Goal: Information Seeking & Learning: Check status

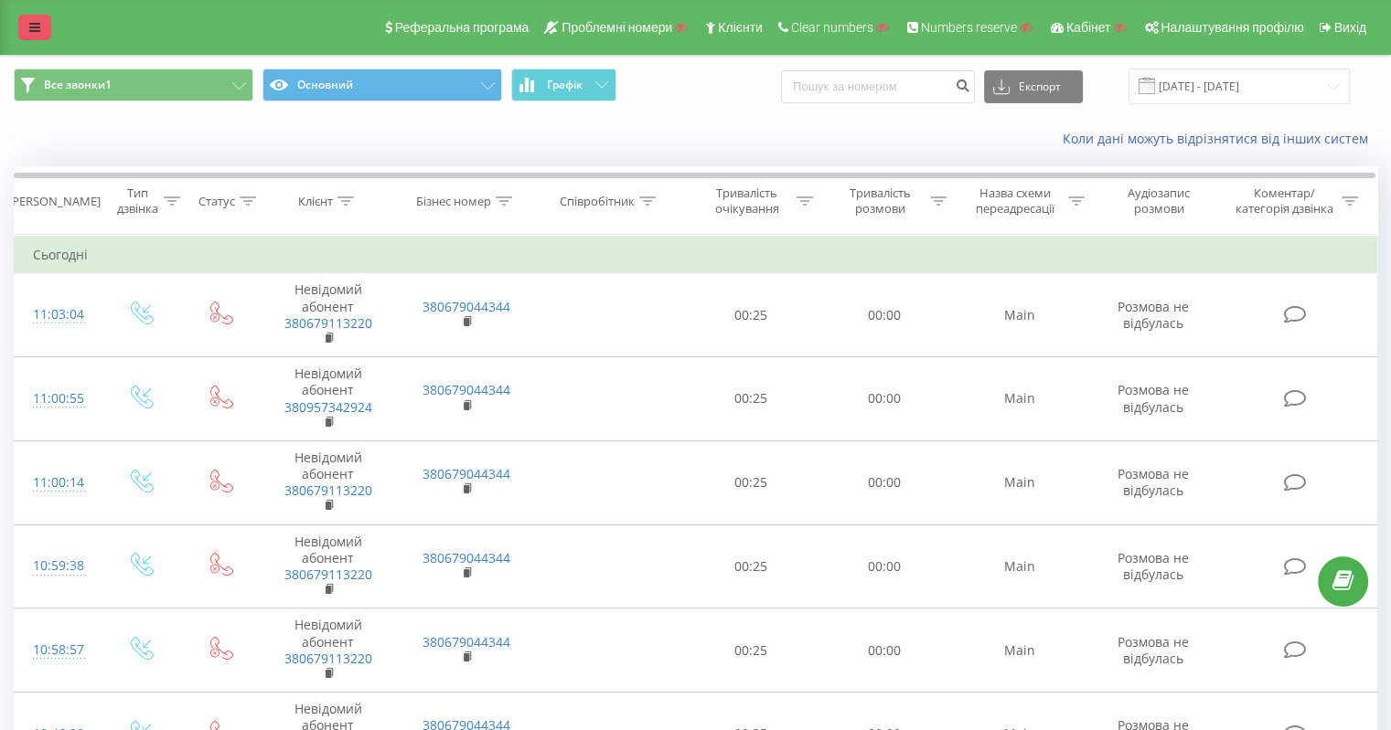
click at [37, 26] on icon at bounding box center [34, 27] width 11 height 13
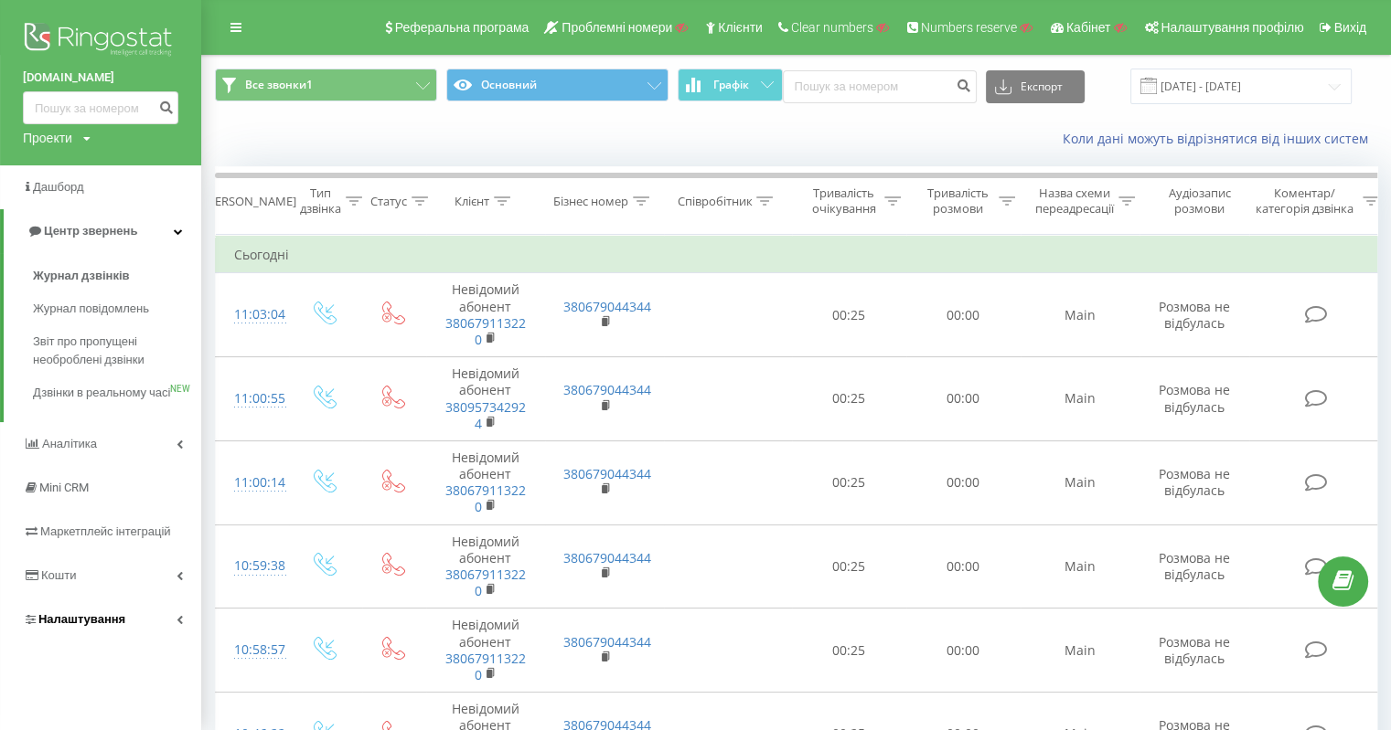
click at [94, 626] on span "Налаштування" at bounding box center [81, 620] width 87 height 14
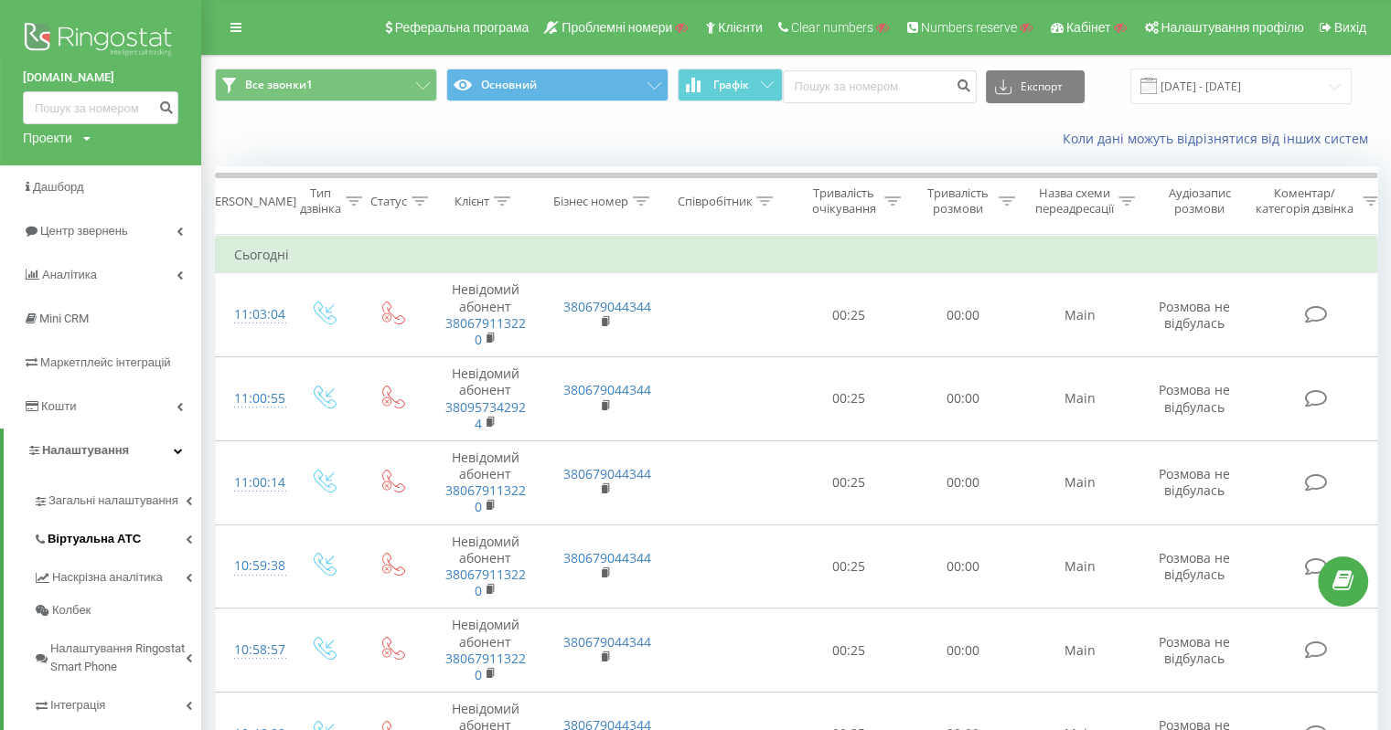
click at [108, 550] on link "Віртуальна АТС" at bounding box center [117, 536] width 168 height 38
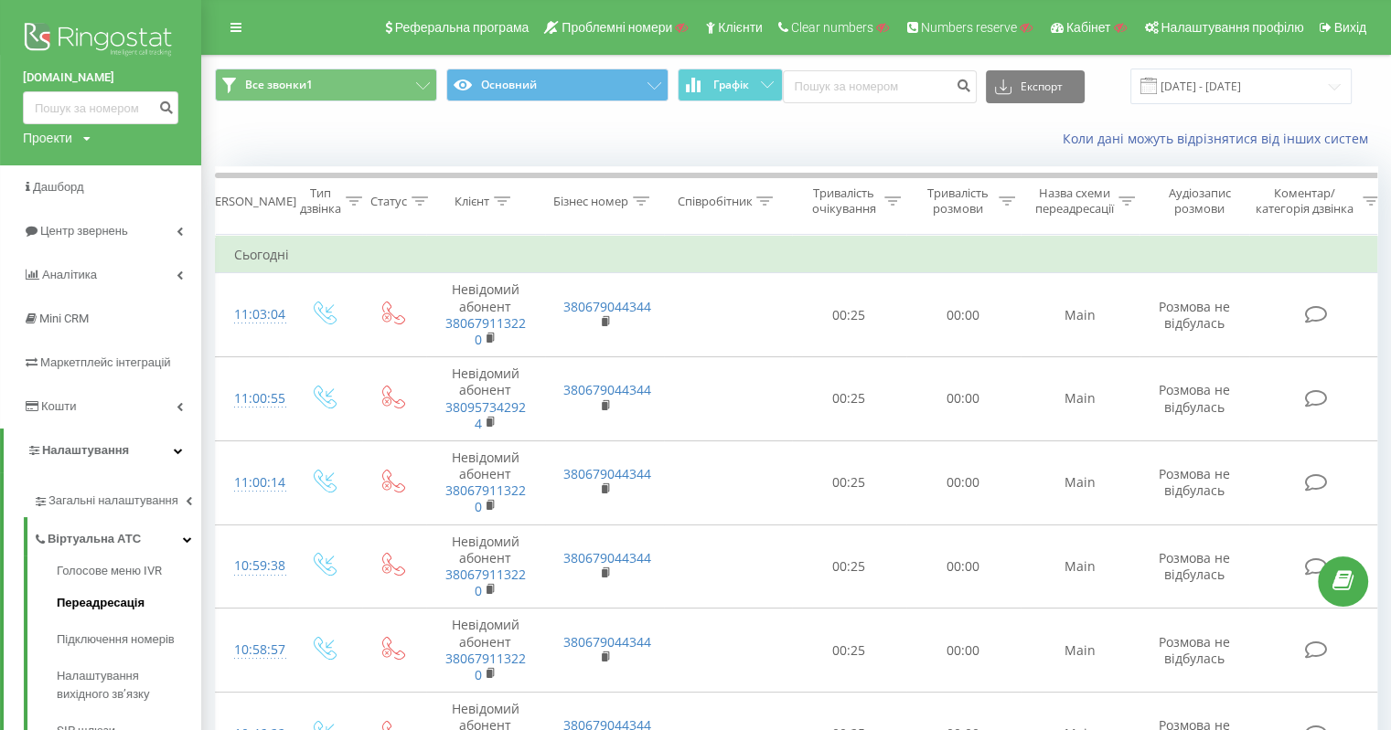
click at [131, 602] on span "Переадресація" at bounding box center [101, 603] width 88 height 18
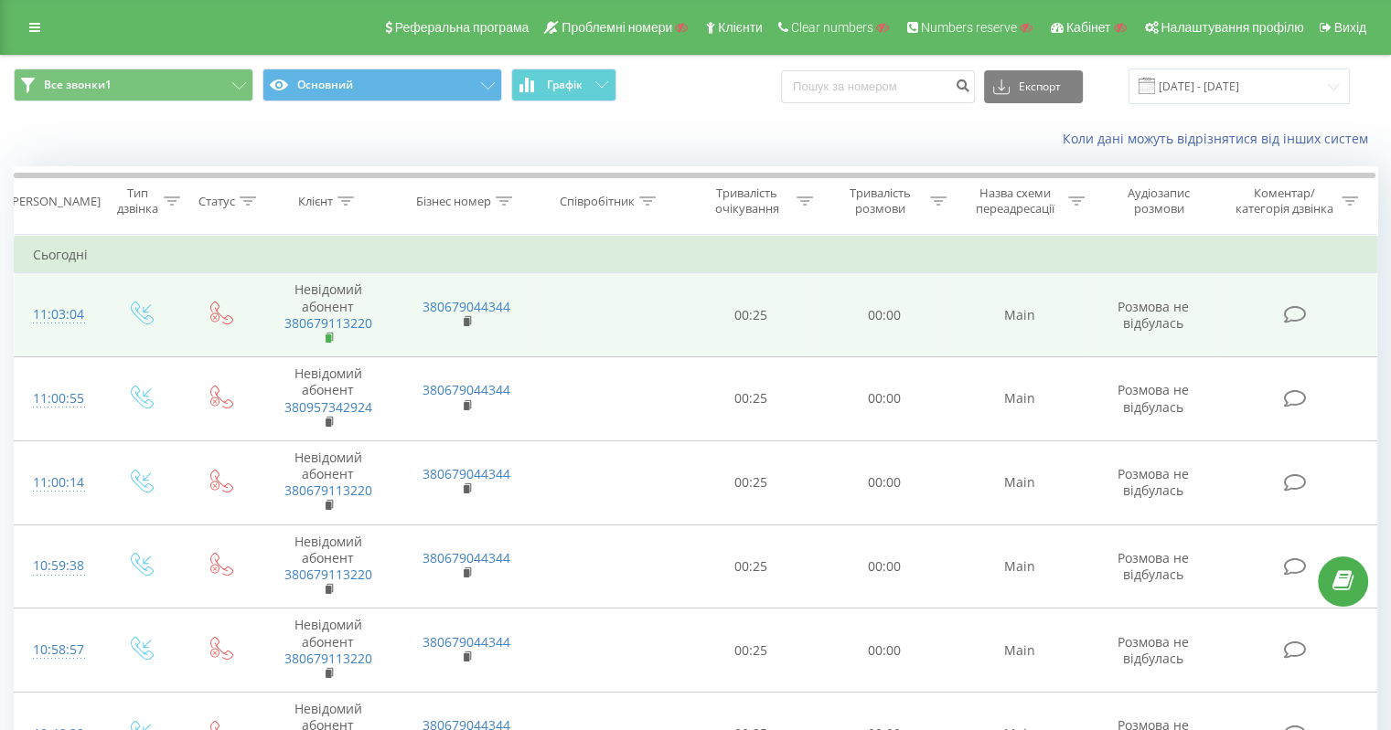
click at [327, 339] on rect at bounding box center [327, 339] width 5 height 8
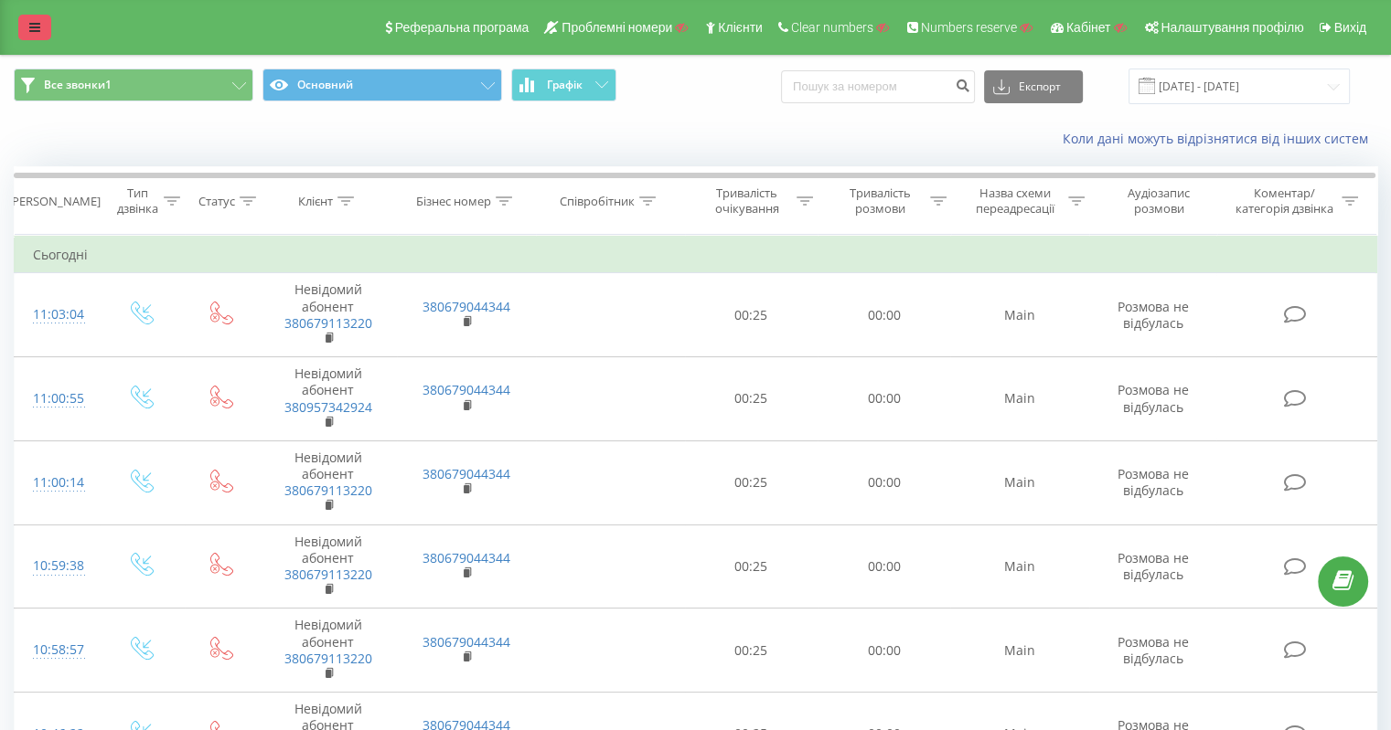
click at [27, 26] on link at bounding box center [34, 28] width 33 height 26
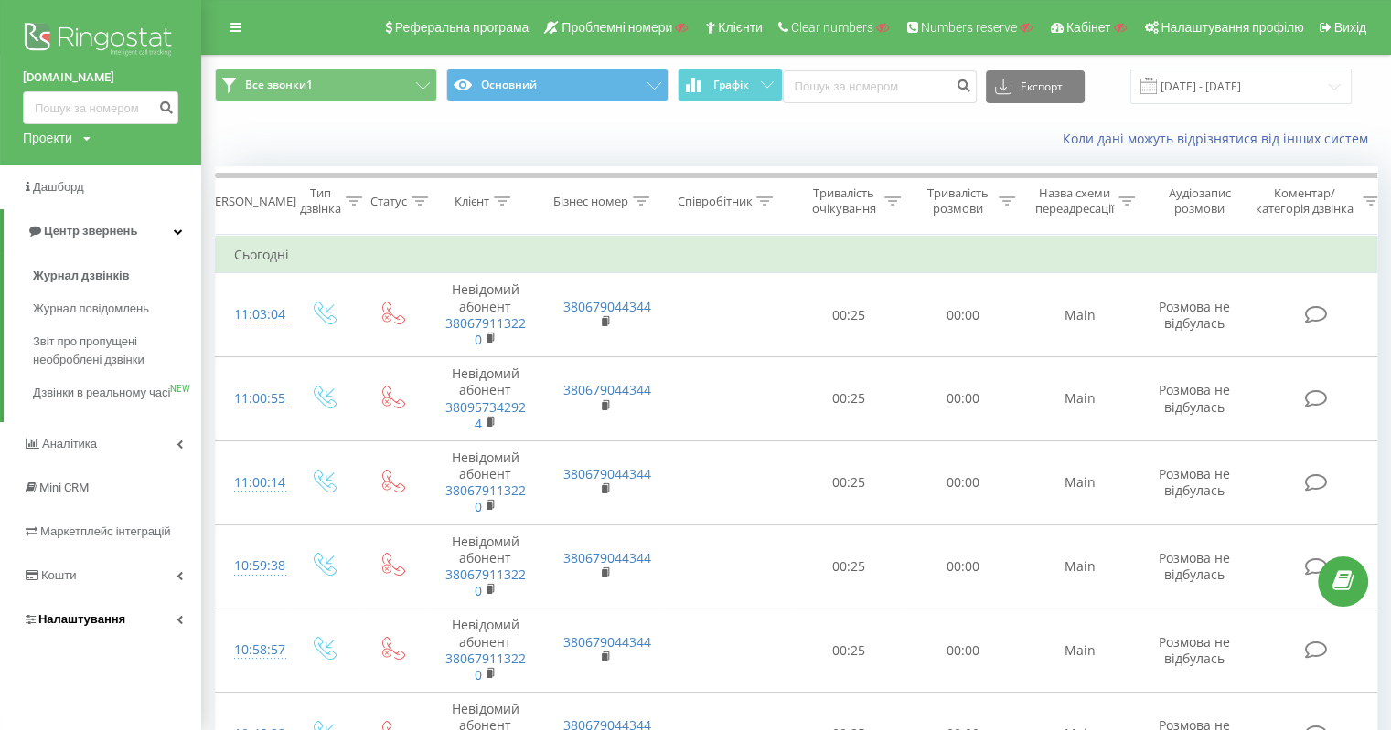
click at [113, 626] on span "Налаштування" at bounding box center [81, 620] width 87 height 14
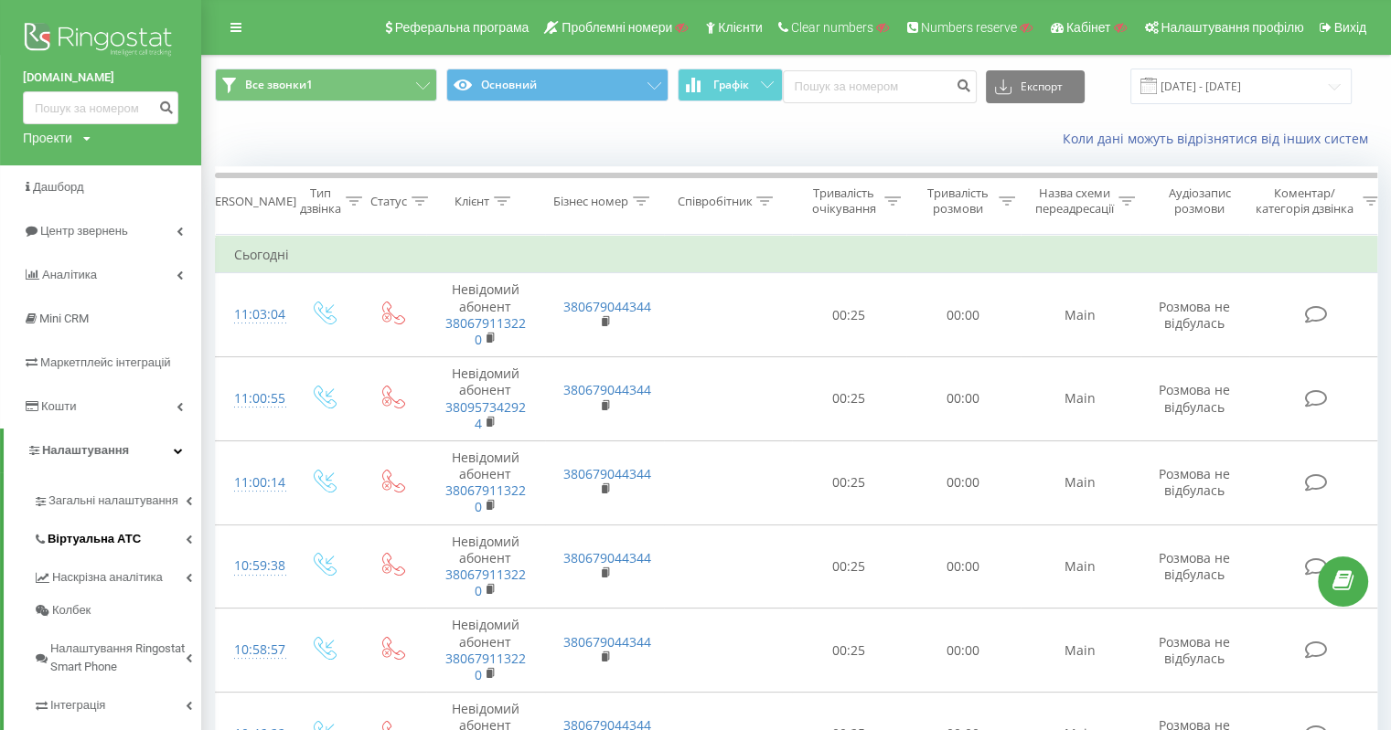
click at [106, 550] on link "Віртуальна АТС" at bounding box center [117, 536] width 168 height 38
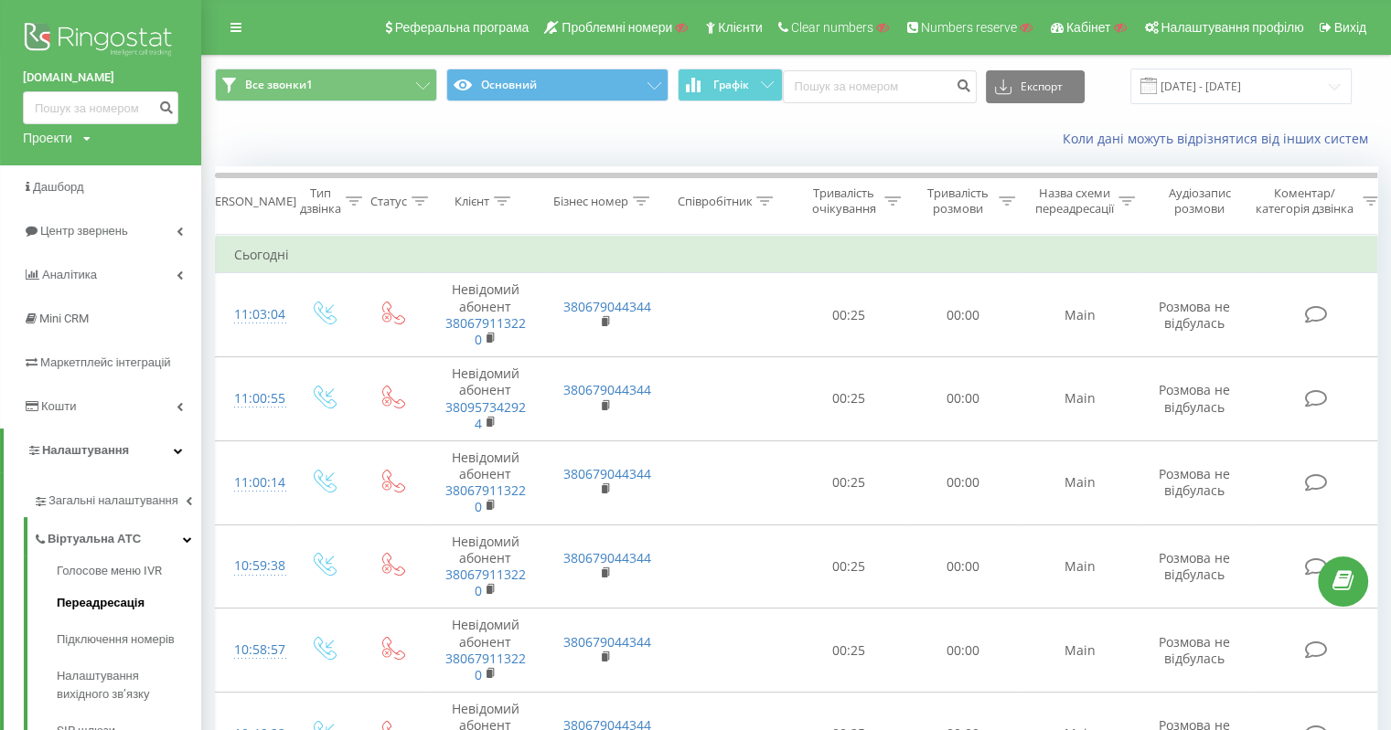
click at [106, 603] on span "Переадресація" at bounding box center [101, 603] width 88 height 18
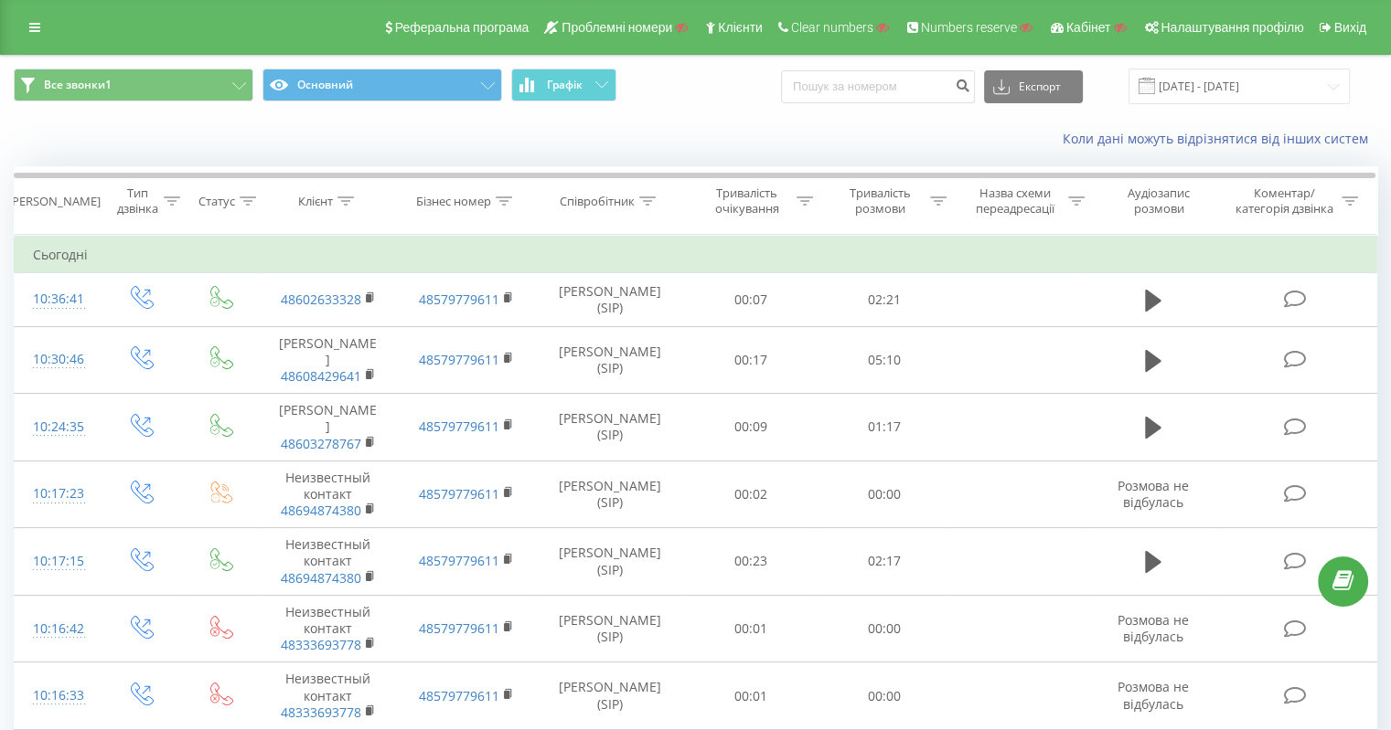
click at [27, 37] on link at bounding box center [34, 28] width 33 height 26
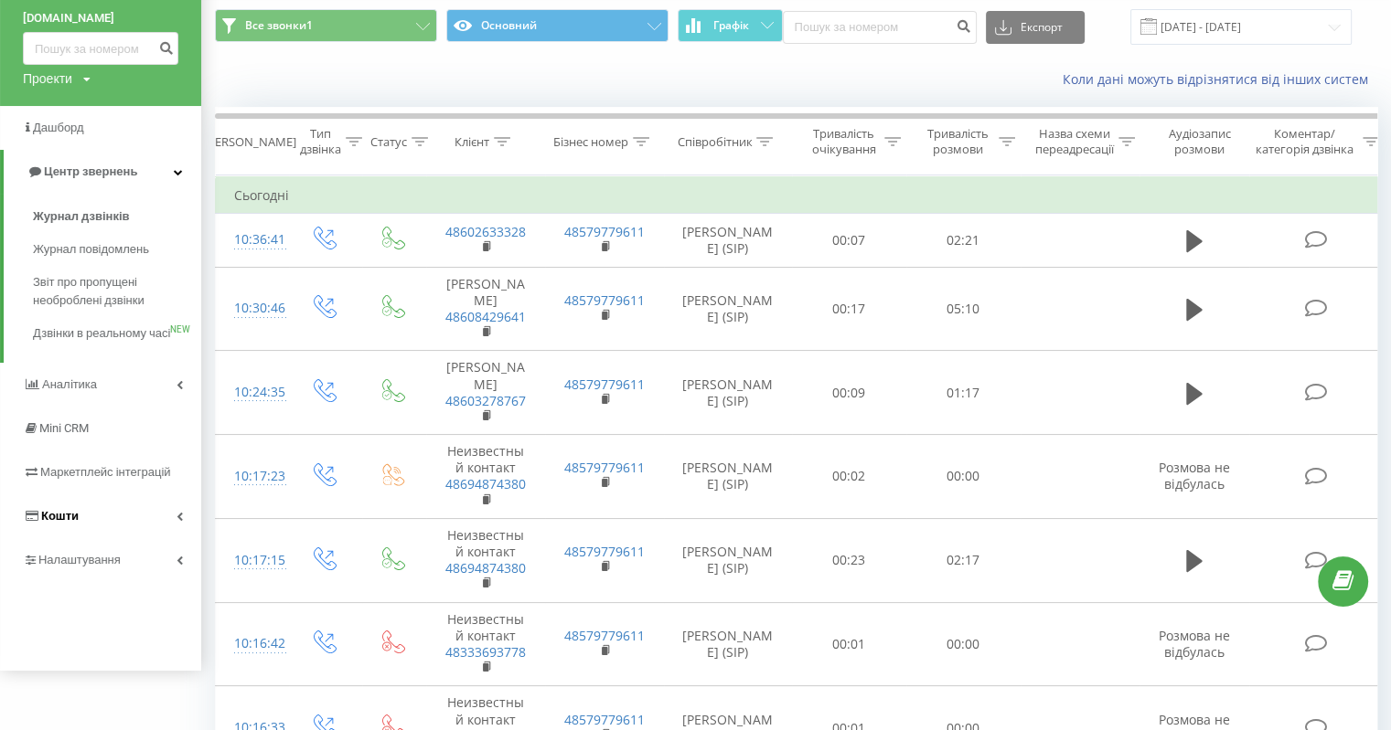
scroll to position [91, 0]
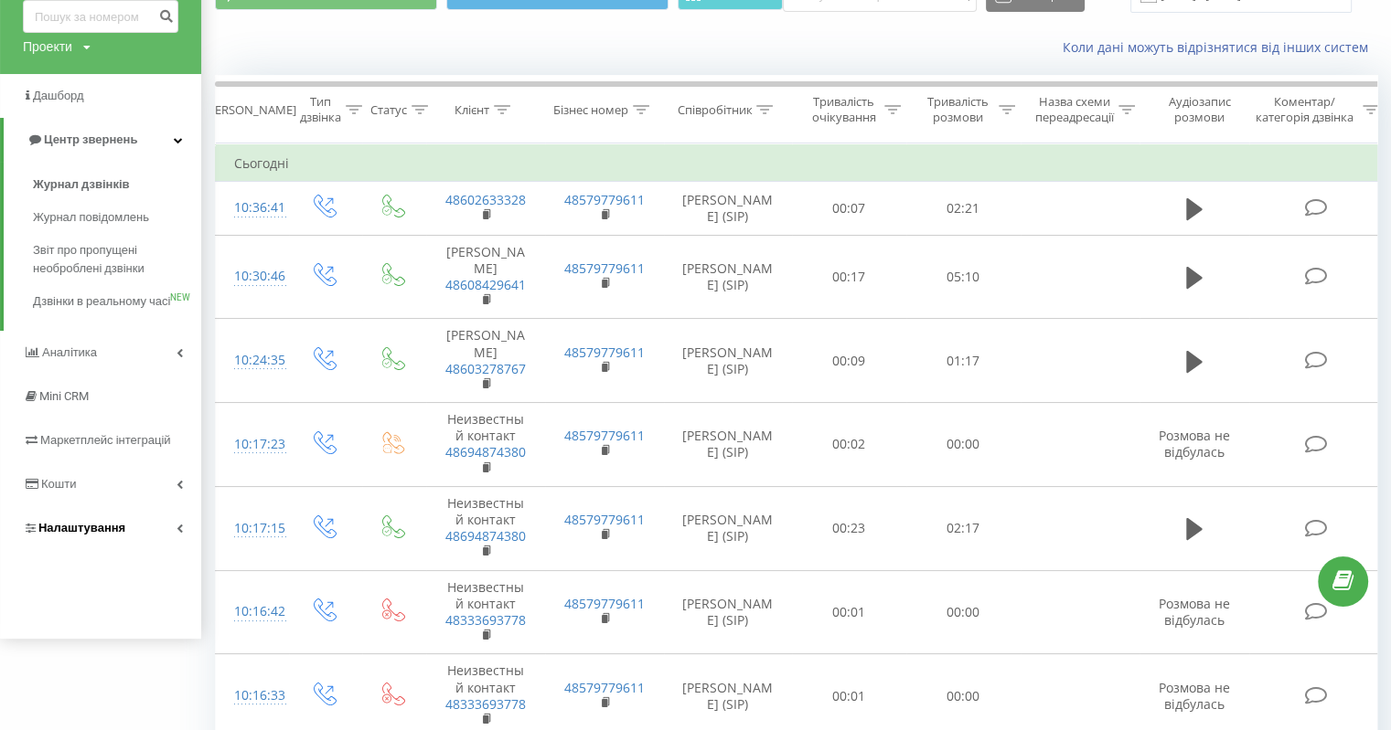
click at [104, 535] on span "Налаштування" at bounding box center [81, 528] width 87 height 14
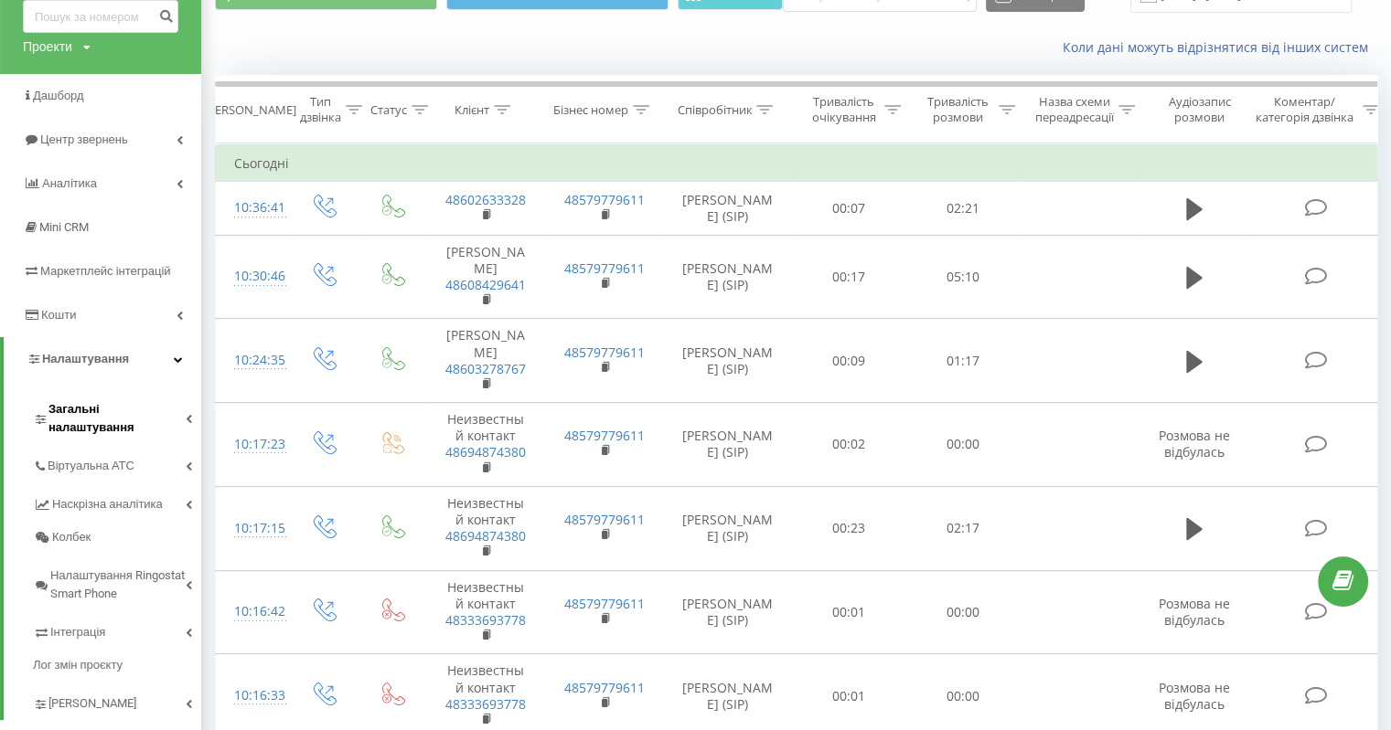
click at [130, 412] on span "Загальні налаштування" at bounding box center [116, 418] width 137 height 37
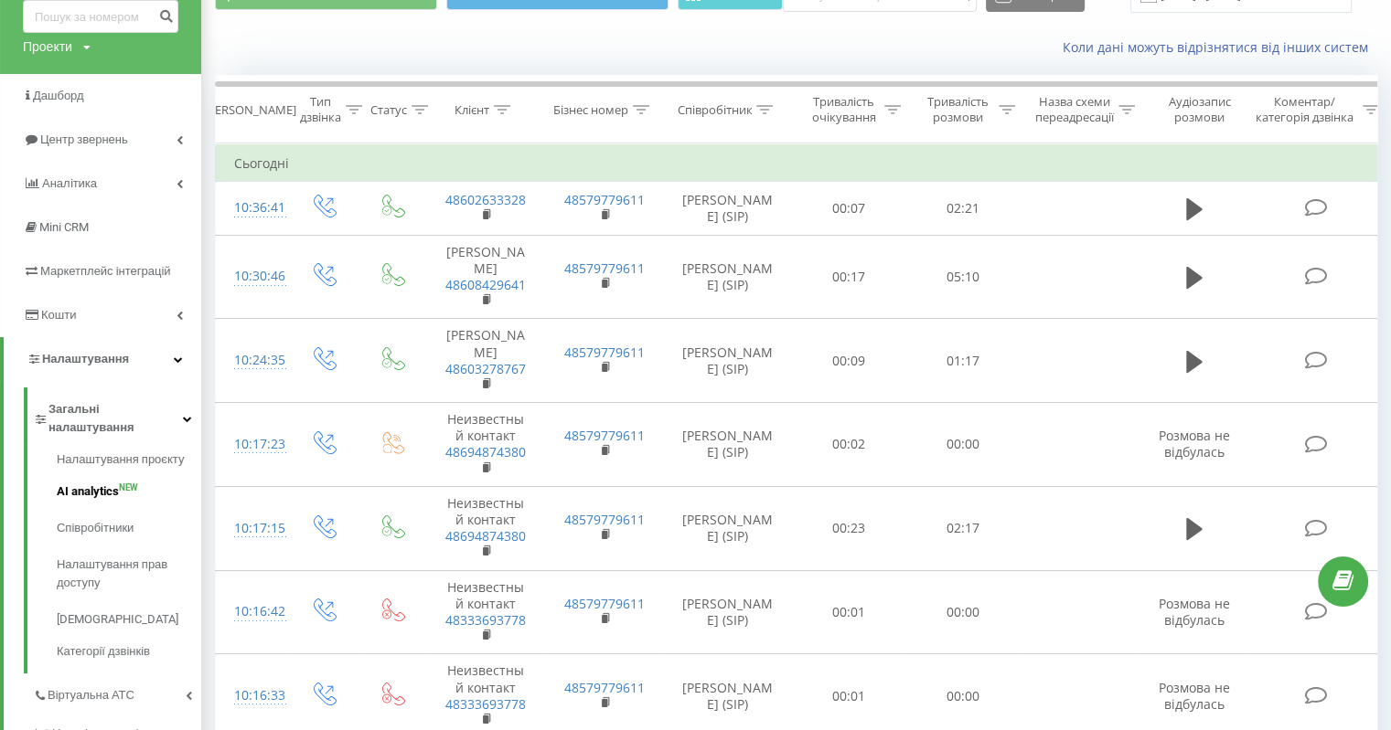
click at [99, 483] on span "AI analytics" at bounding box center [88, 492] width 62 height 18
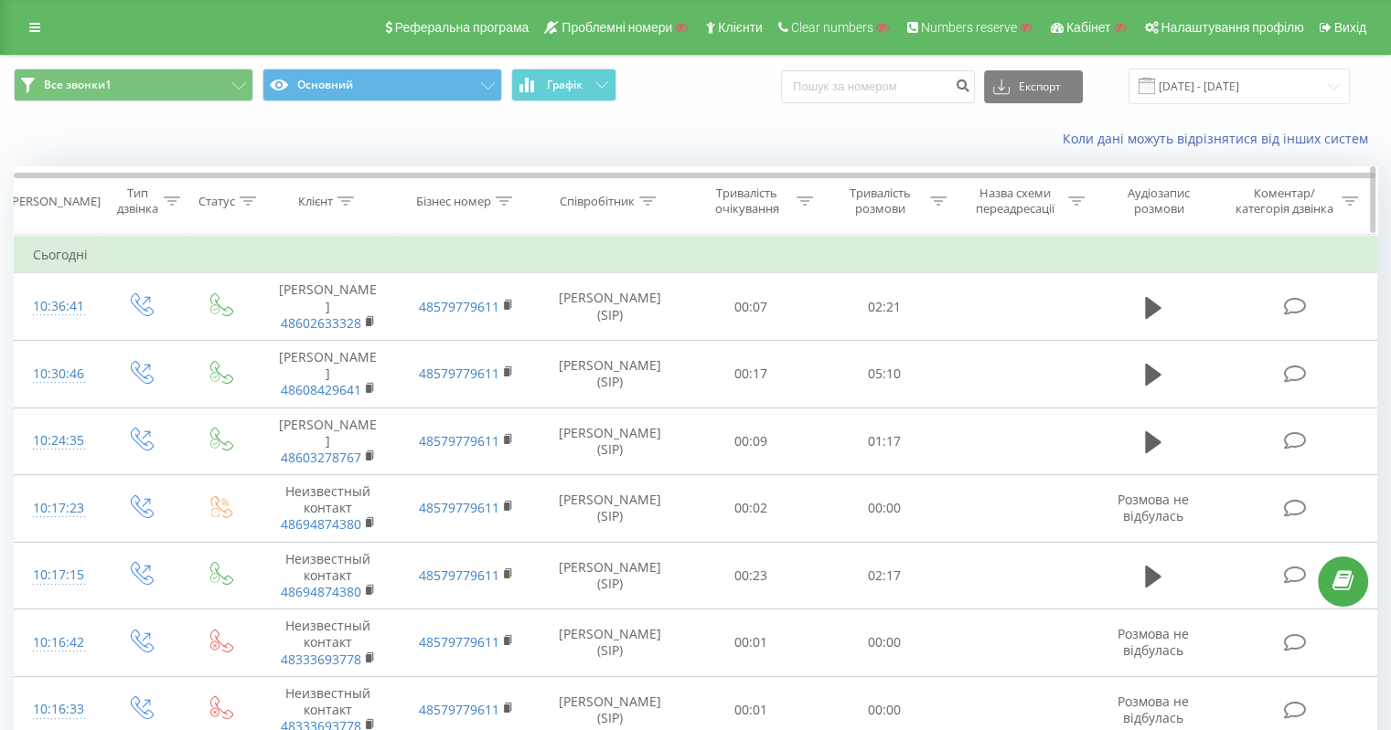
click at [933, 200] on icon at bounding box center [938, 201] width 16 height 9
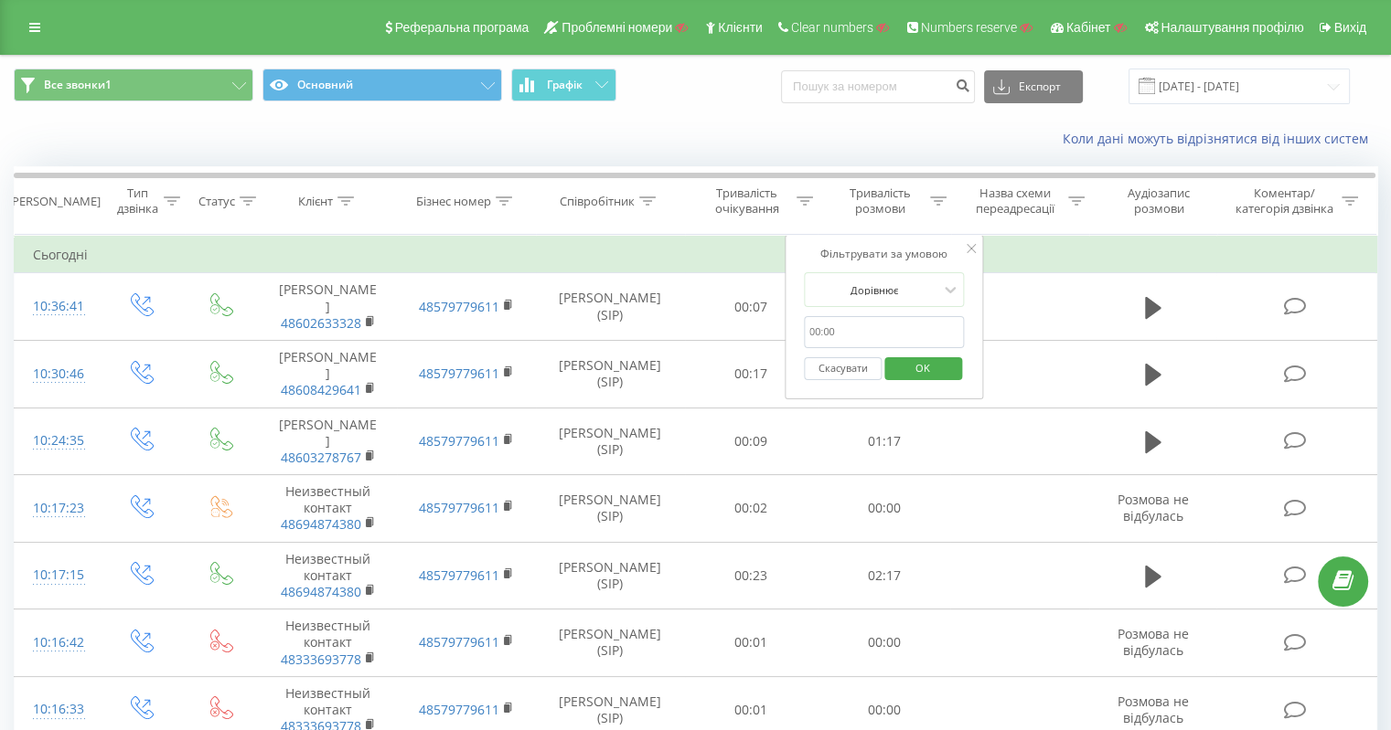
click at [858, 332] on input "text" at bounding box center [884, 332] width 161 height 32
click at [915, 284] on div at bounding box center [874, 290] width 130 height 17
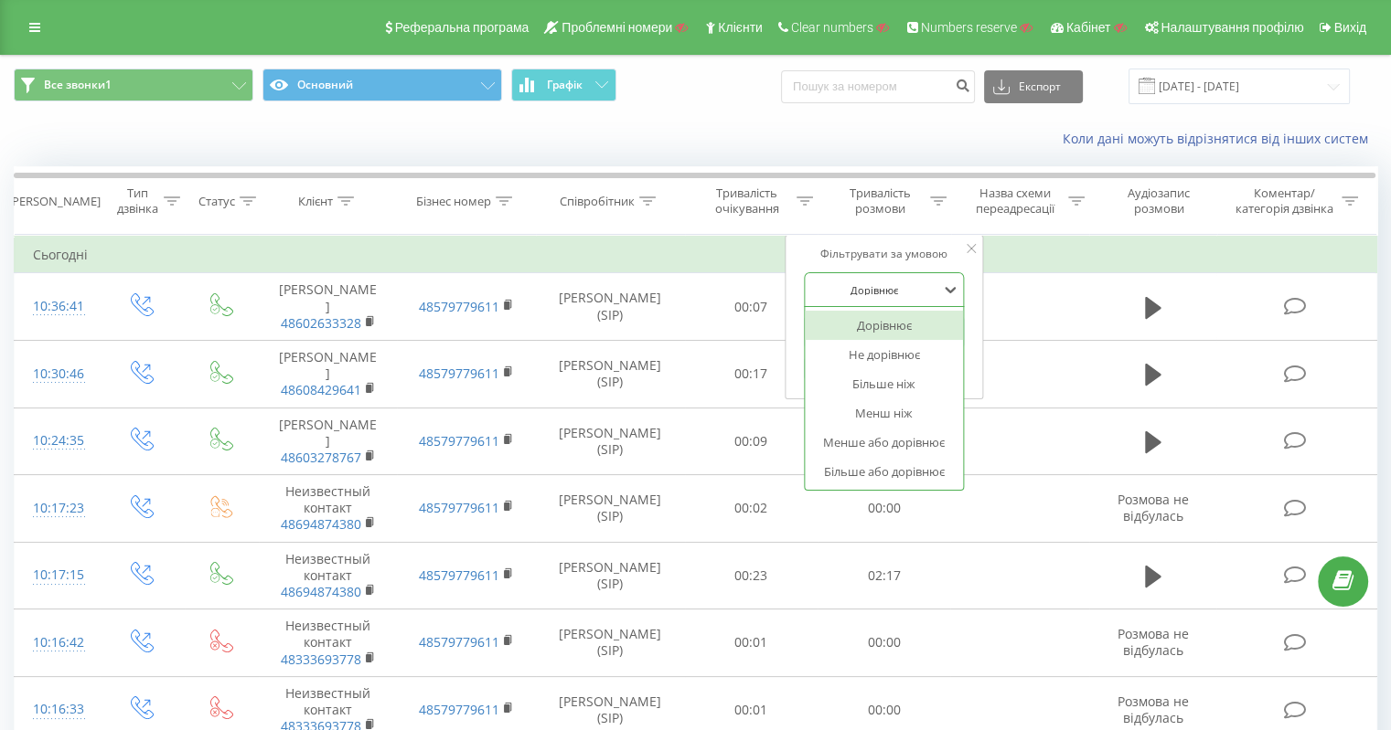
click at [840, 257] on div "Фільтрувати за умовою" at bounding box center [884, 254] width 161 height 18
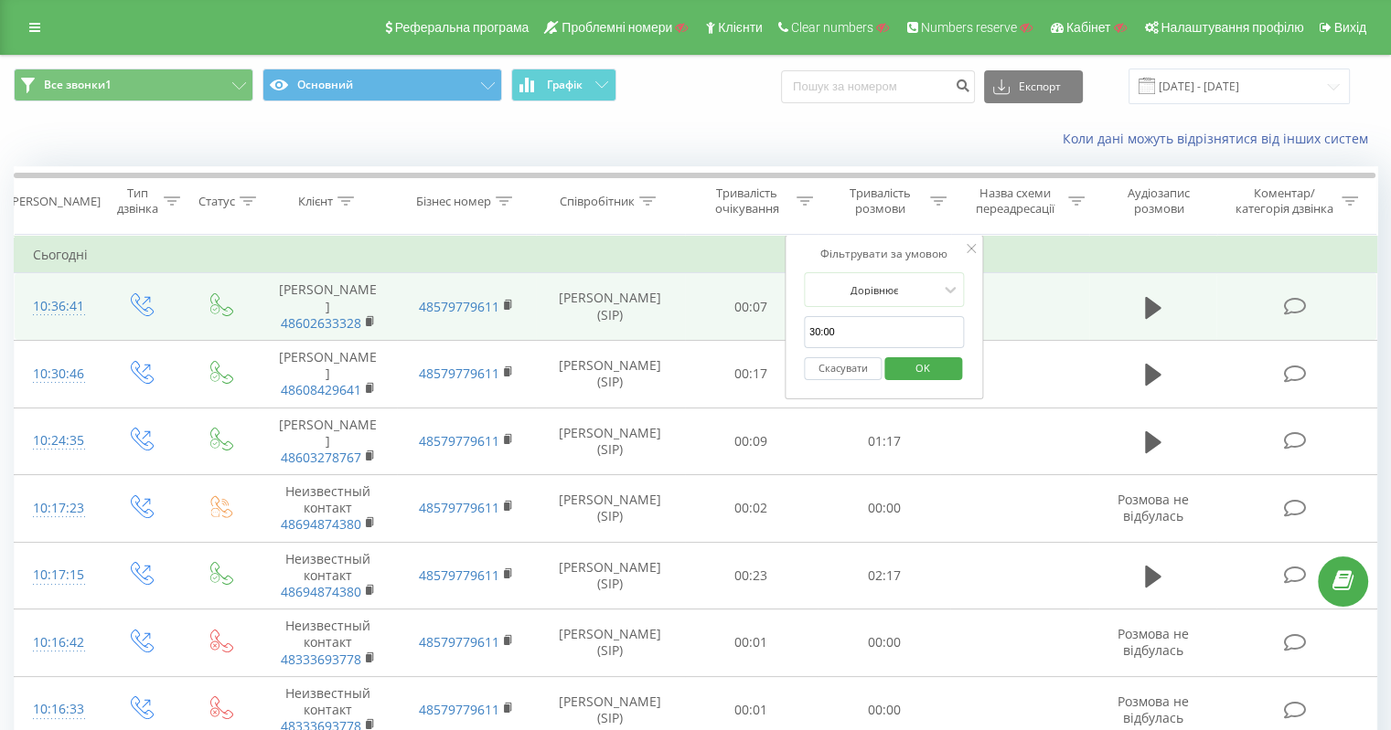
drag, startPoint x: 842, startPoint y: 332, endPoint x: 737, endPoint y: 329, distance: 105.2
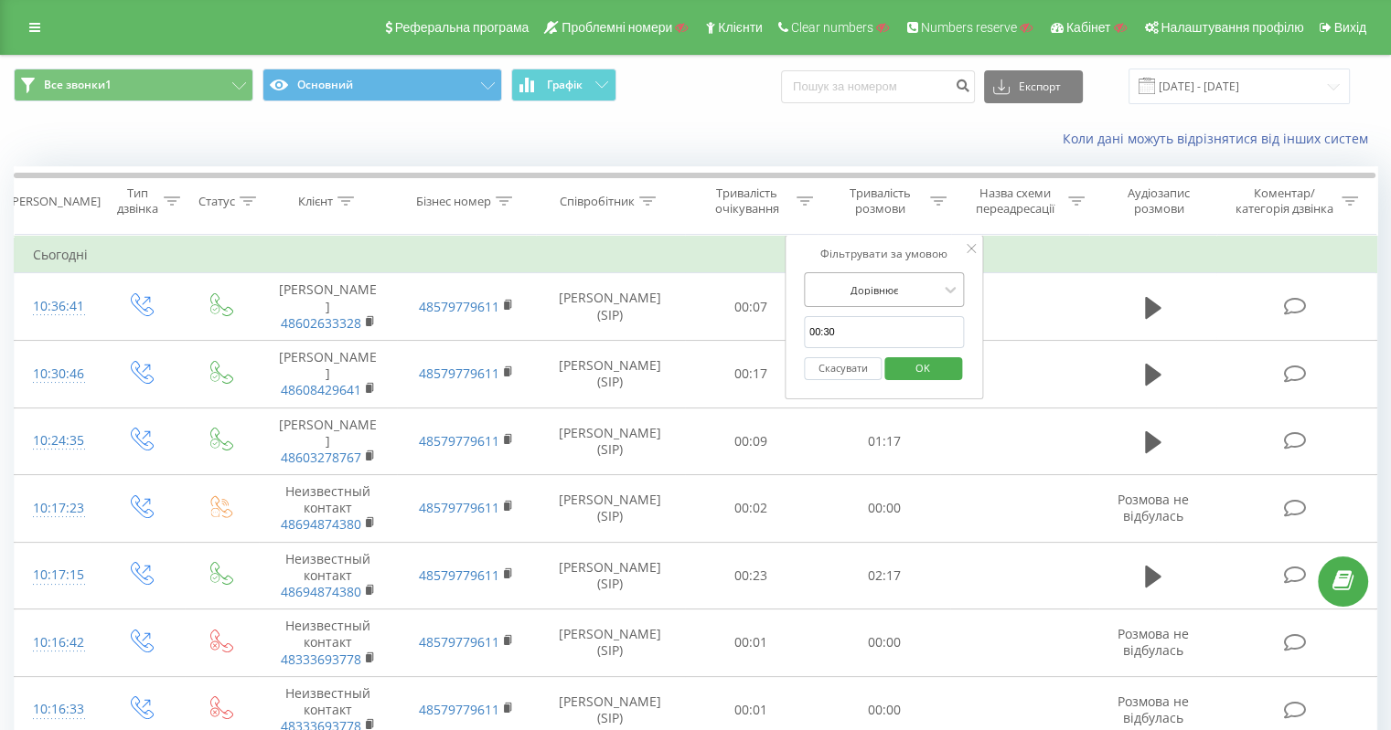
type input "00:30"
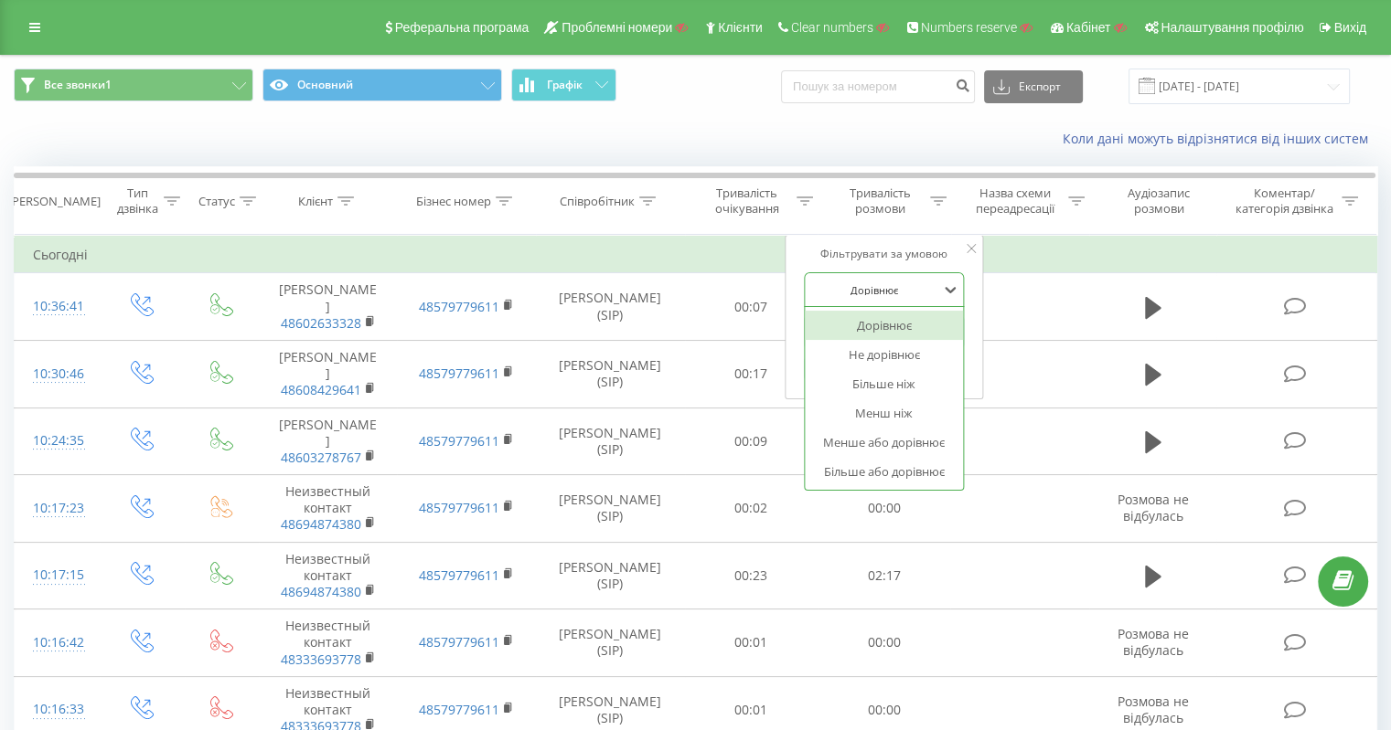
click at [861, 294] on div at bounding box center [874, 290] width 130 height 17
click at [890, 469] on div "Більше або дорівнює" at bounding box center [884, 471] width 159 height 29
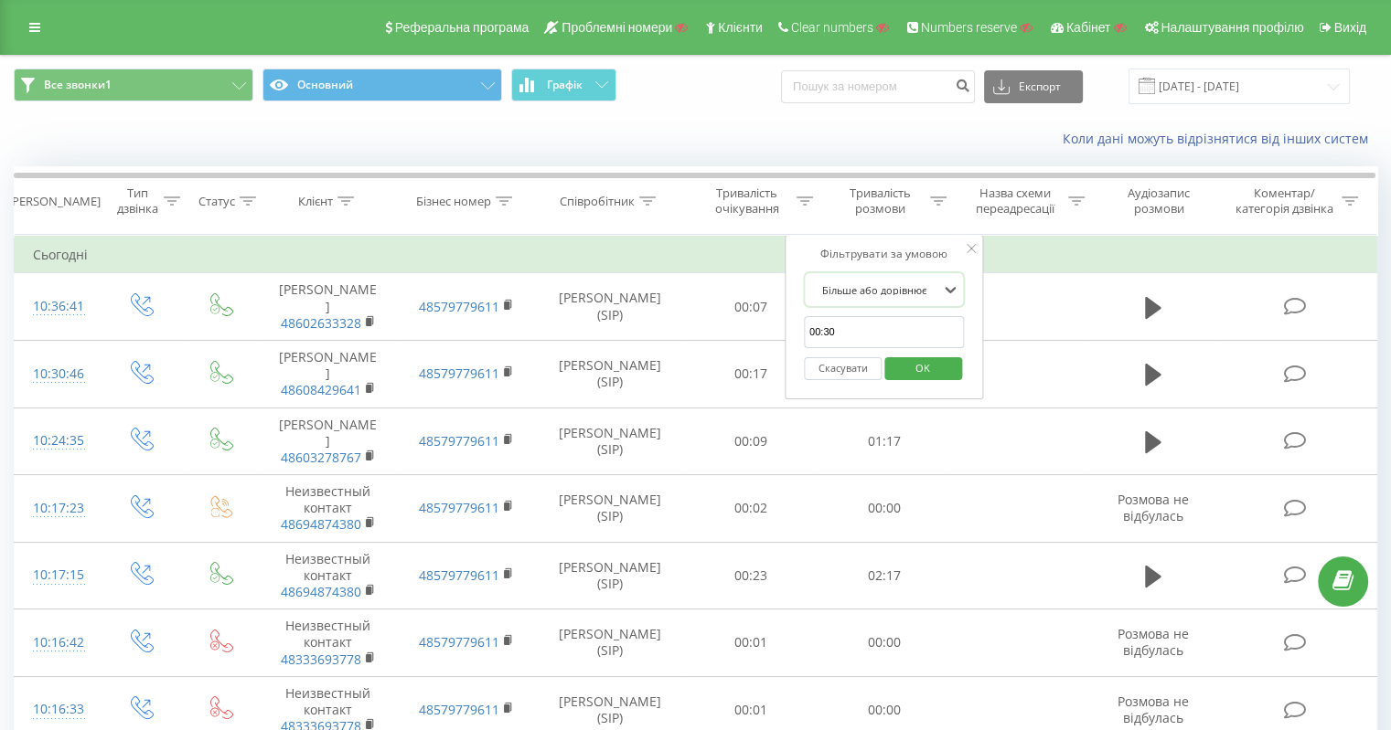
click at [935, 367] on span "OK" at bounding box center [922, 368] width 51 height 28
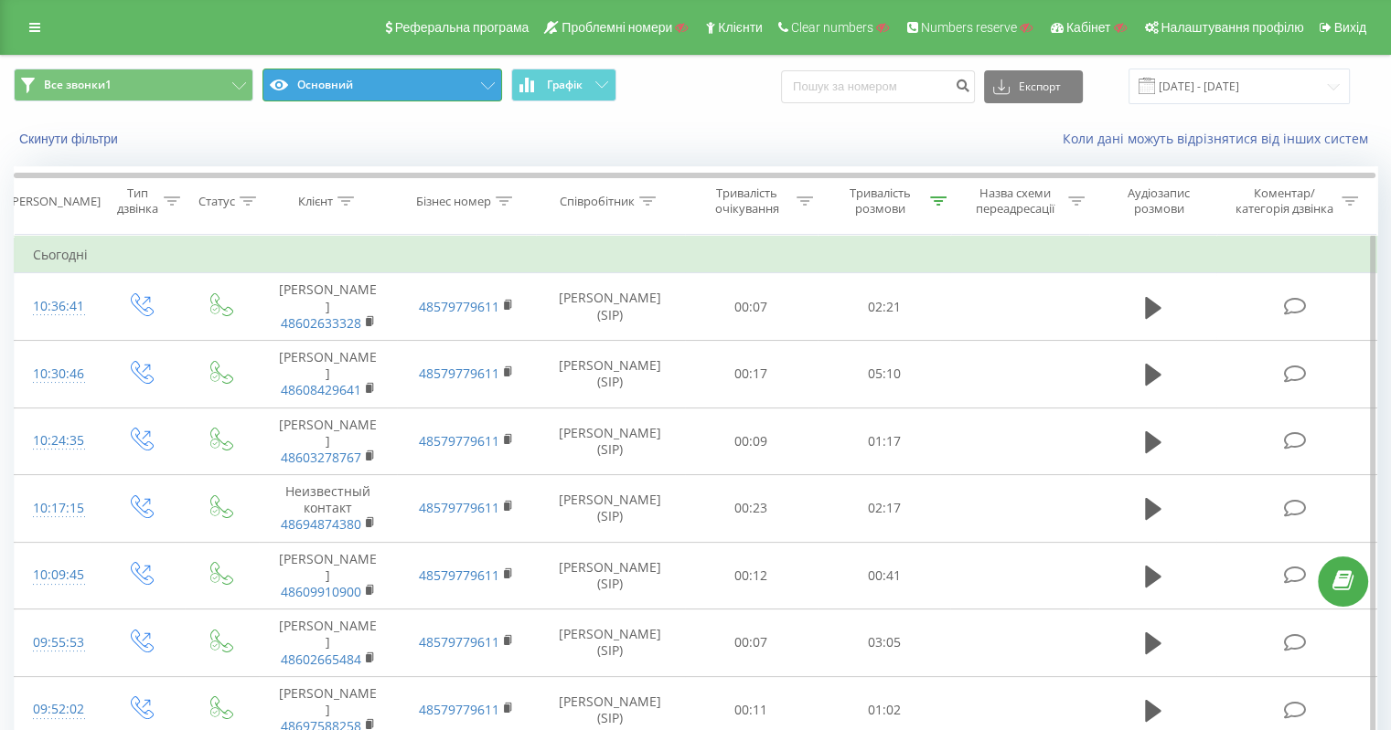
click at [392, 90] on button "Основний" at bounding box center [382, 85] width 240 height 33
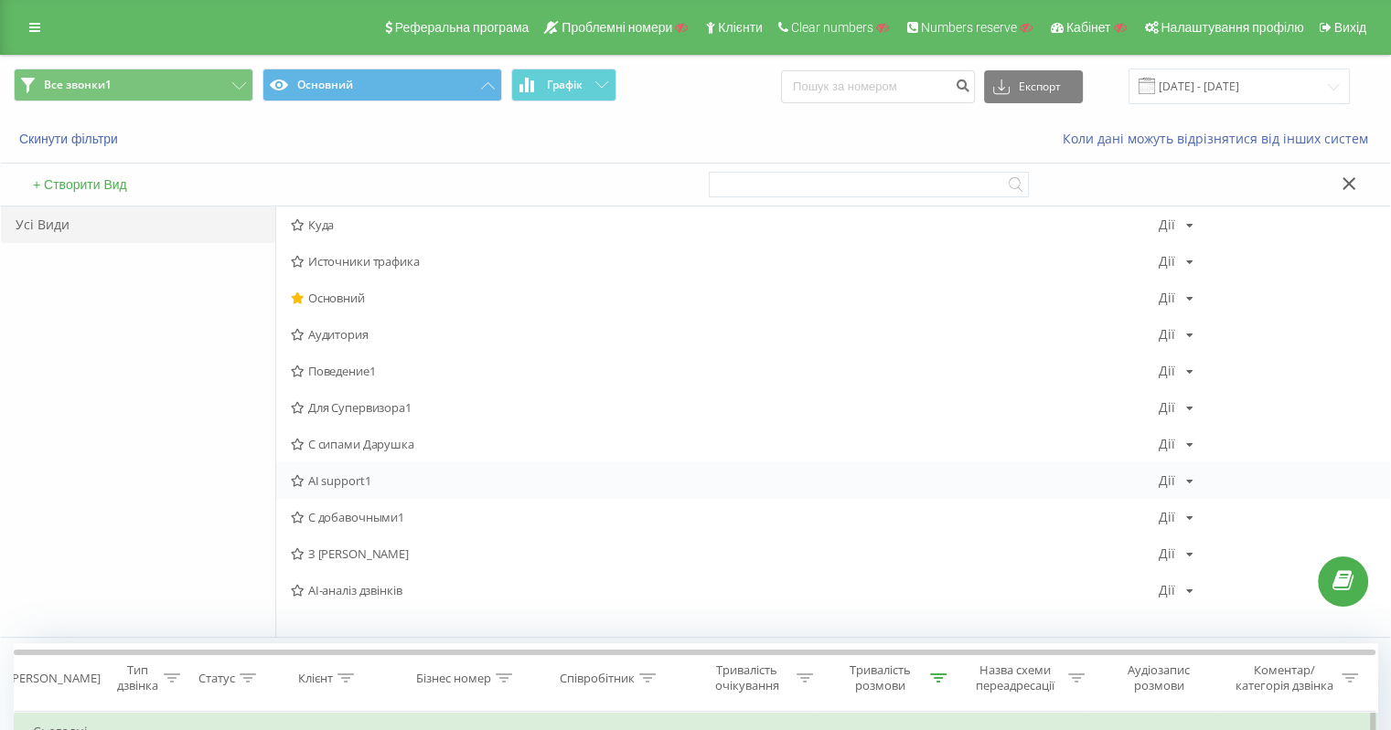
click at [320, 475] on span "AI support1" at bounding box center [725, 481] width 868 height 13
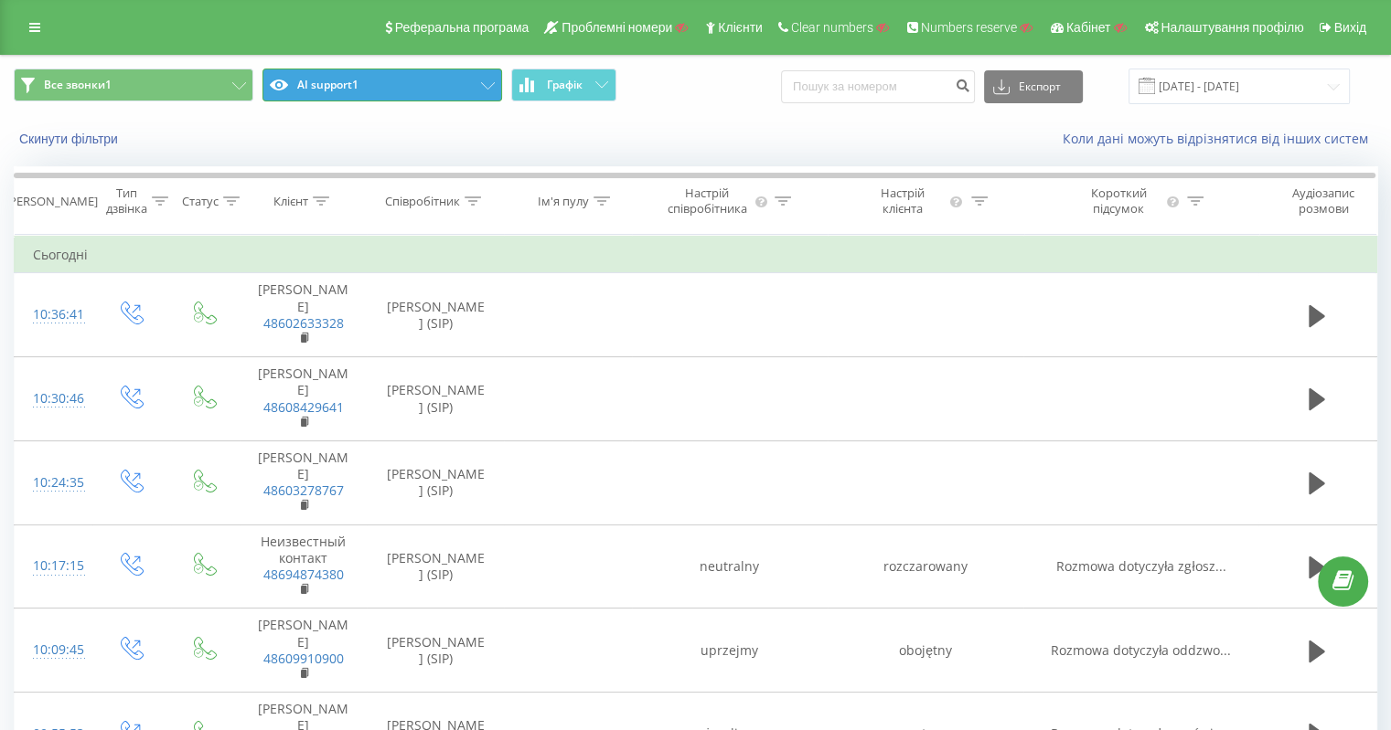
click at [446, 72] on button "AI support1" at bounding box center [382, 85] width 240 height 33
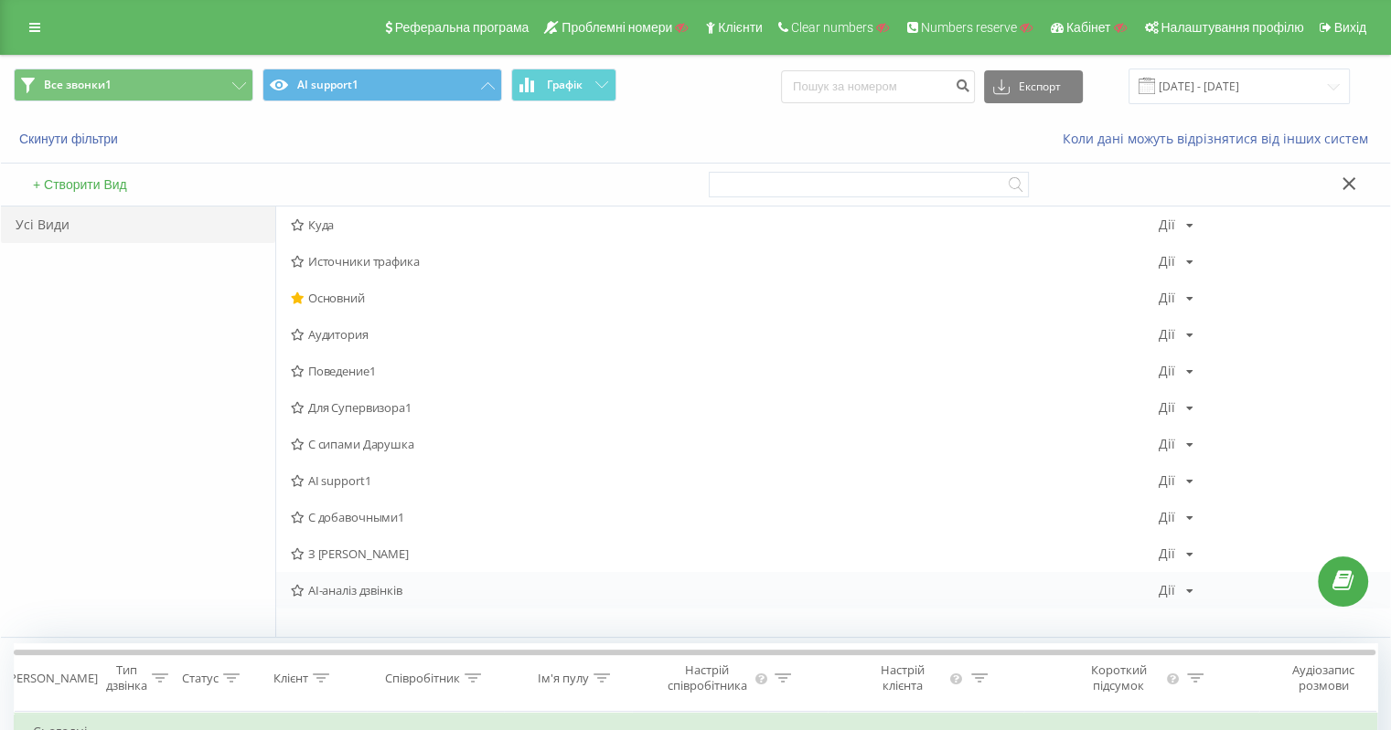
click at [361, 595] on span "AI-аналіз дзвінків" at bounding box center [725, 590] width 868 height 13
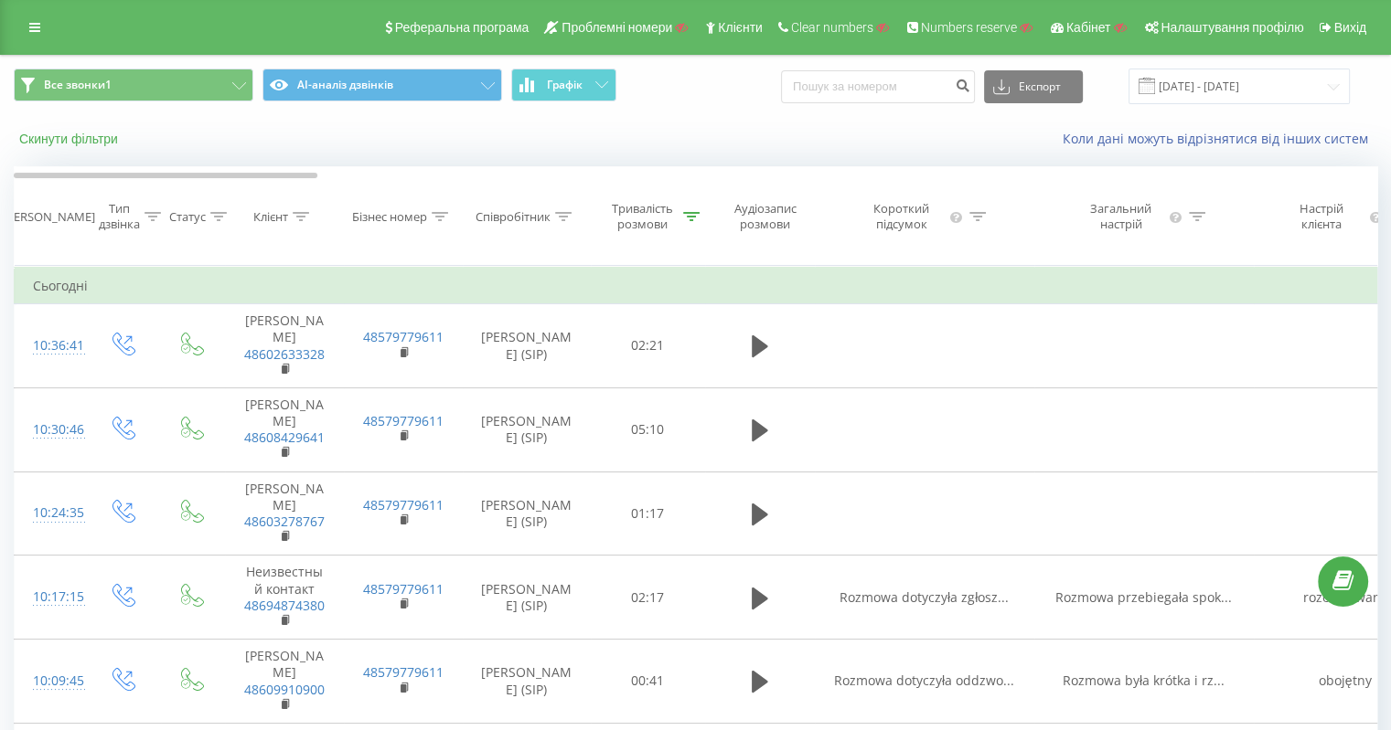
click at [62, 131] on div "Скинути фільтри" at bounding box center [261, 139] width 521 height 18
click at [80, 134] on button "Скинути фільтри" at bounding box center [70, 139] width 113 height 16
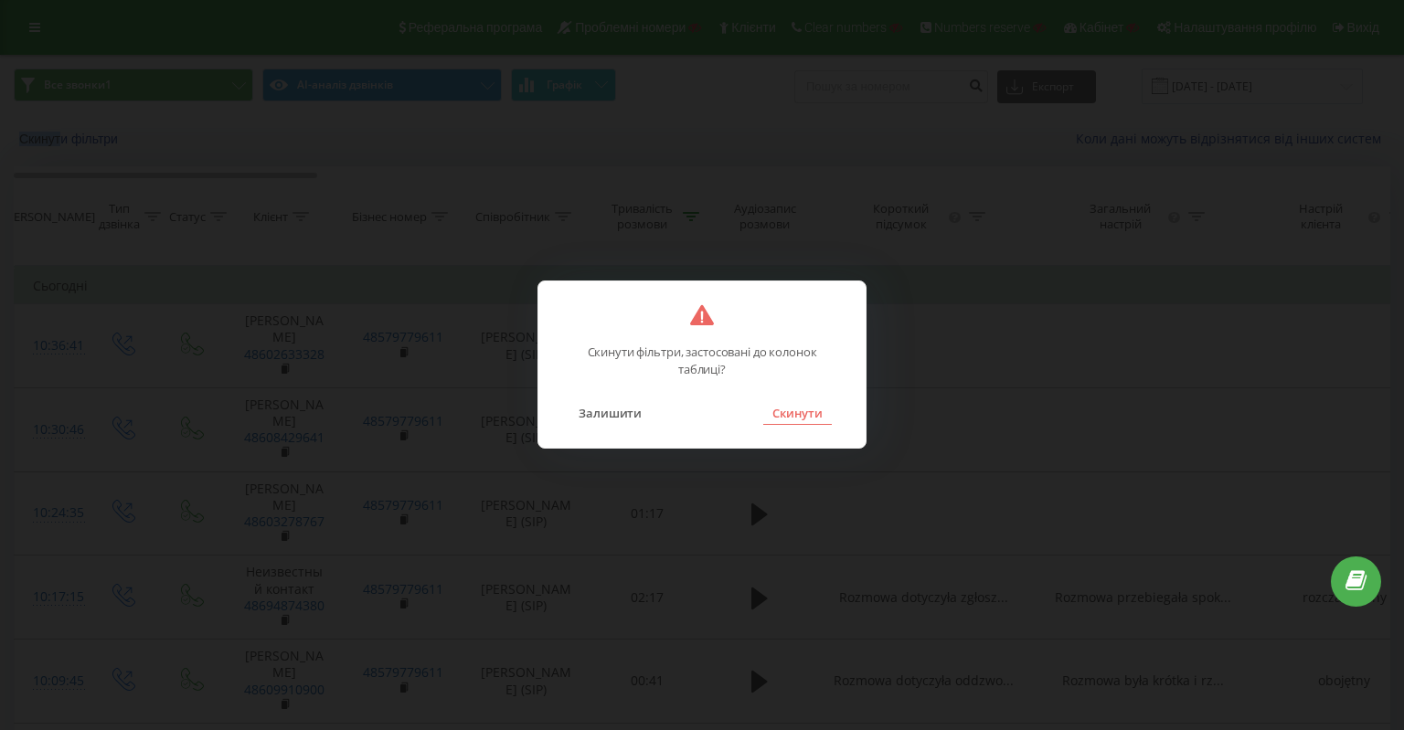
click at [819, 413] on button "Скинути" at bounding box center [797, 413] width 69 height 24
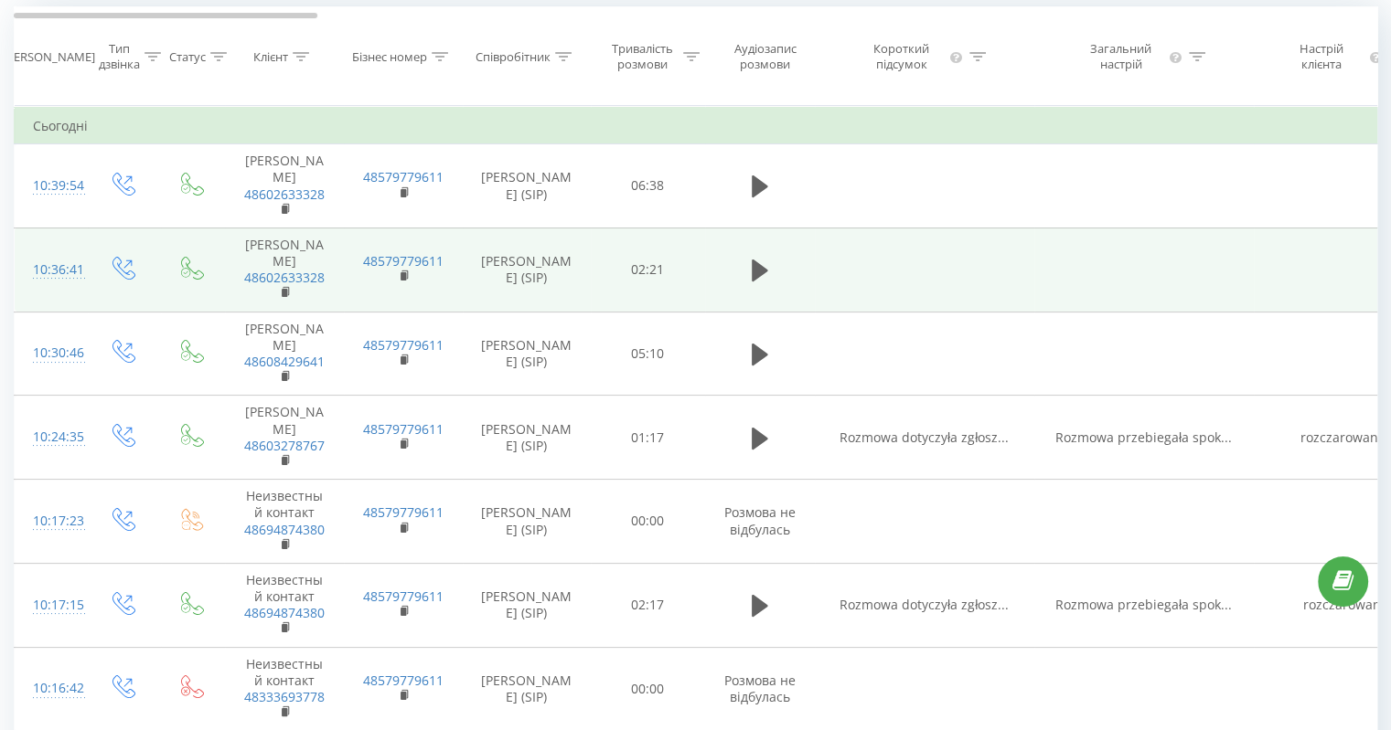
scroll to position [91, 0]
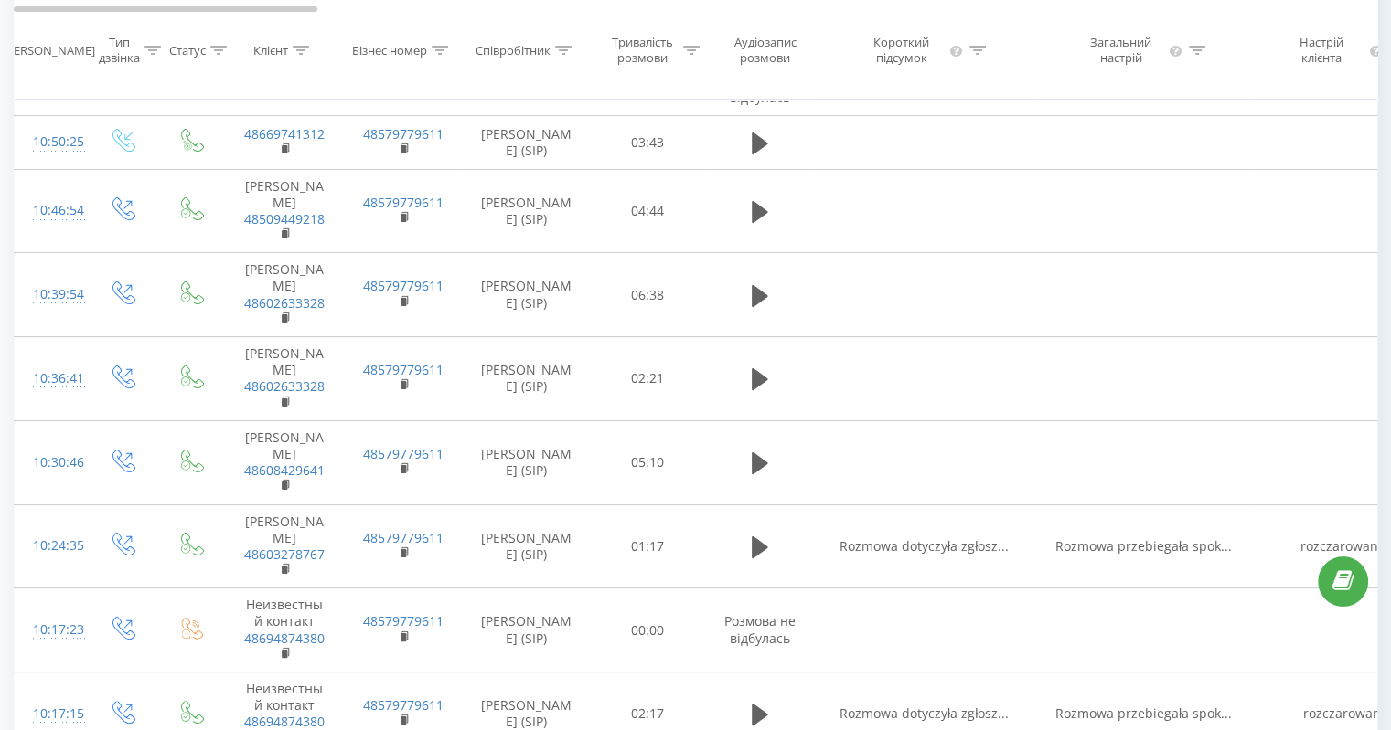
scroll to position [274, 0]
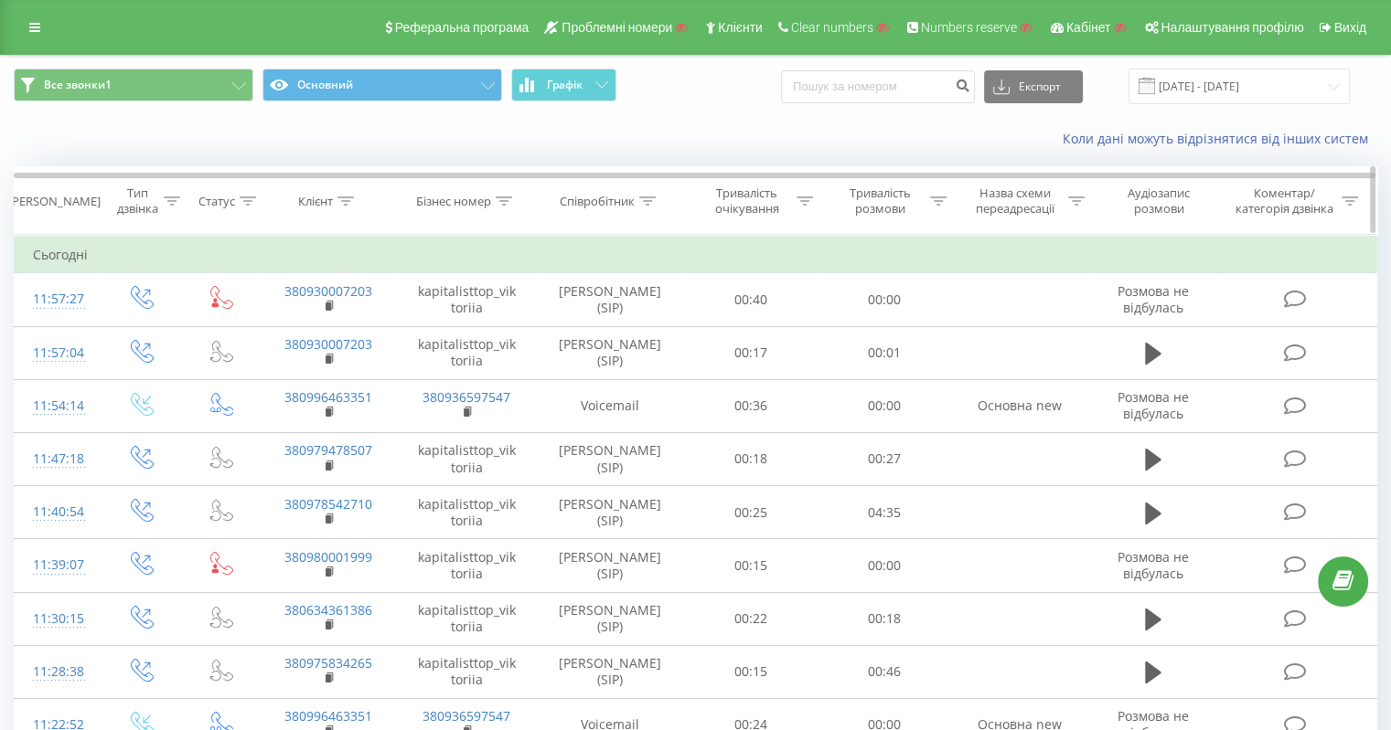
click at [349, 200] on icon at bounding box center [345, 201] width 16 height 9
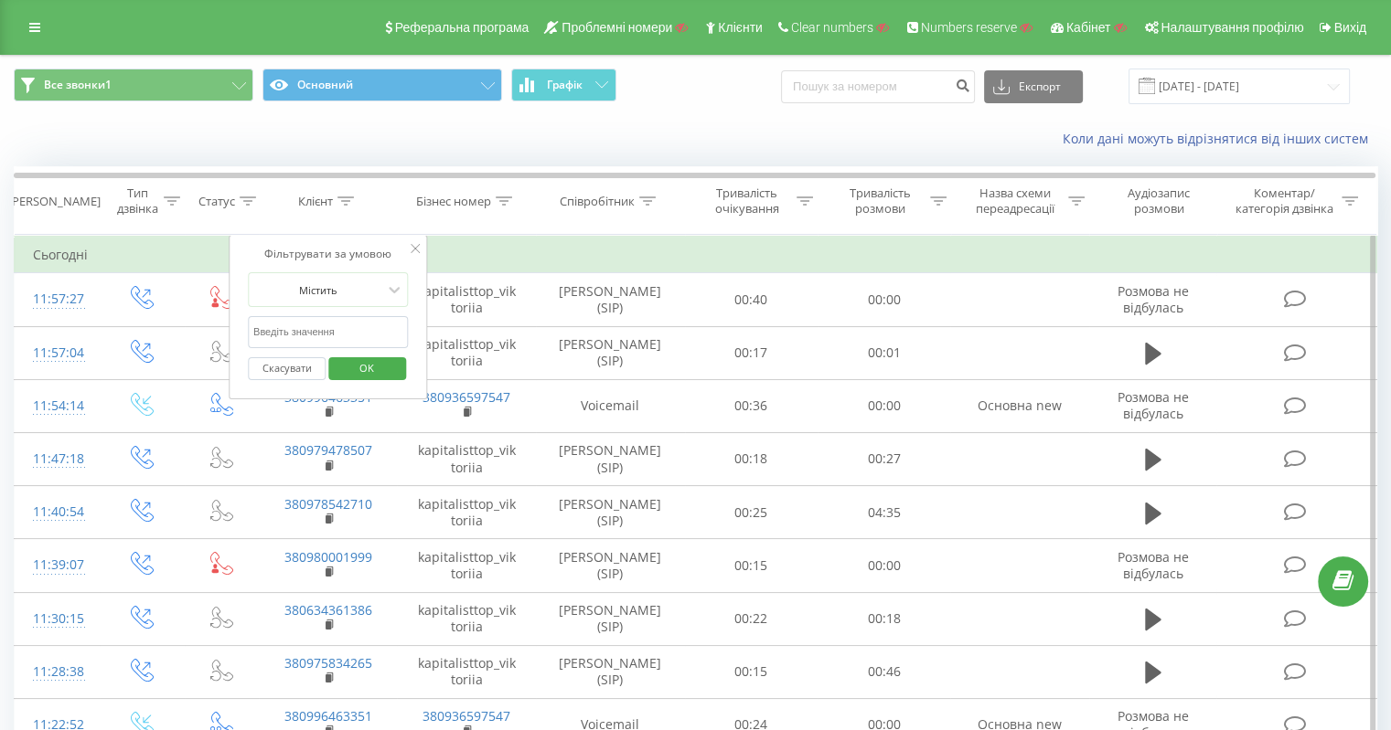
click at [344, 327] on input "text" at bounding box center [328, 332] width 161 height 32
paste input "380634218826"
click at [372, 376] on span "OK" at bounding box center [366, 368] width 51 height 28
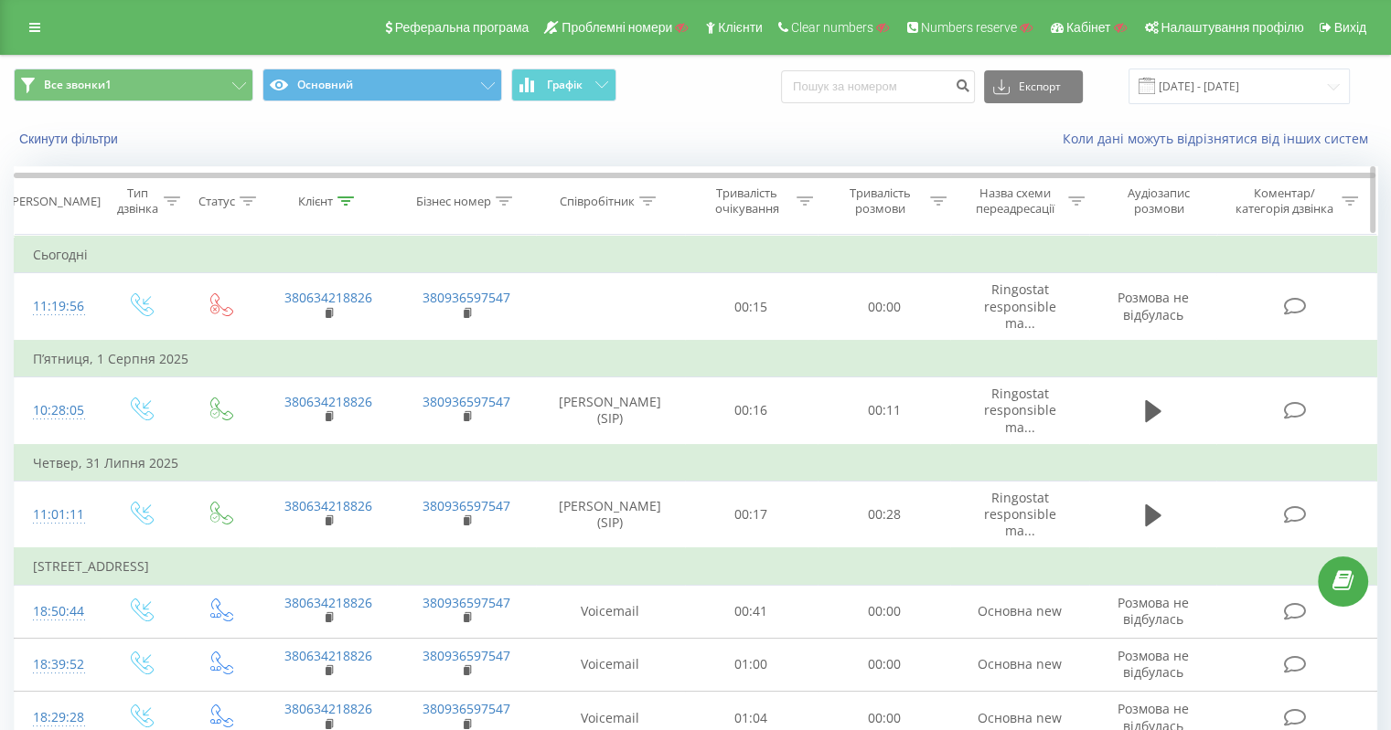
click at [347, 204] on icon at bounding box center [345, 201] width 16 height 9
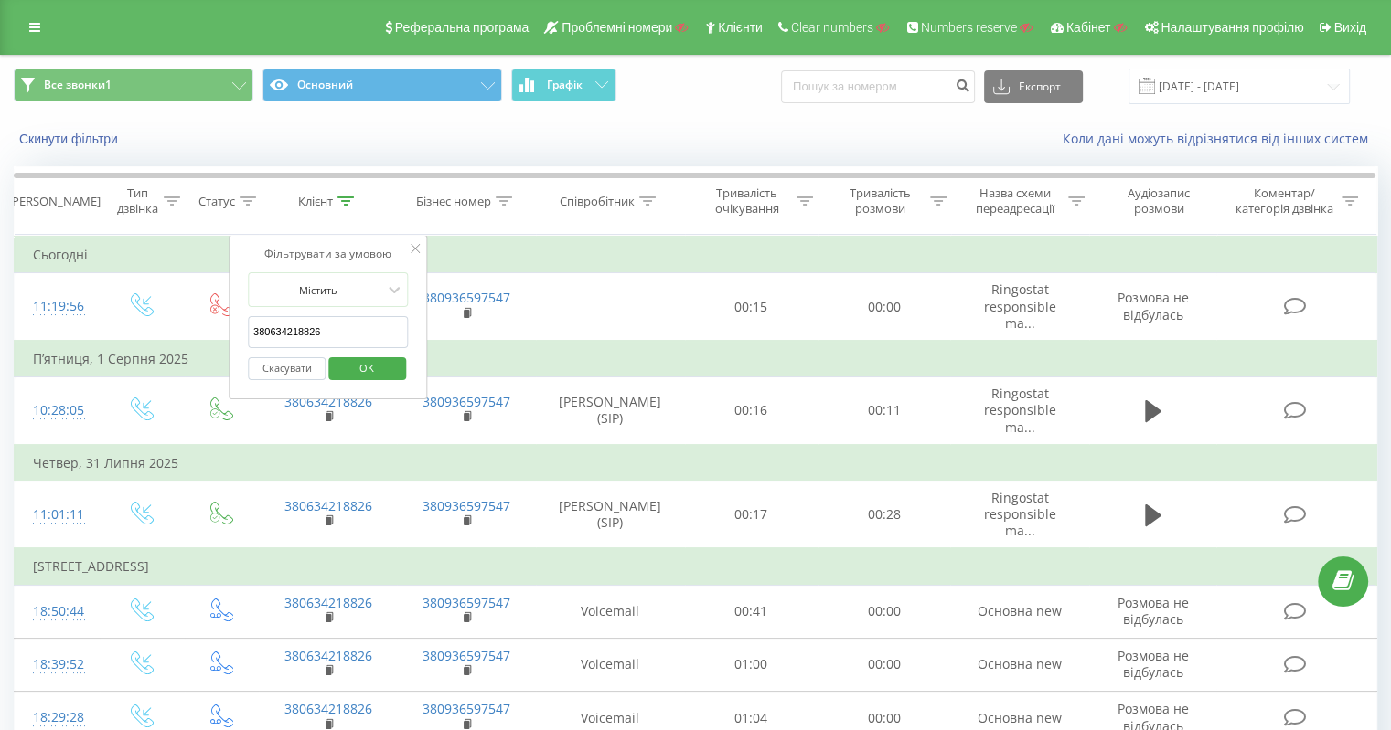
click at [339, 321] on input "380634218826" at bounding box center [328, 332] width 161 height 32
paste input "996463351"
click at [373, 363] on span "OK" at bounding box center [366, 368] width 51 height 28
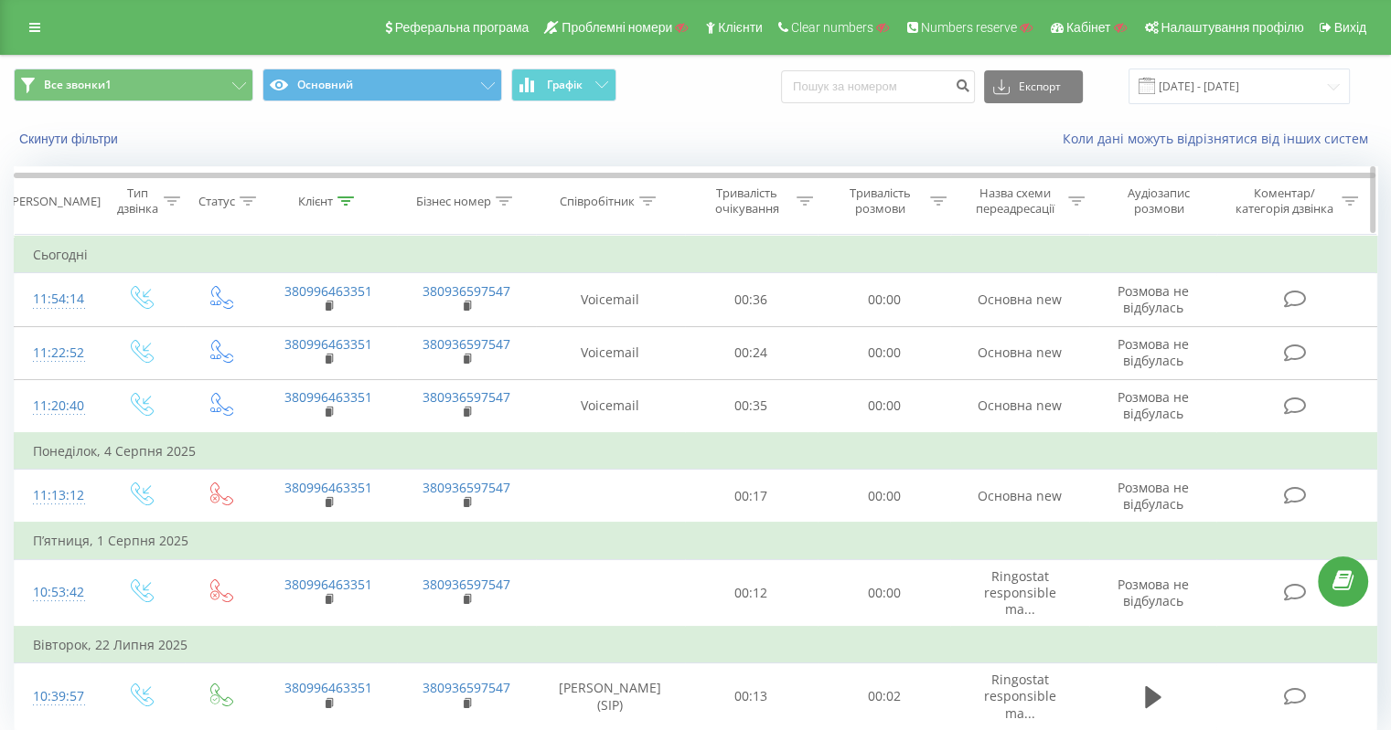
click at [348, 199] on icon at bounding box center [345, 201] width 16 height 9
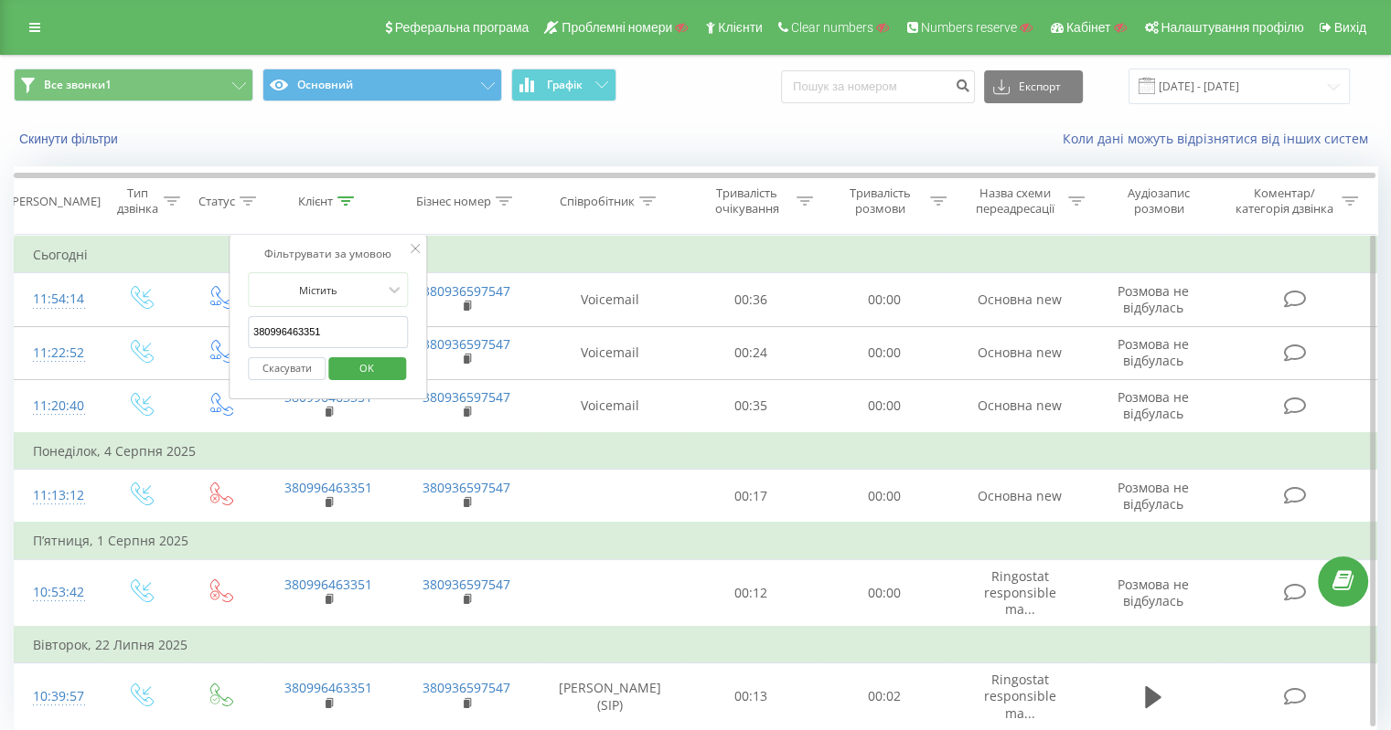
click at [347, 327] on input "380996463351" at bounding box center [328, 332] width 161 height 32
paste input "634218826"
type input "380634218826"
click at [369, 368] on span "OK" at bounding box center [366, 368] width 51 height 28
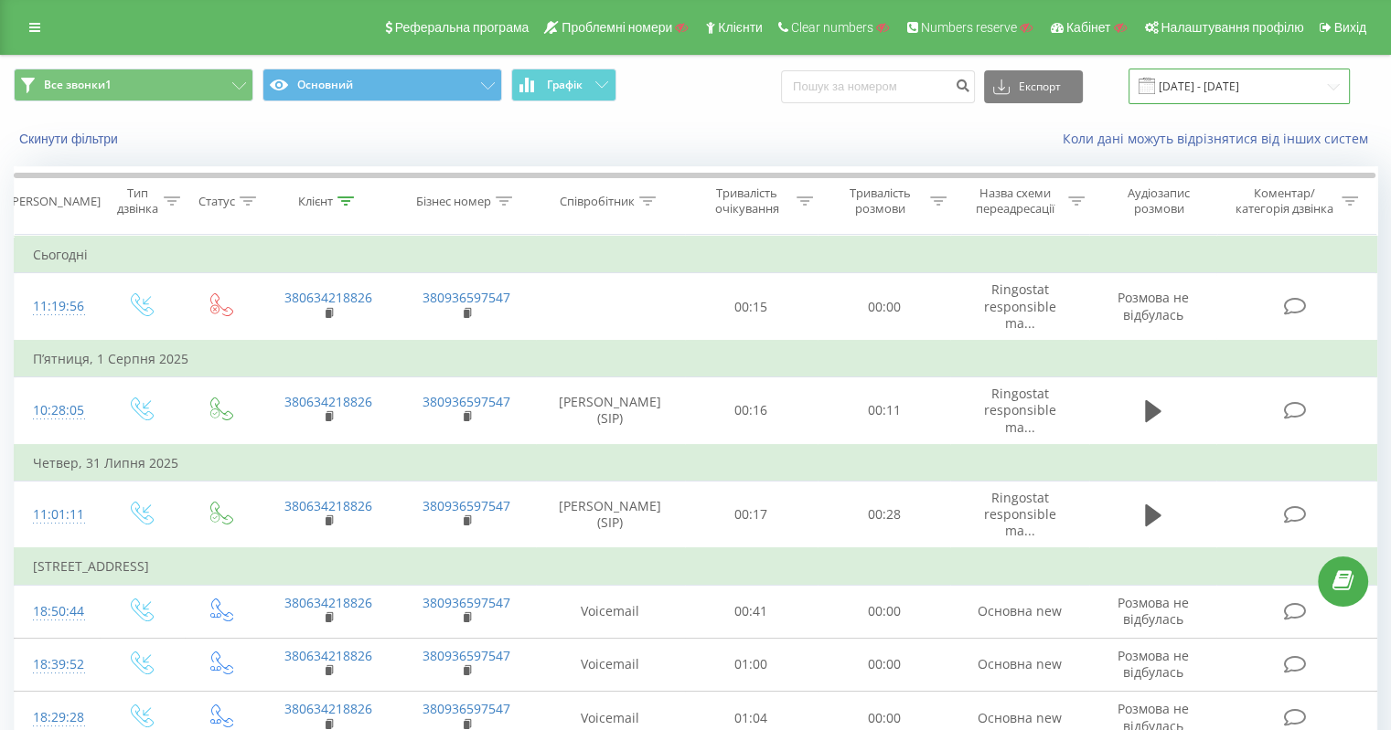
click at [1239, 75] on input "20.07.2025 - 20.08.2025" at bounding box center [1238, 87] width 221 height 36
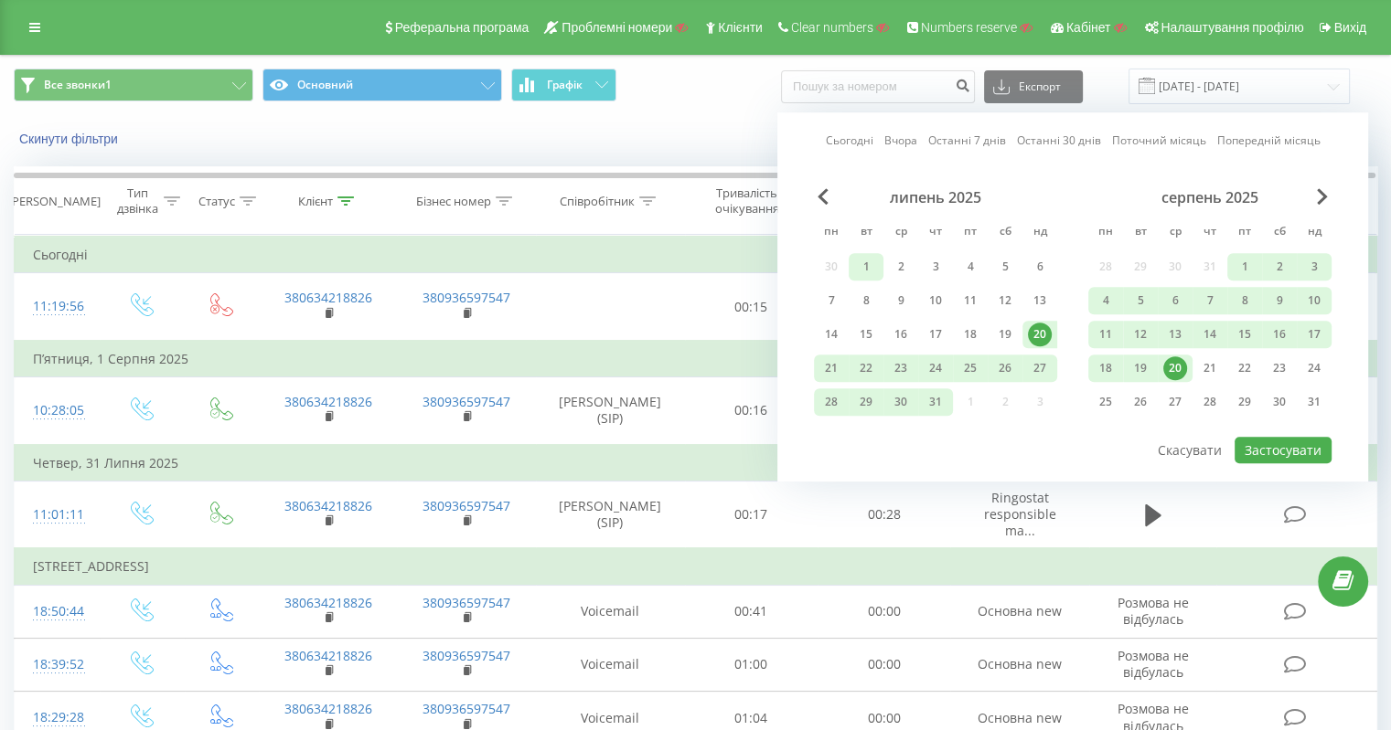
click at [852, 260] on div "1" at bounding box center [865, 266] width 35 height 27
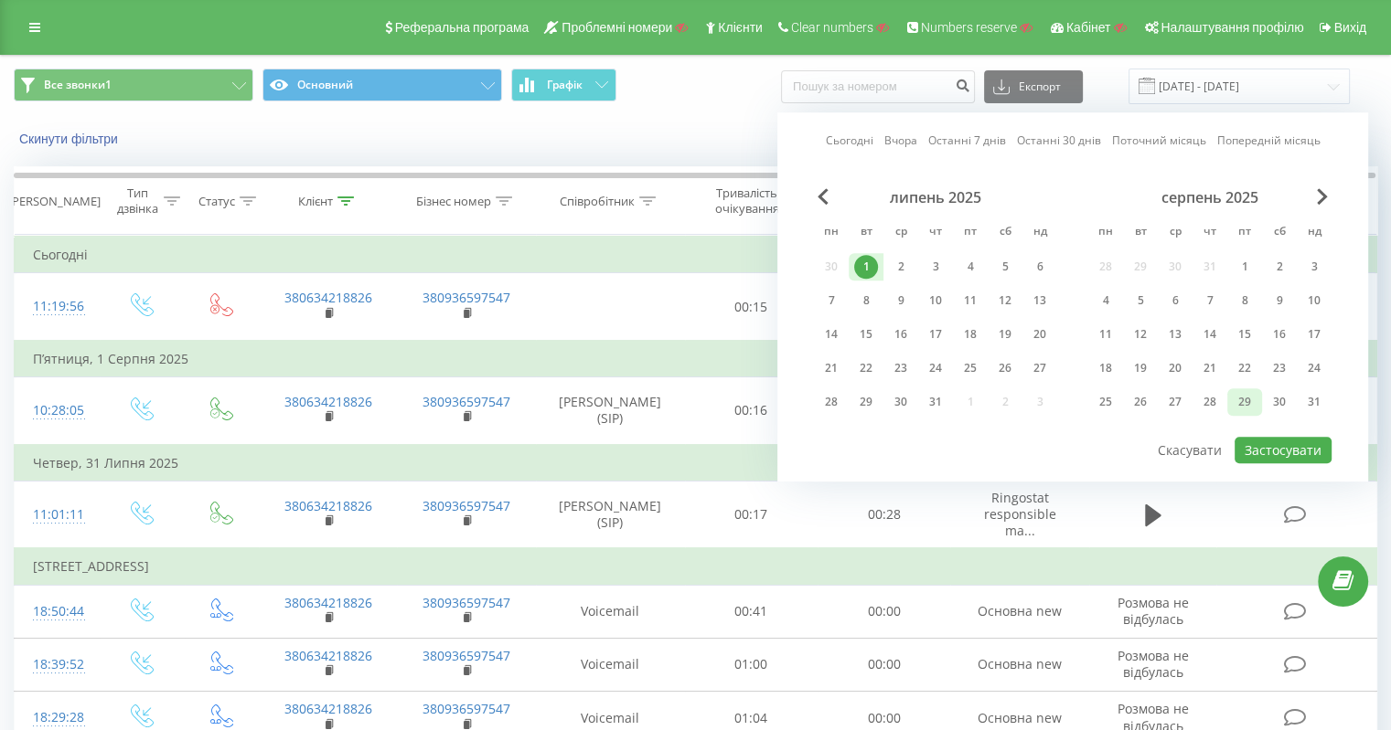
click at [1233, 404] on div "29" at bounding box center [1244, 402] width 24 height 24
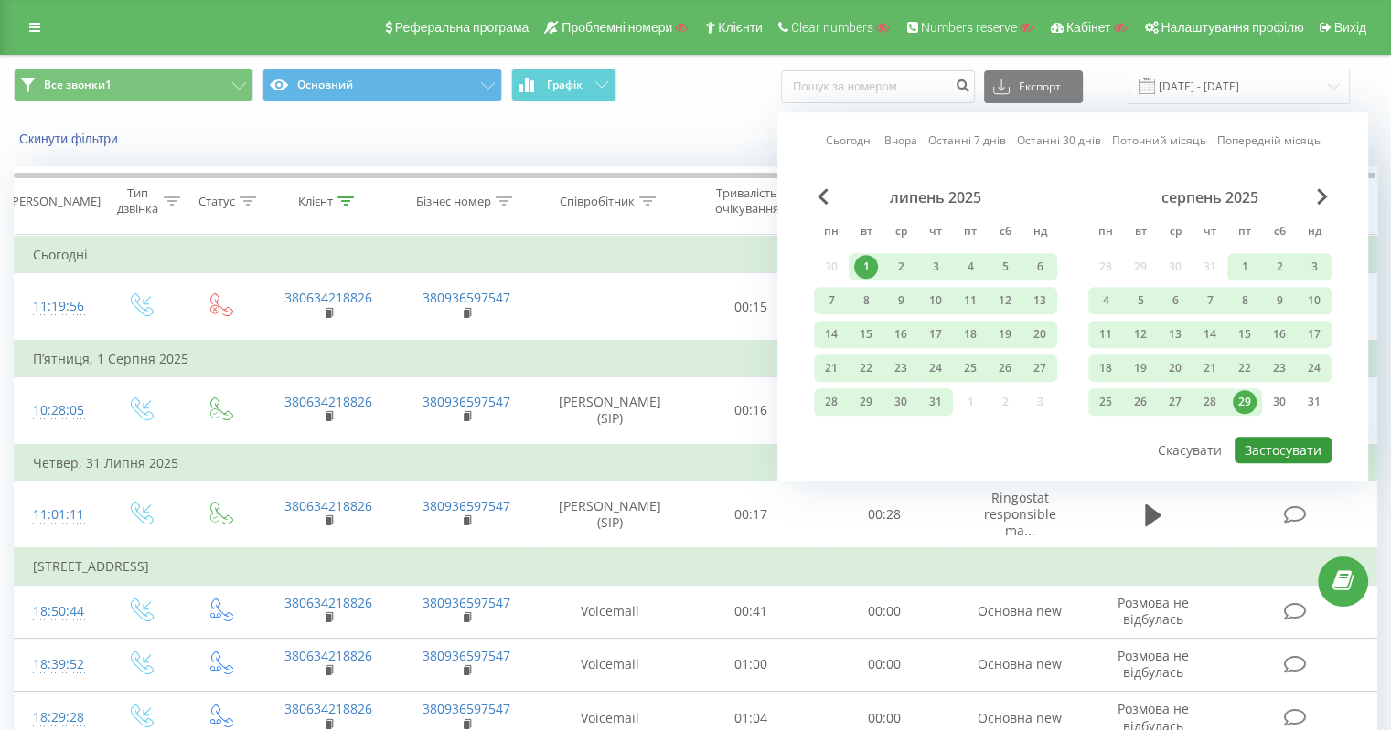
click at [1258, 438] on button "Застосувати" at bounding box center [1282, 450] width 97 height 27
type input "01.07.2025 - 29.08.2025"
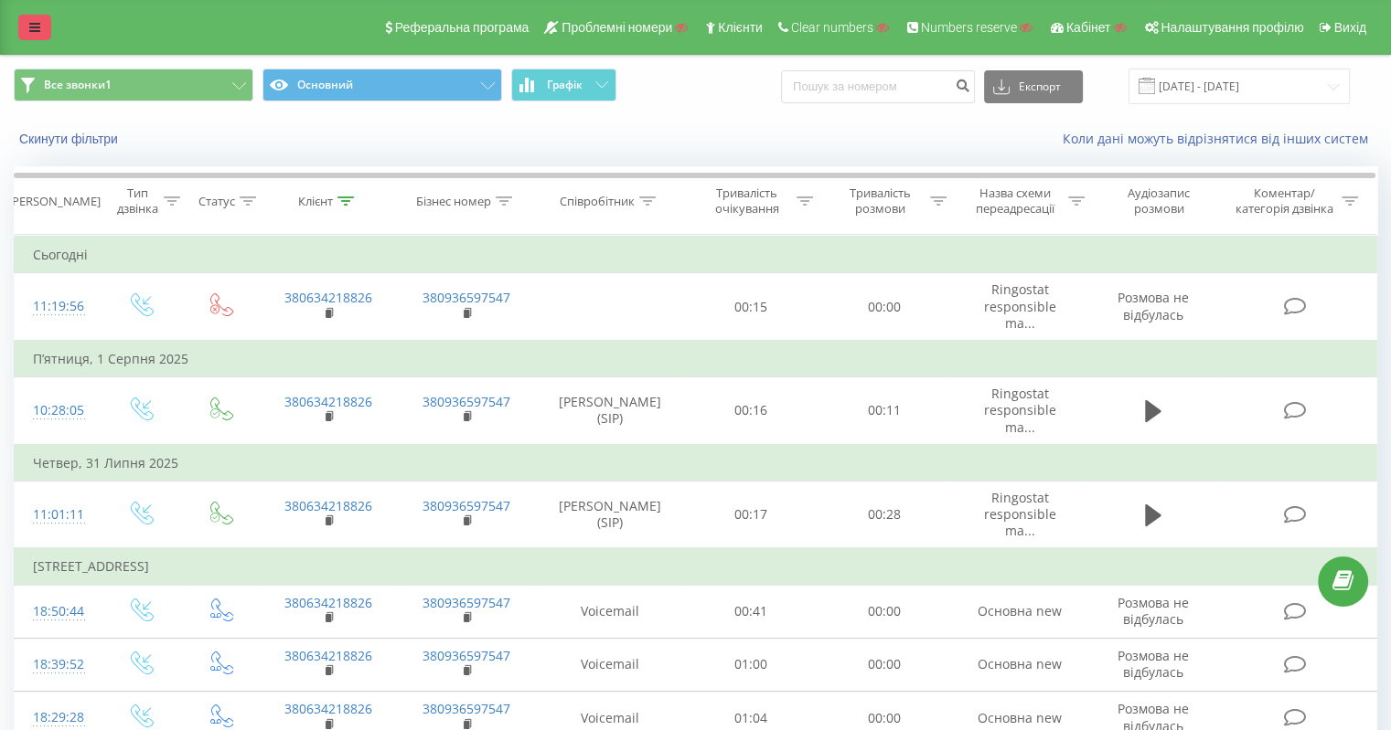
click at [34, 34] on icon at bounding box center [34, 27] width 11 height 13
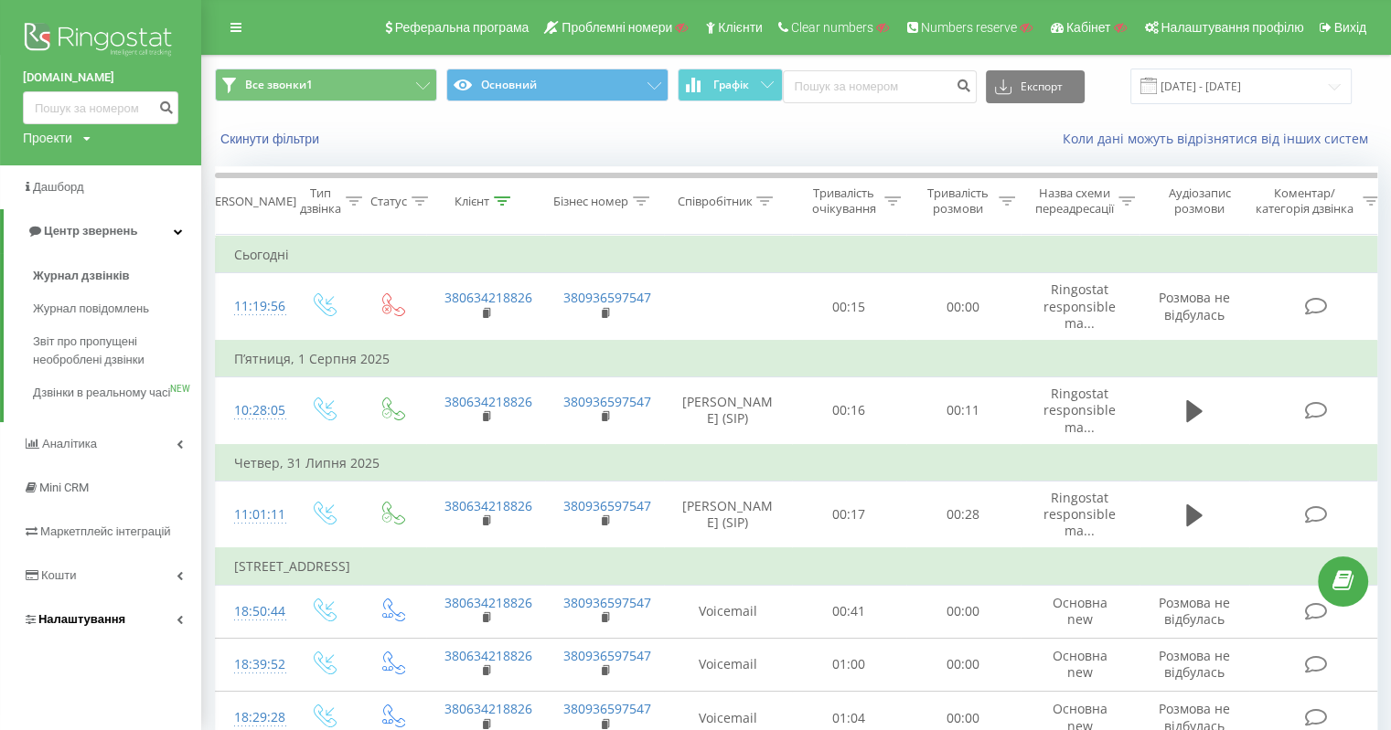
click at [118, 625] on link "Налаштування" at bounding box center [100, 620] width 201 height 44
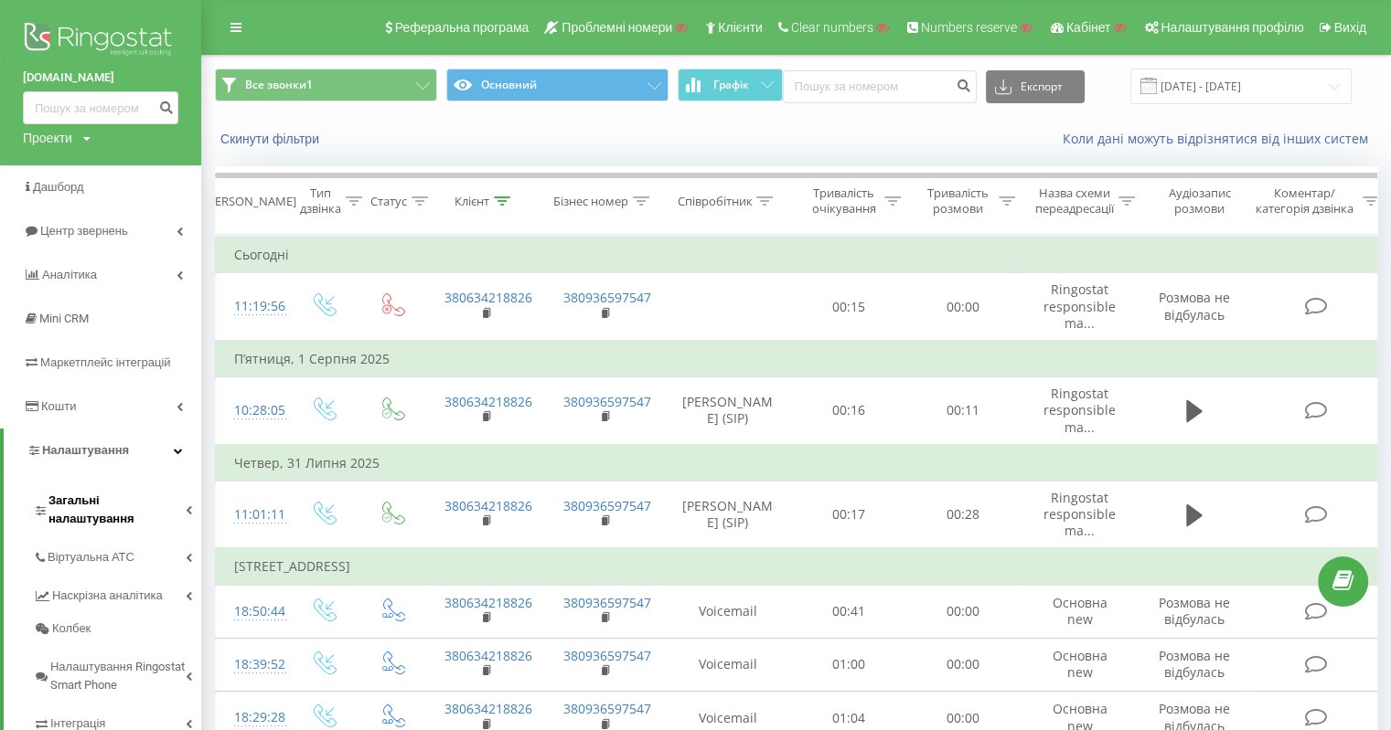
click at [141, 504] on span "Загальні налаштування" at bounding box center [116, 510] width 137 height 37
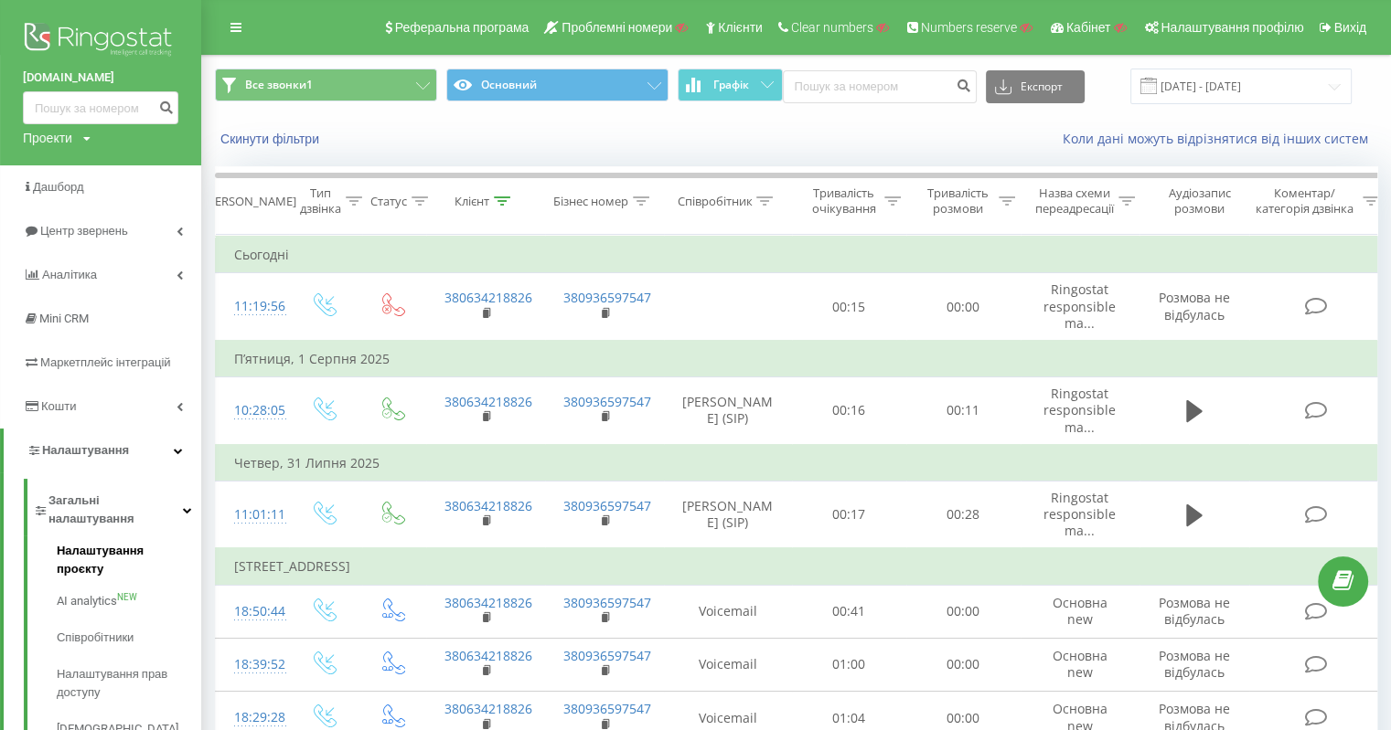
click at [157, 542] on span "Налаштування проєкту" at bounding box center [124, 560] width 135 height 37
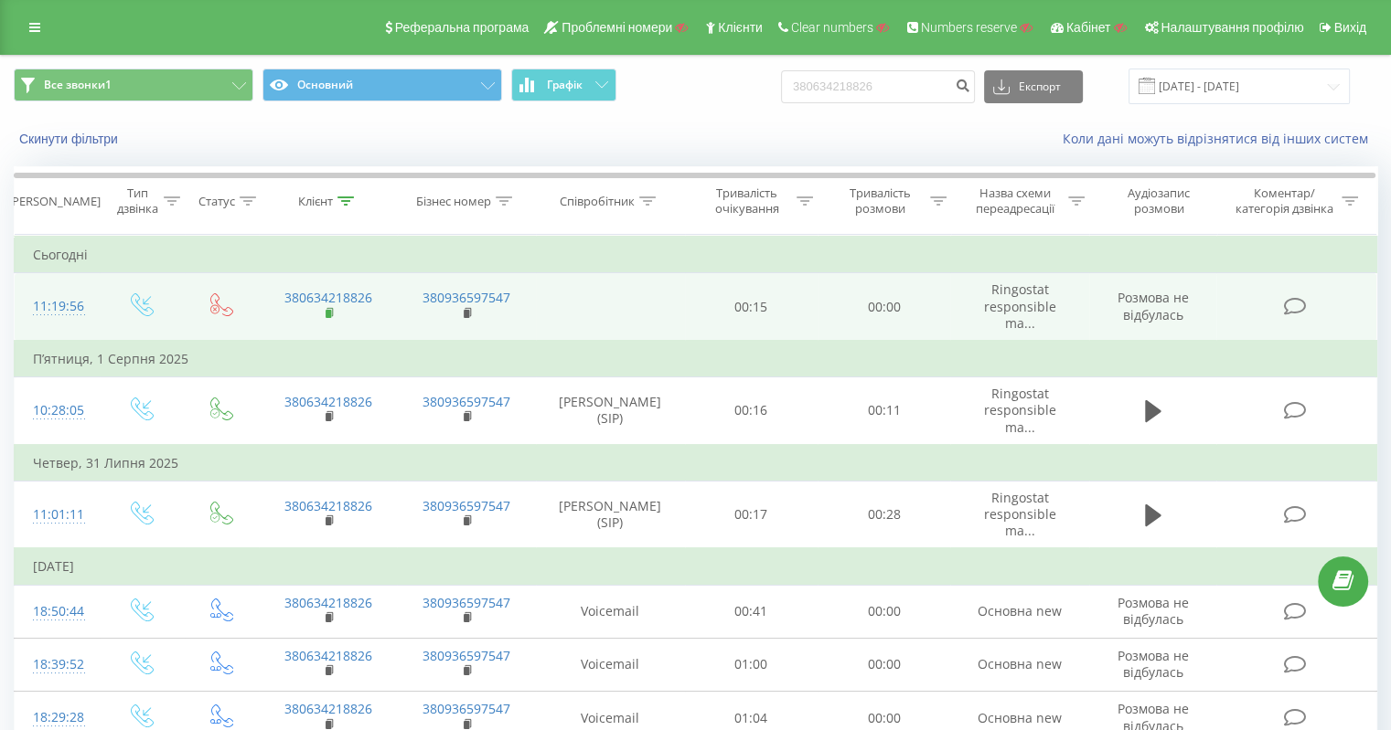
click at [325, 315] on rect at bounding box center [327, 314] width 5 height 8
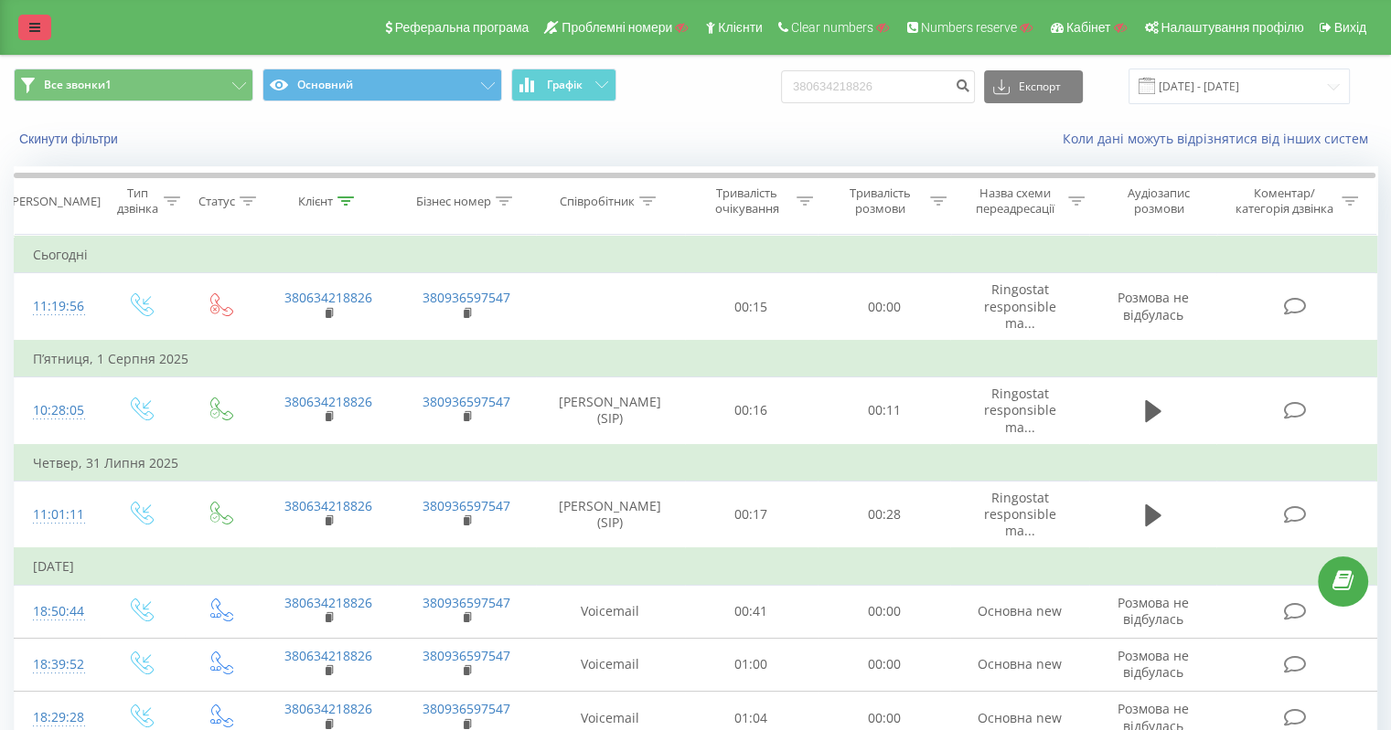
click at [44, 29] on link at bounding box center [34, 28] width 33 height 26
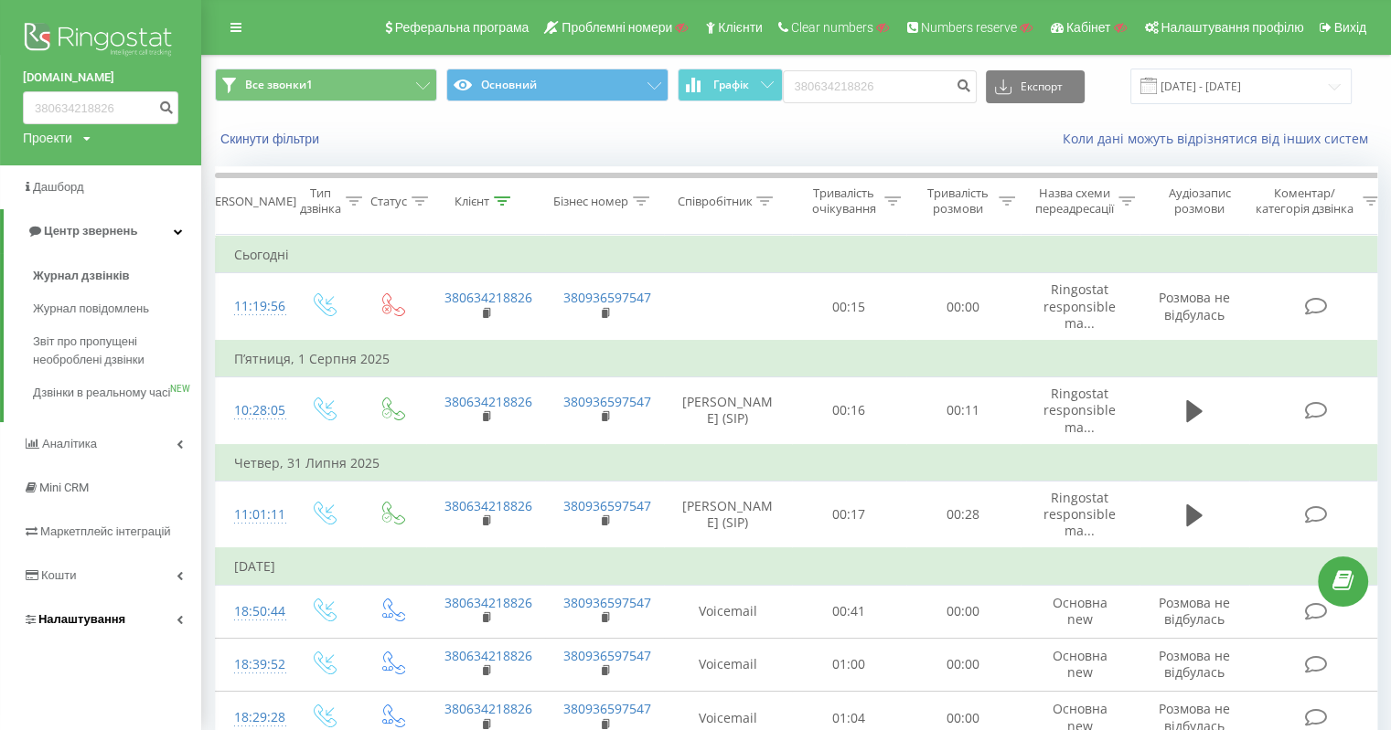
click at [77, 626] on span "Налаштування" at bounding box center [81, 620] width 87 height 14
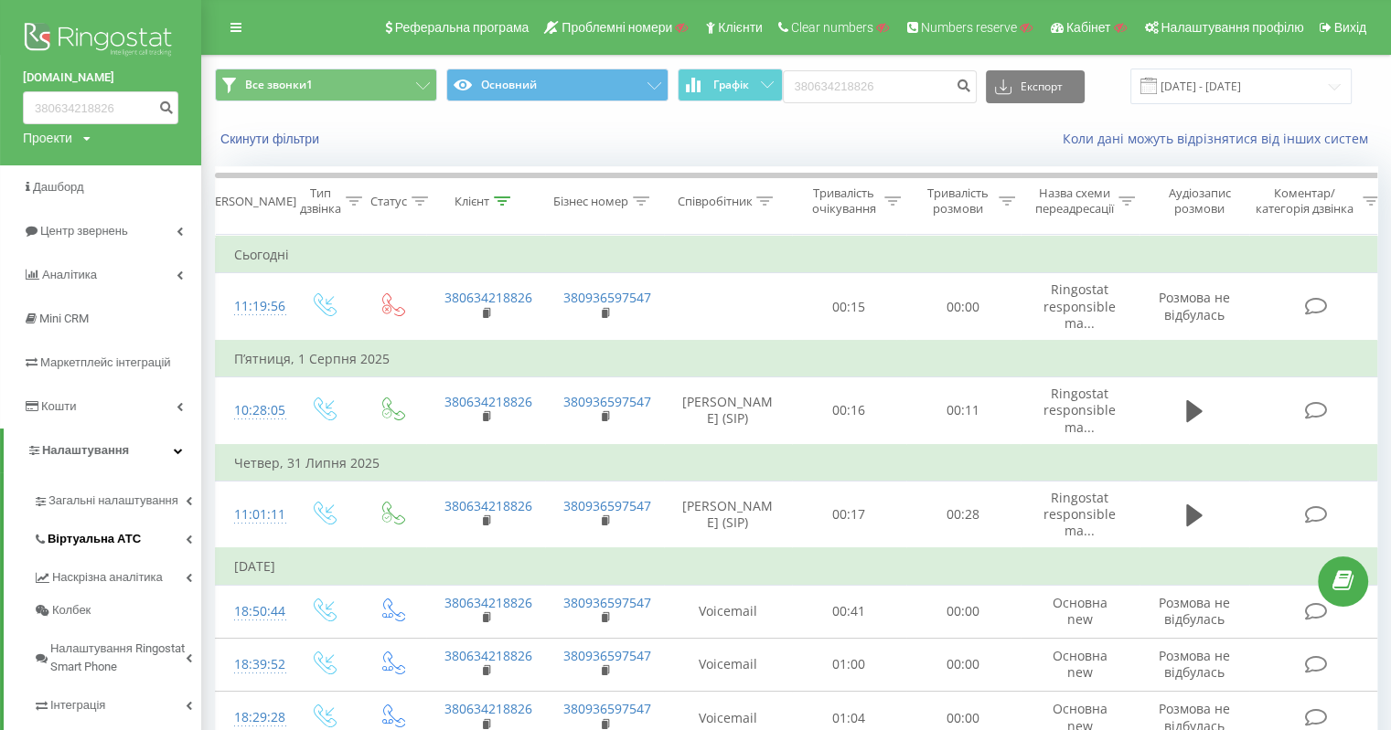
click at [99, 534] on span "Віртуальна АТС" at bounding box center [94, 539] width 93 height 18
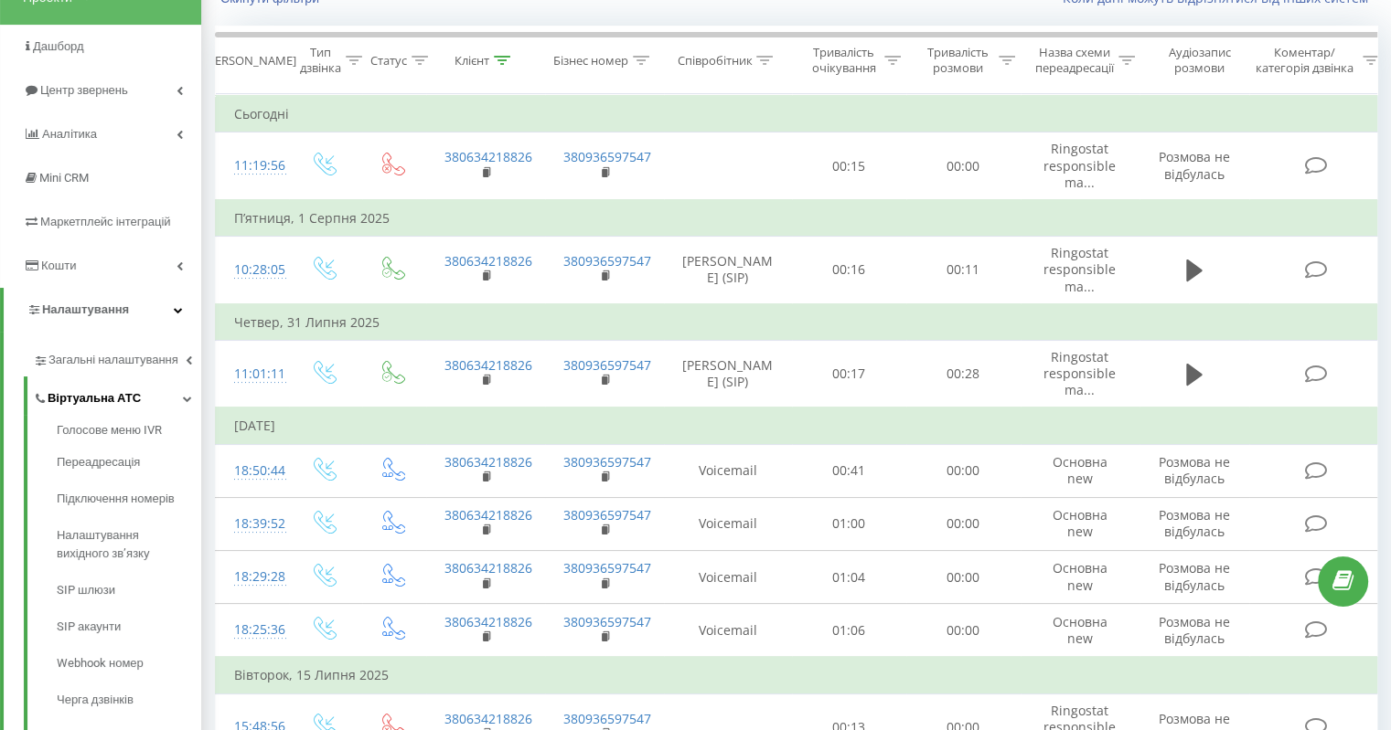
scroll to position [183, 0]
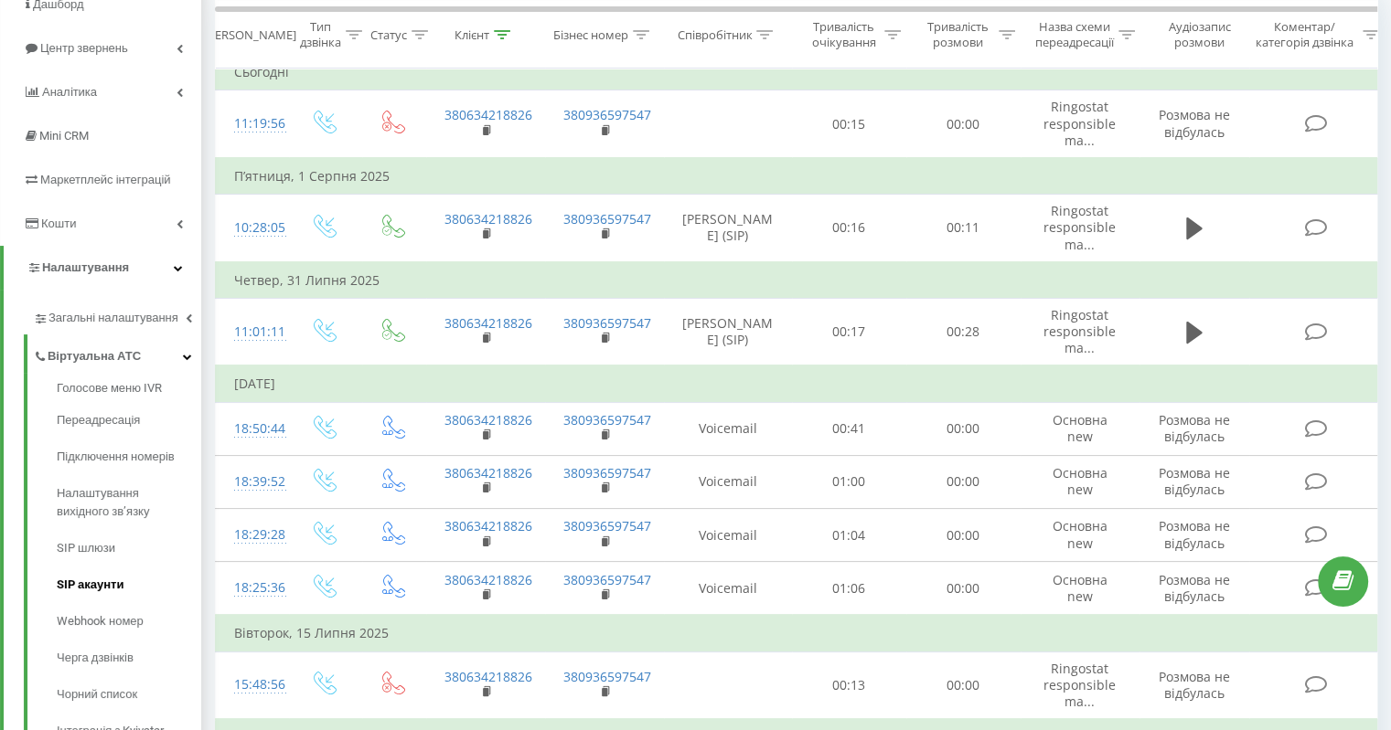
click at [101, 580] on span "SIP акаунти" at bounding box center [90, 585] width 67 height 18
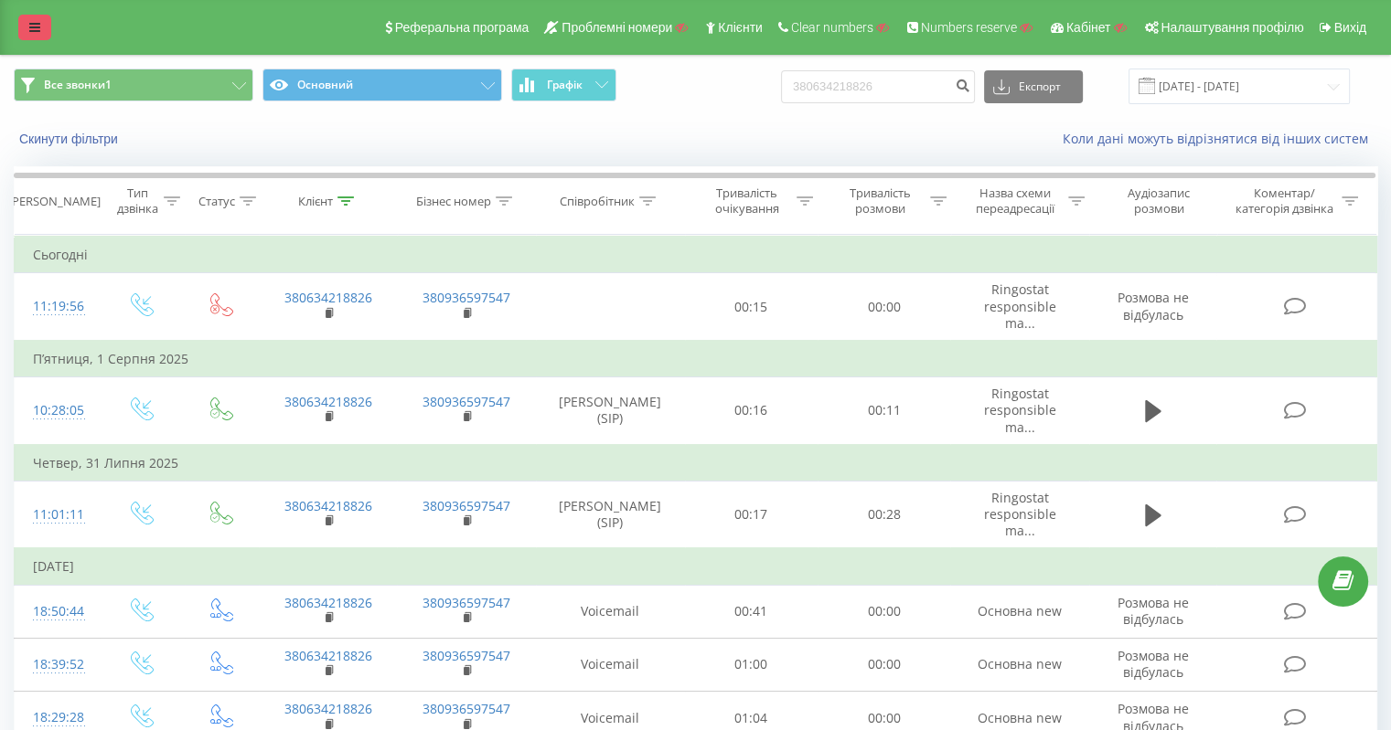
click at [37, 37] on link at bounding box center [34, 28] width 33 height 26
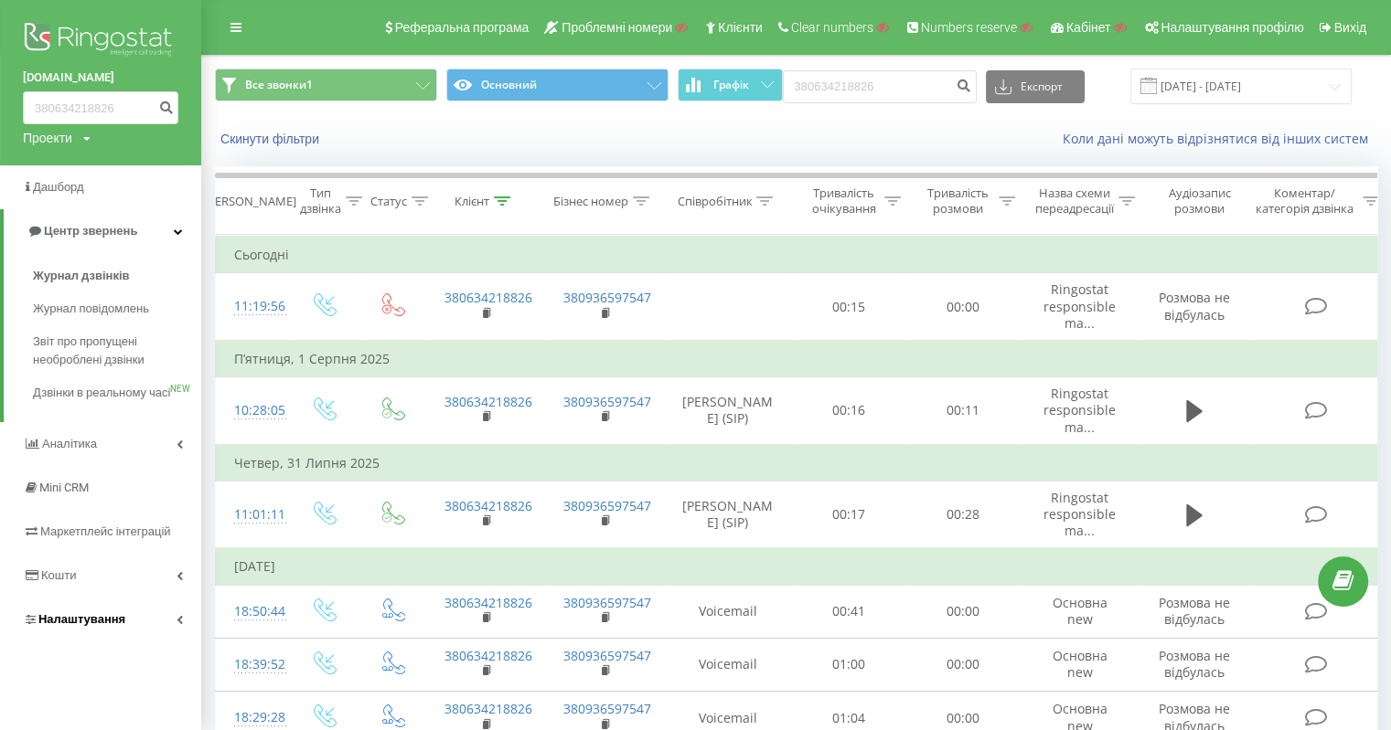
click at [92, 626] on span "Налаштування" at bounding box center [81, 620] width 87 height 14
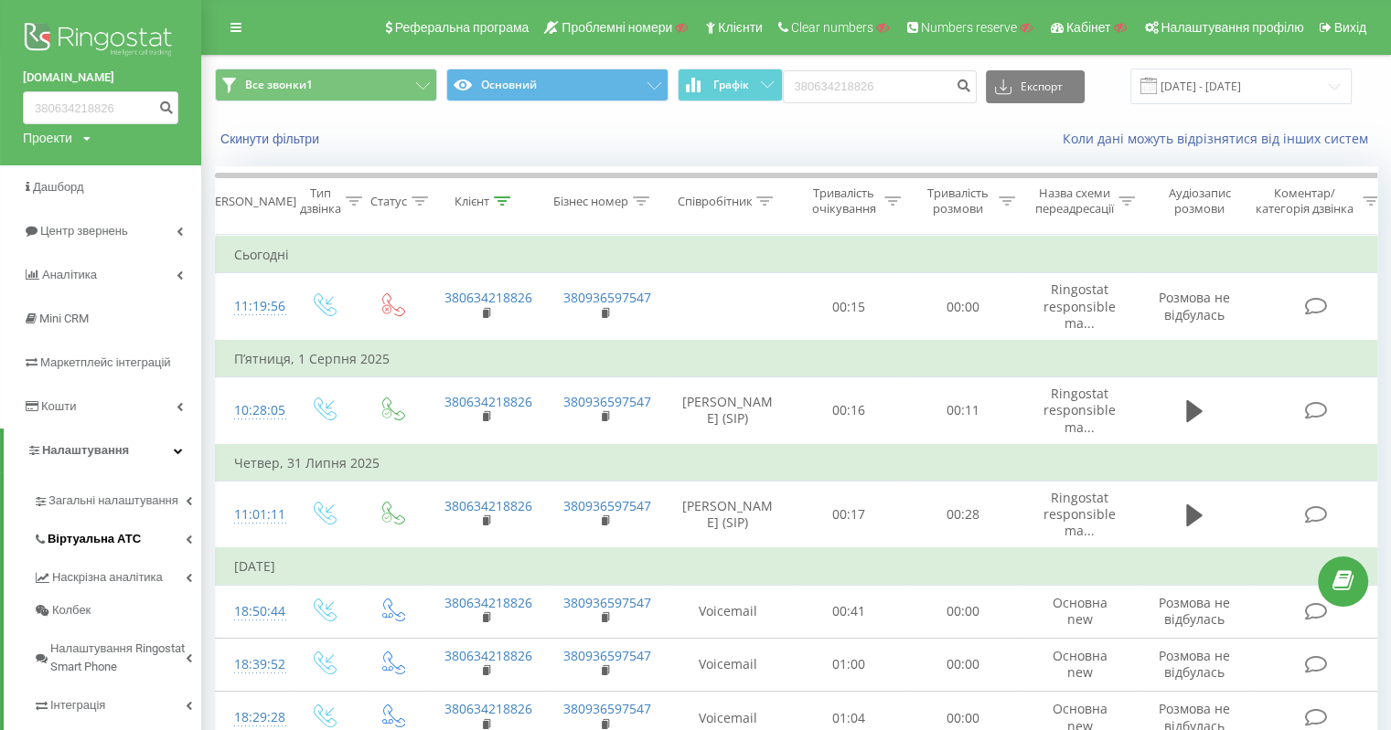
click at [103, 539] on span "Віртуальна АТС" at bounding box center [94, 539] width 93 height 18
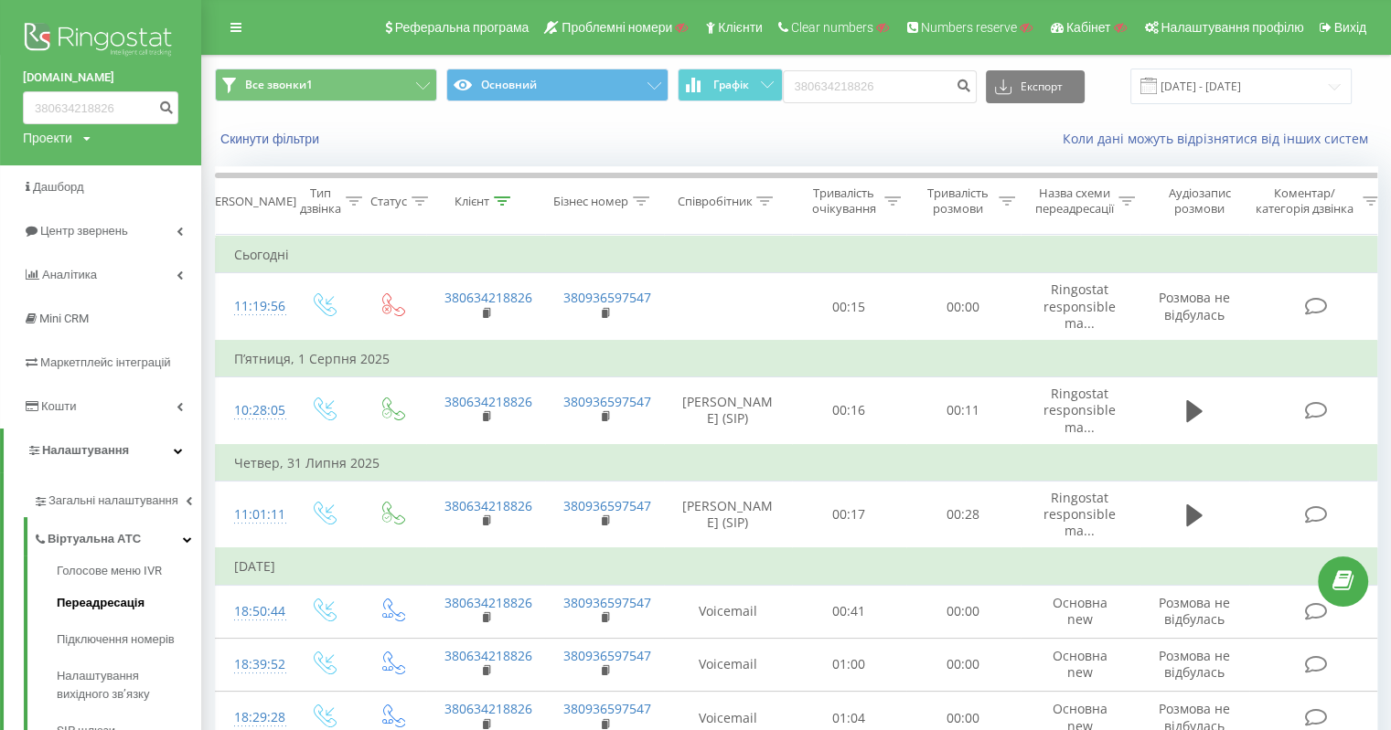
click at [126, 606] on span "Переадресація" at bounding box center [101, 603] width 88 height 18
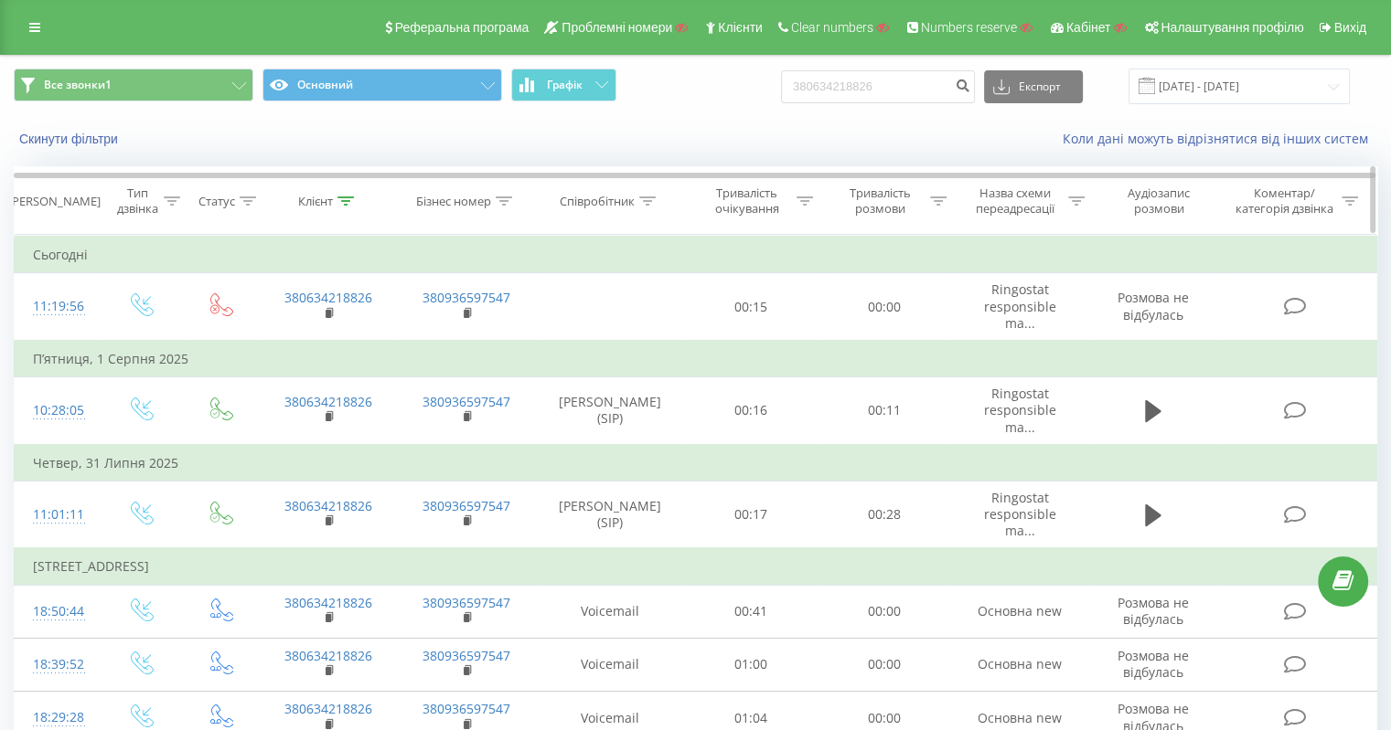
click at [341, 197] on icon at bounding box center [345, 201] width 16 height 9
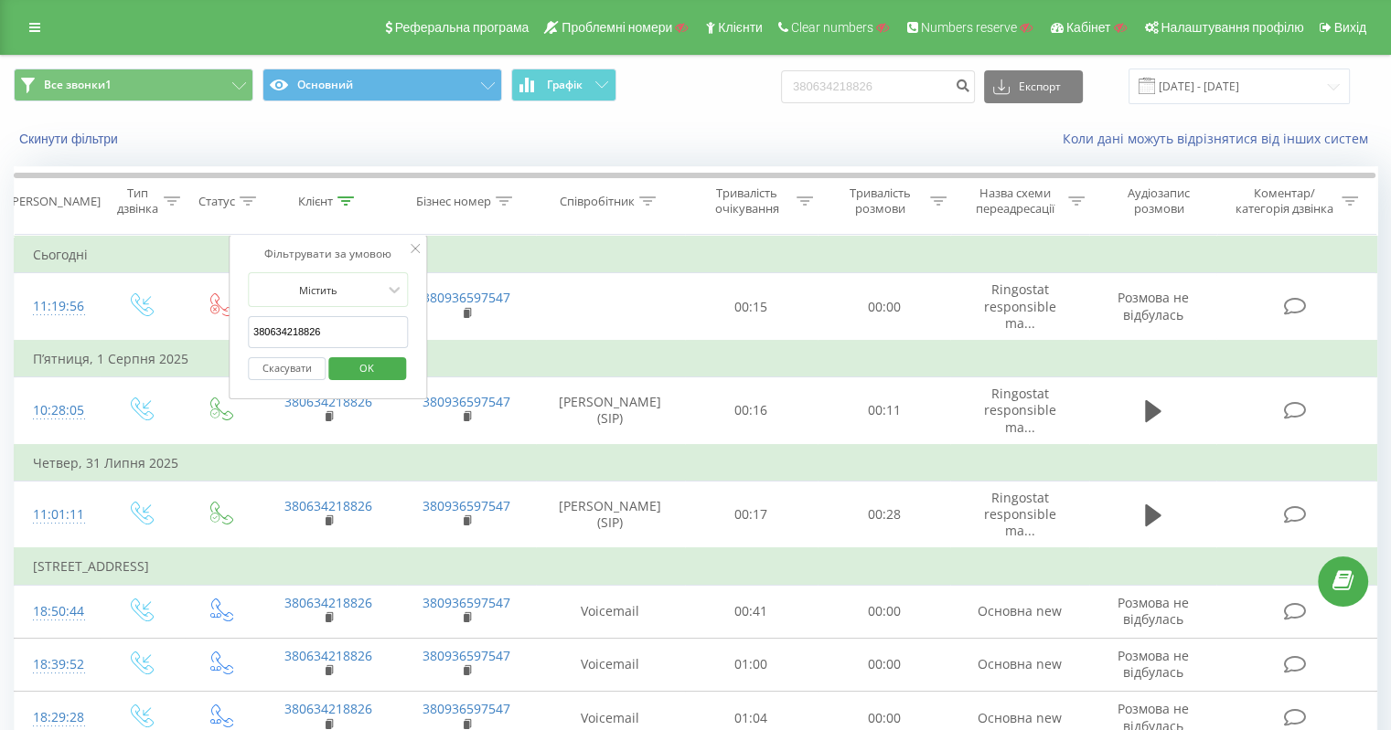
click at [311, 336] on input "380634218826" at bounding box center [328, 332] width 161 height 32
paste input "996463351"
type input "380996463351"
click at [362, 370] on span "OK" at bounding box center [366, 368] width 51 height 28
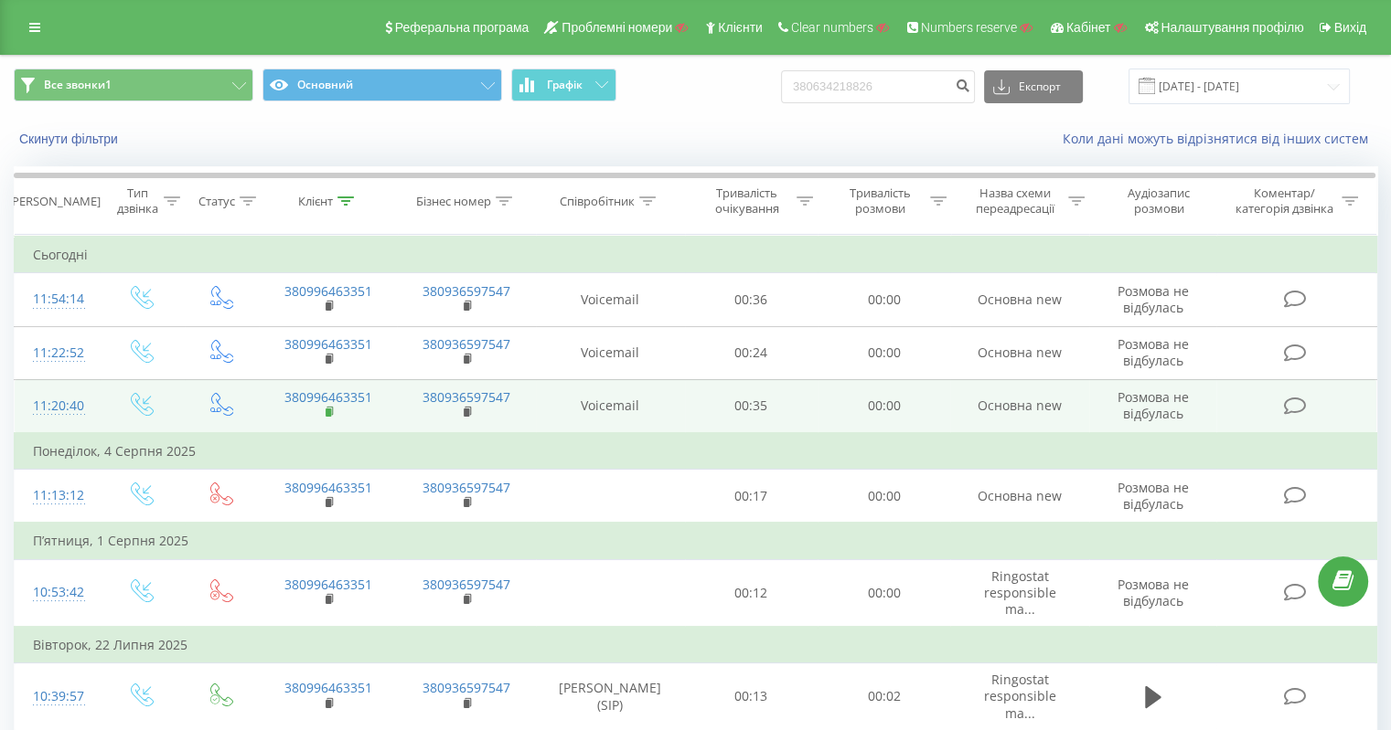
click at [326, 410] on rect at bounding box center [327, 413] width 5 height 8
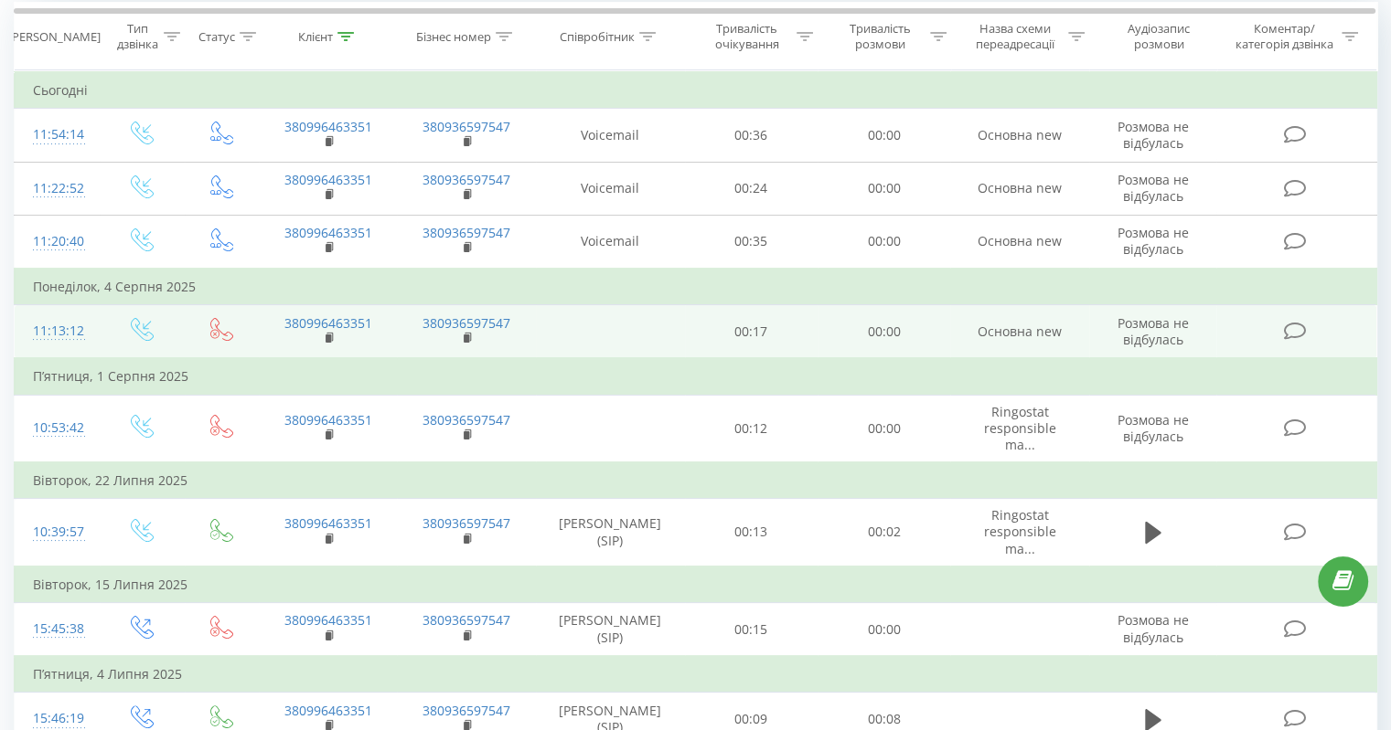
scroll to position [91, 0]
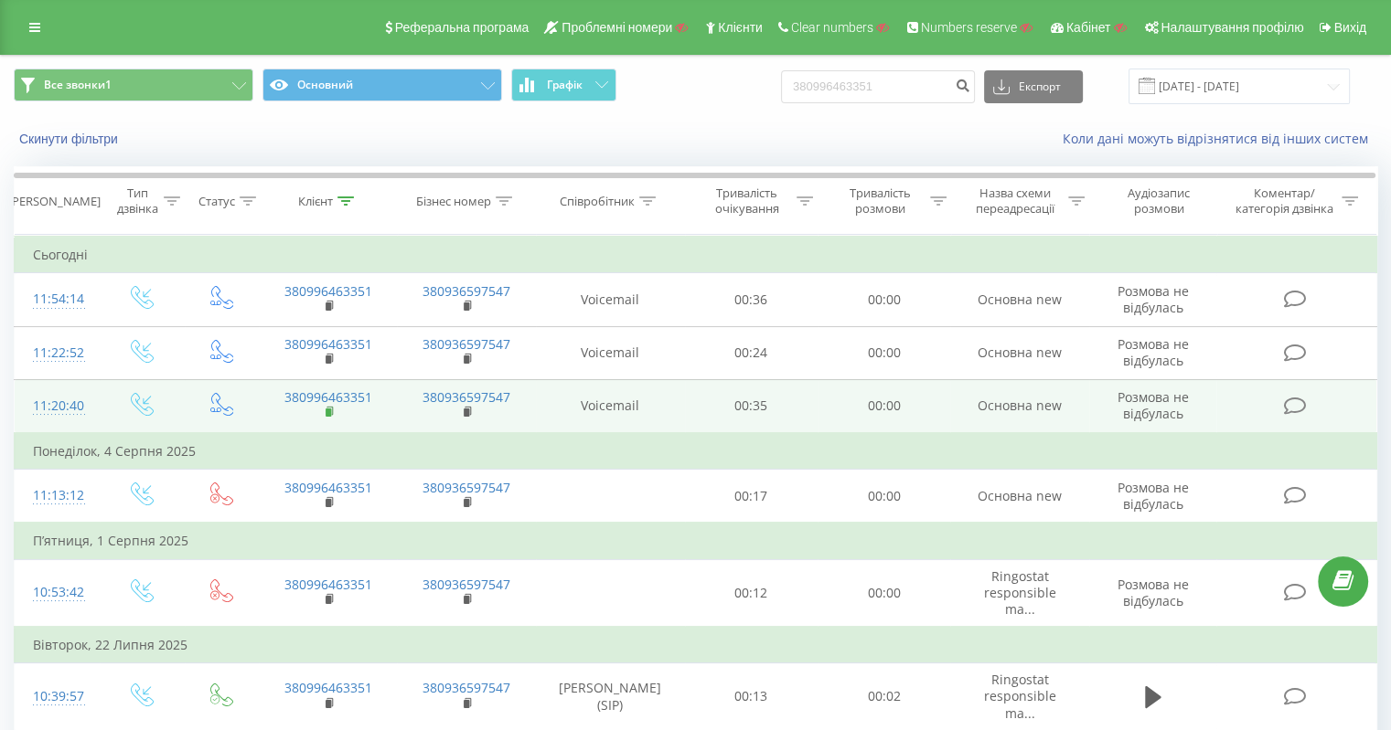
click at [325, 412] on icon at bounding box center [330, 412] width 10 height 13
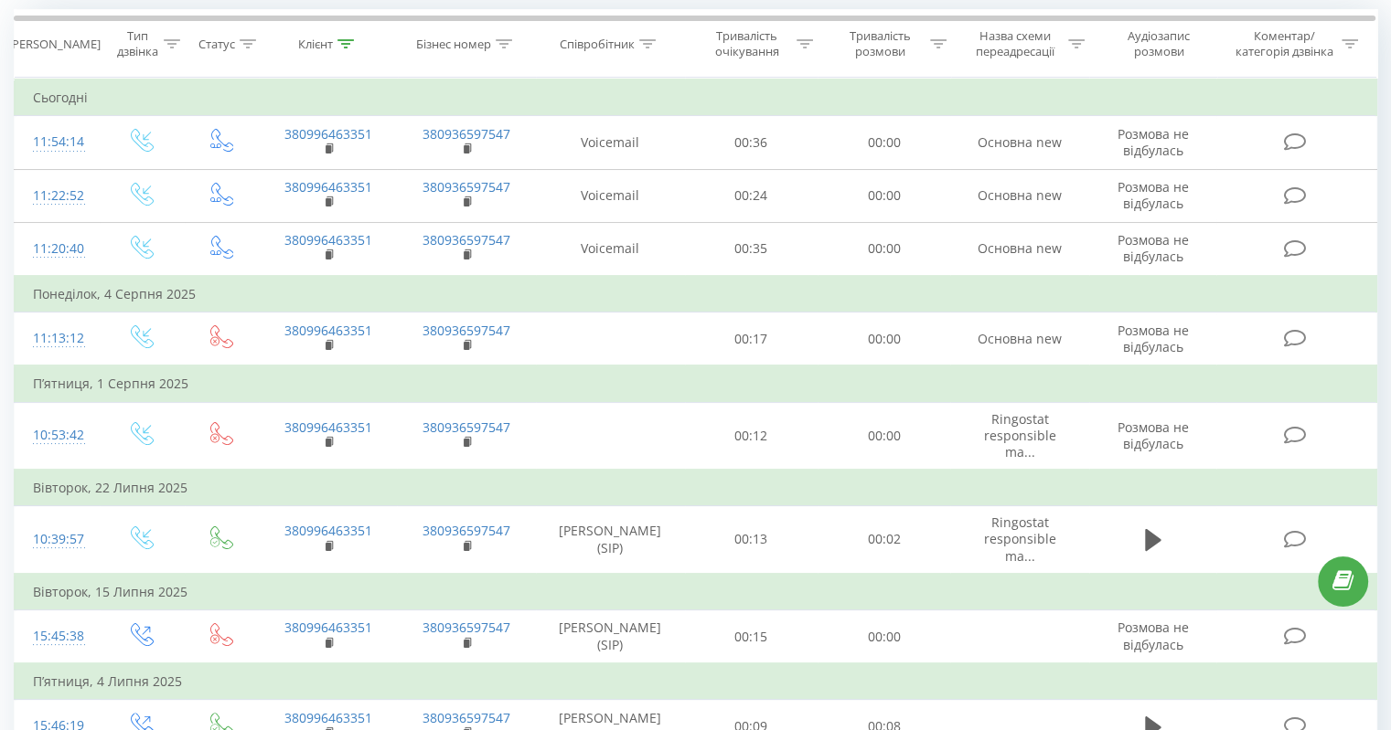
scroll to position [91, 0]
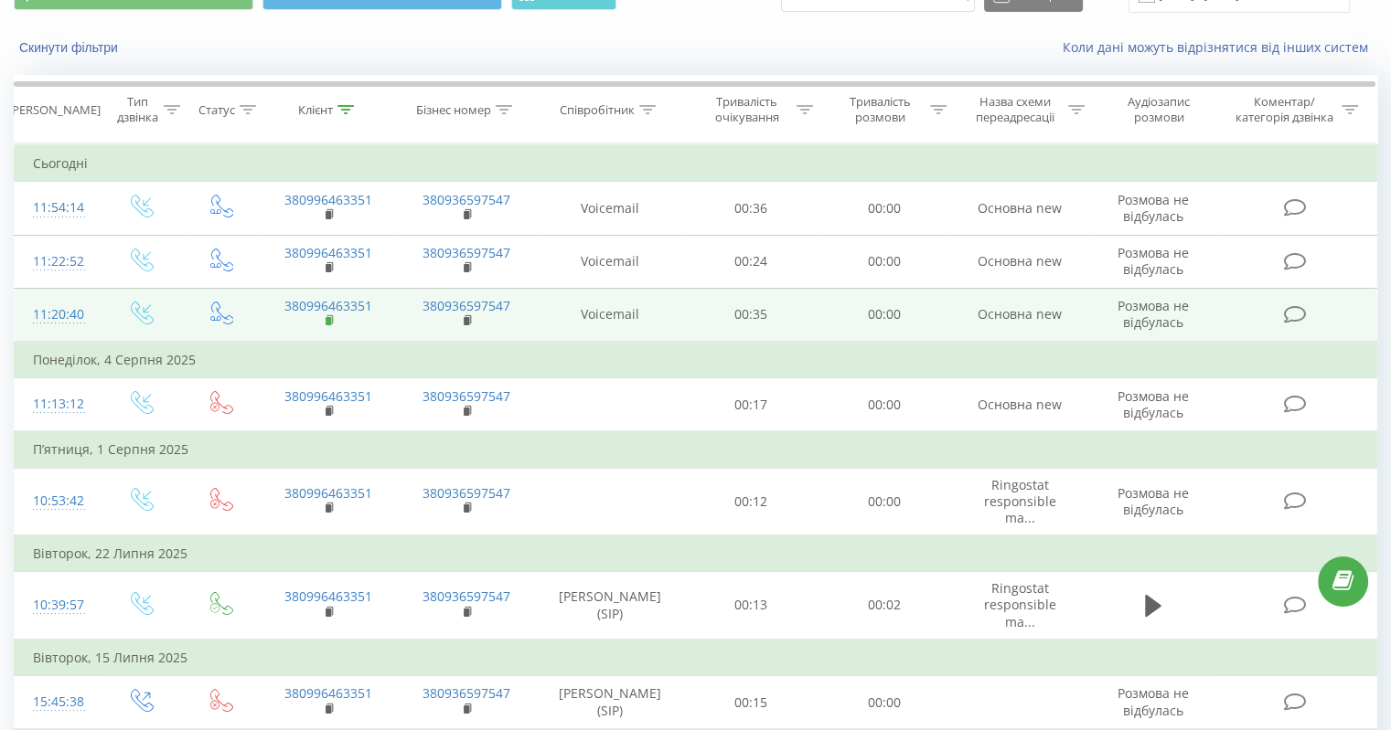
click at [328, 321] on rect at bounding box center [327, 321] width 5 height 8
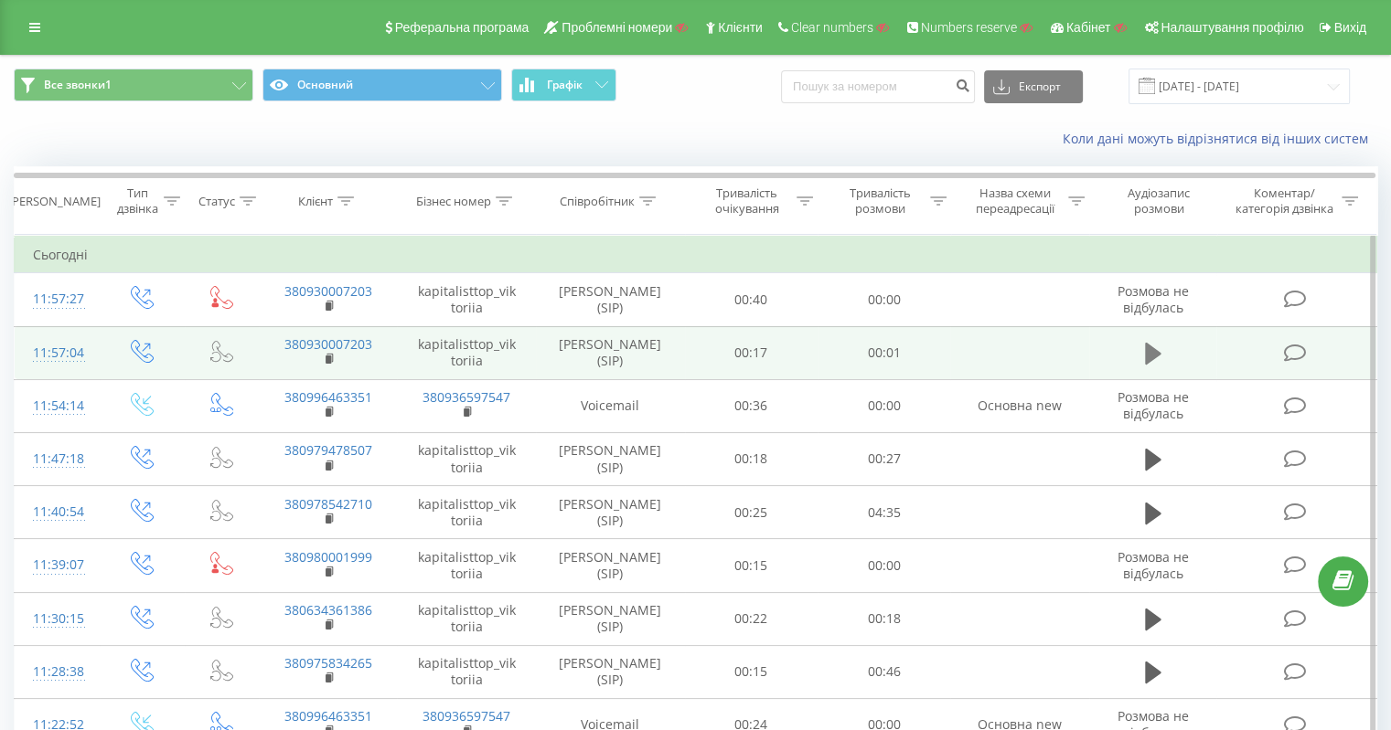
click at [1145, 354] on icon at bounding box center [1153, 354] width 16 height 22
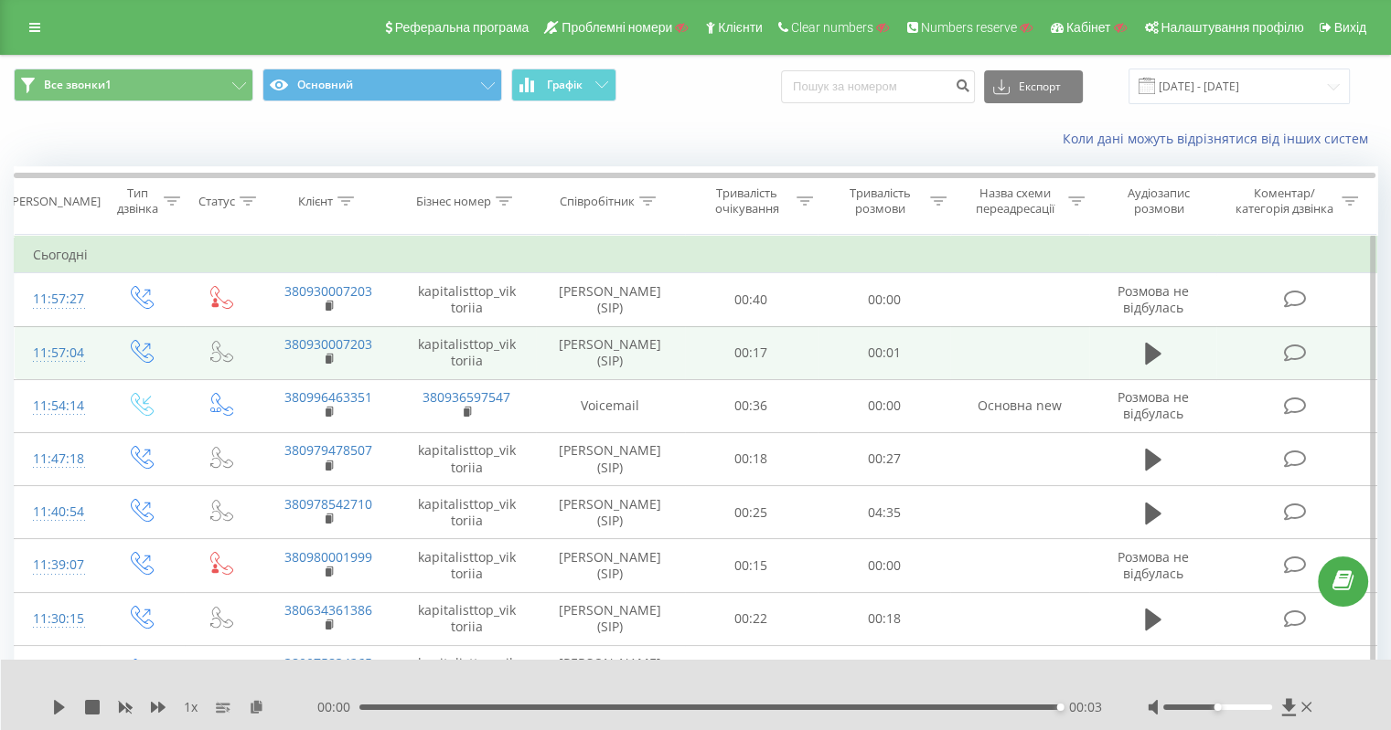
click at [59, 709] on icon at bounding box center [59, 707] width 11 height 15
click at [48, 19] on link at bounding box center [34, 28] width 33 height 26
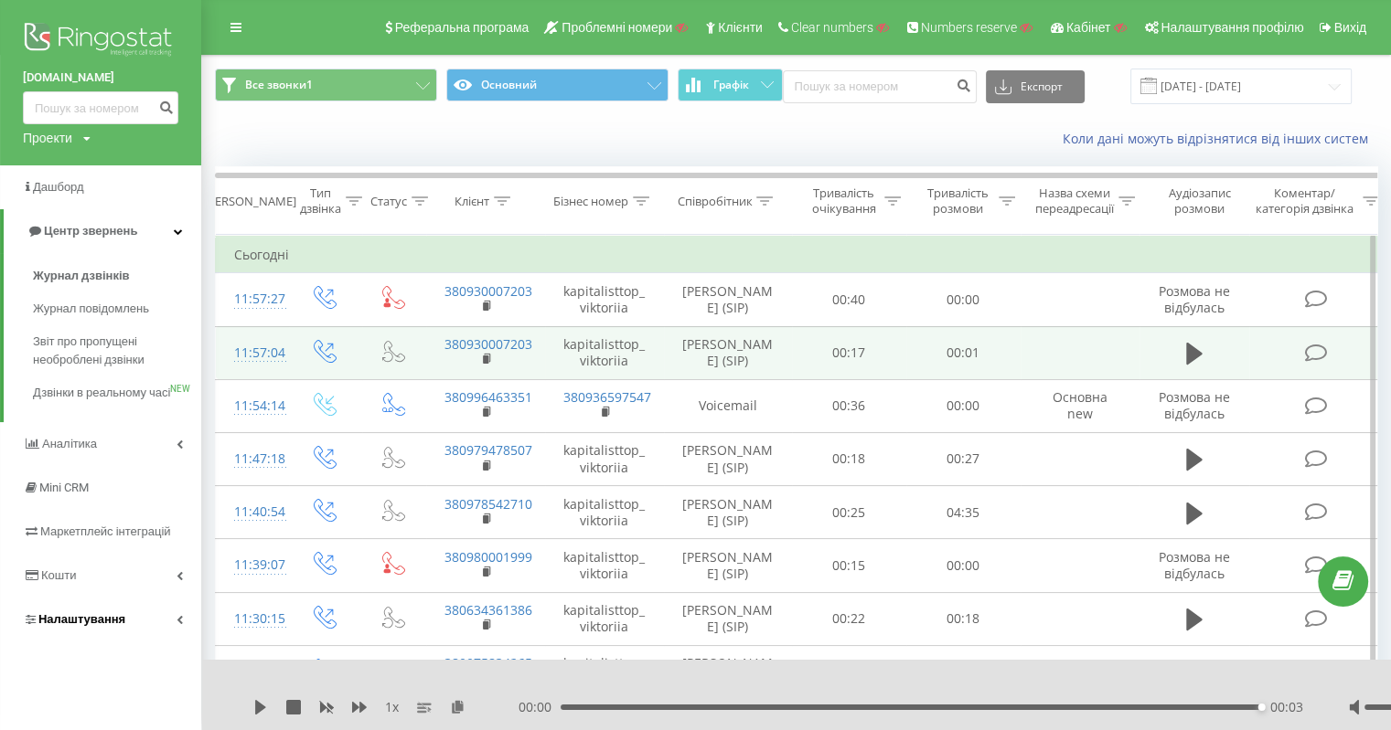
click at [91, 629] on span "Налаштування" at bounding box center [74, 620] width 102 height 18
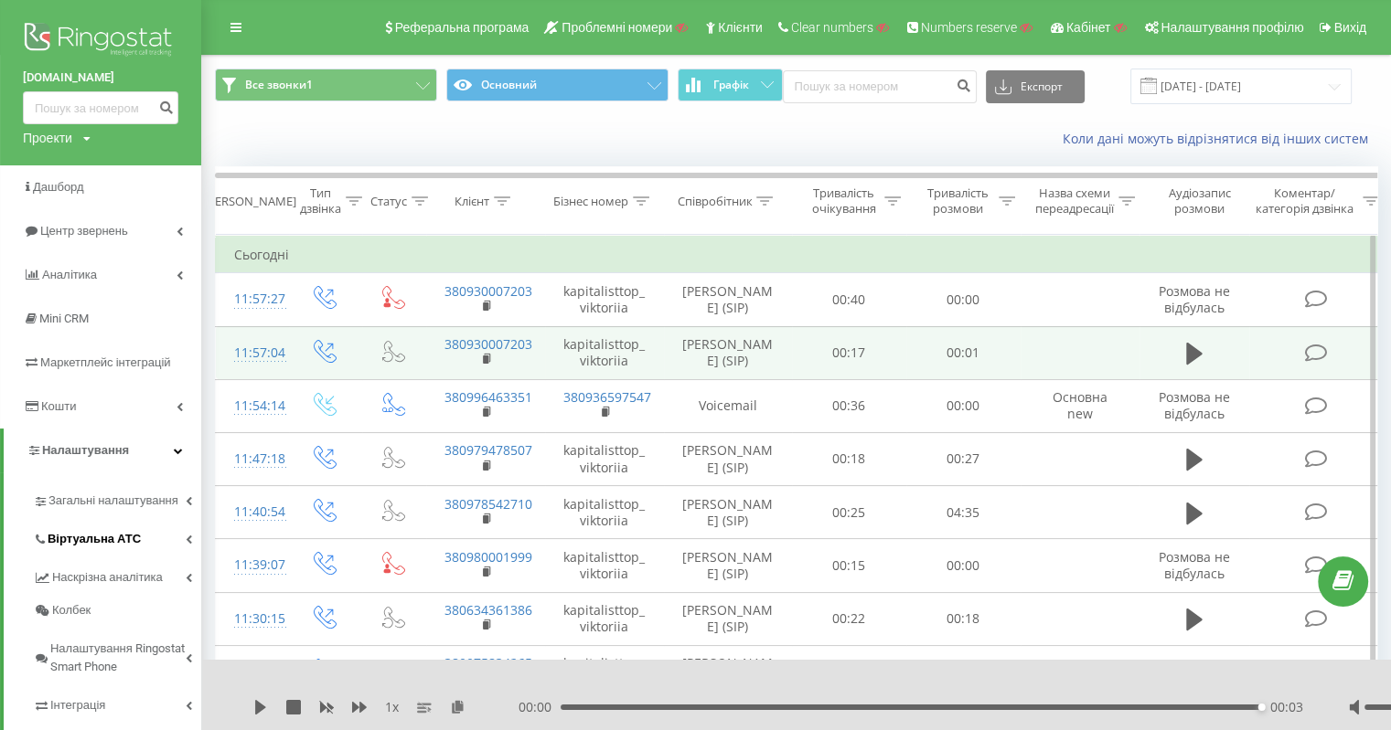
click at [123, 533] on span "Віртуальна АТС" at bounding box center [94, 539] width 93 height 18
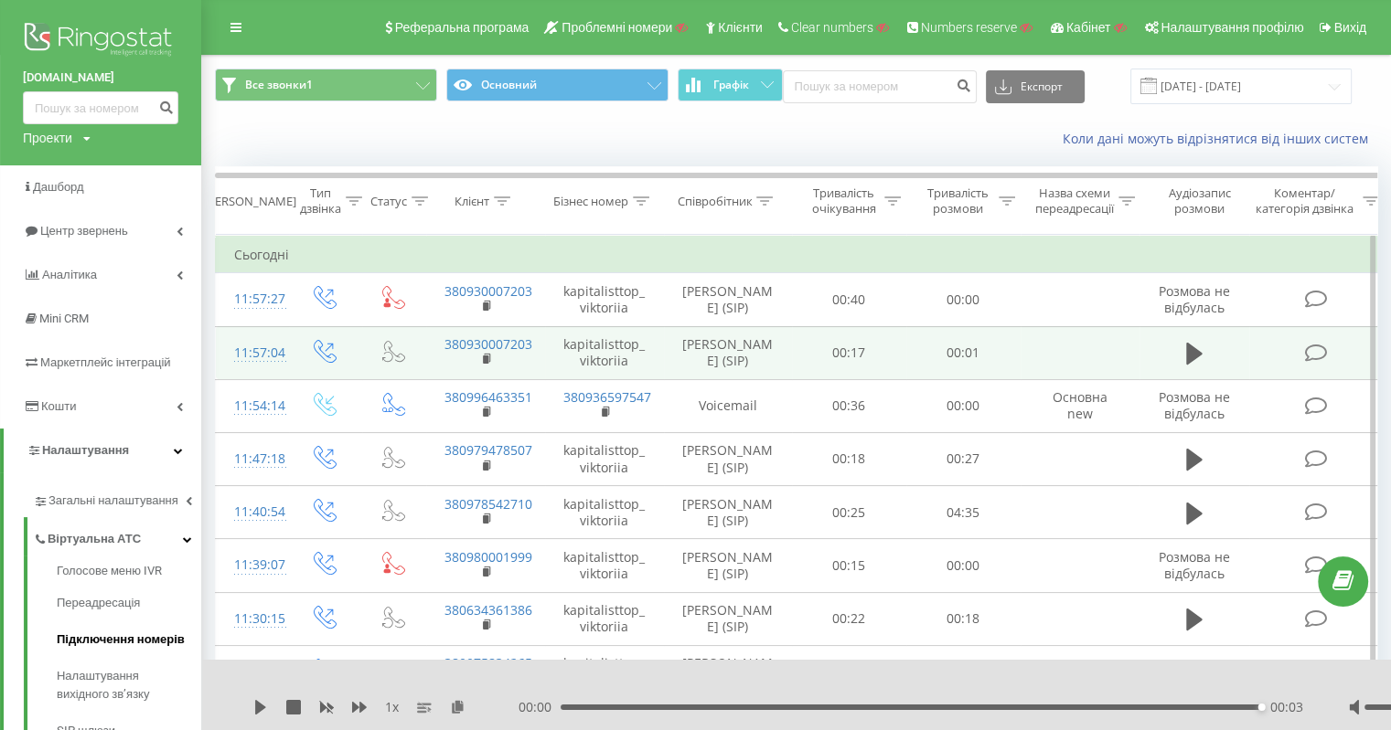
click at [149, 639] on span "Підключення номерів" at bounding box center [121, 640] width 128 height 18
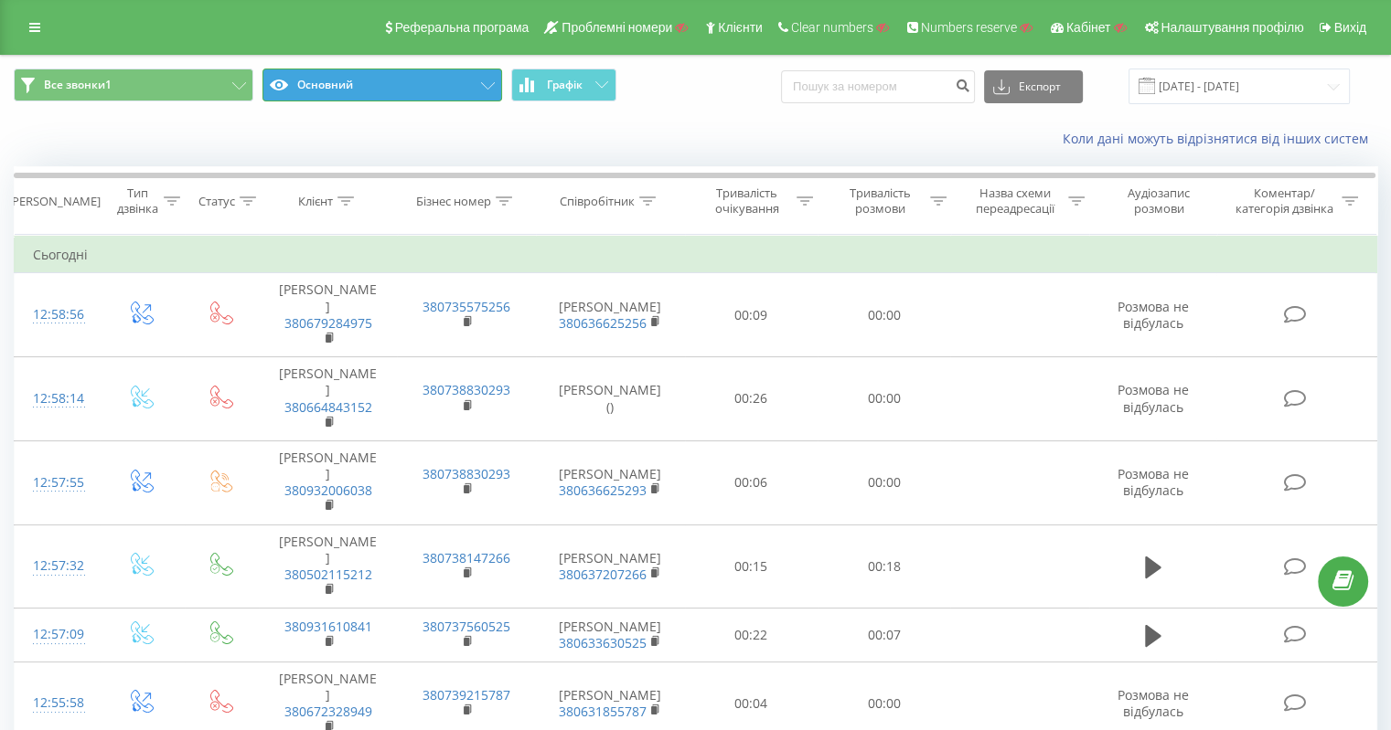
click at [428, 78] on button "Основний" at bounding box center [382, 85] width 240 height 33
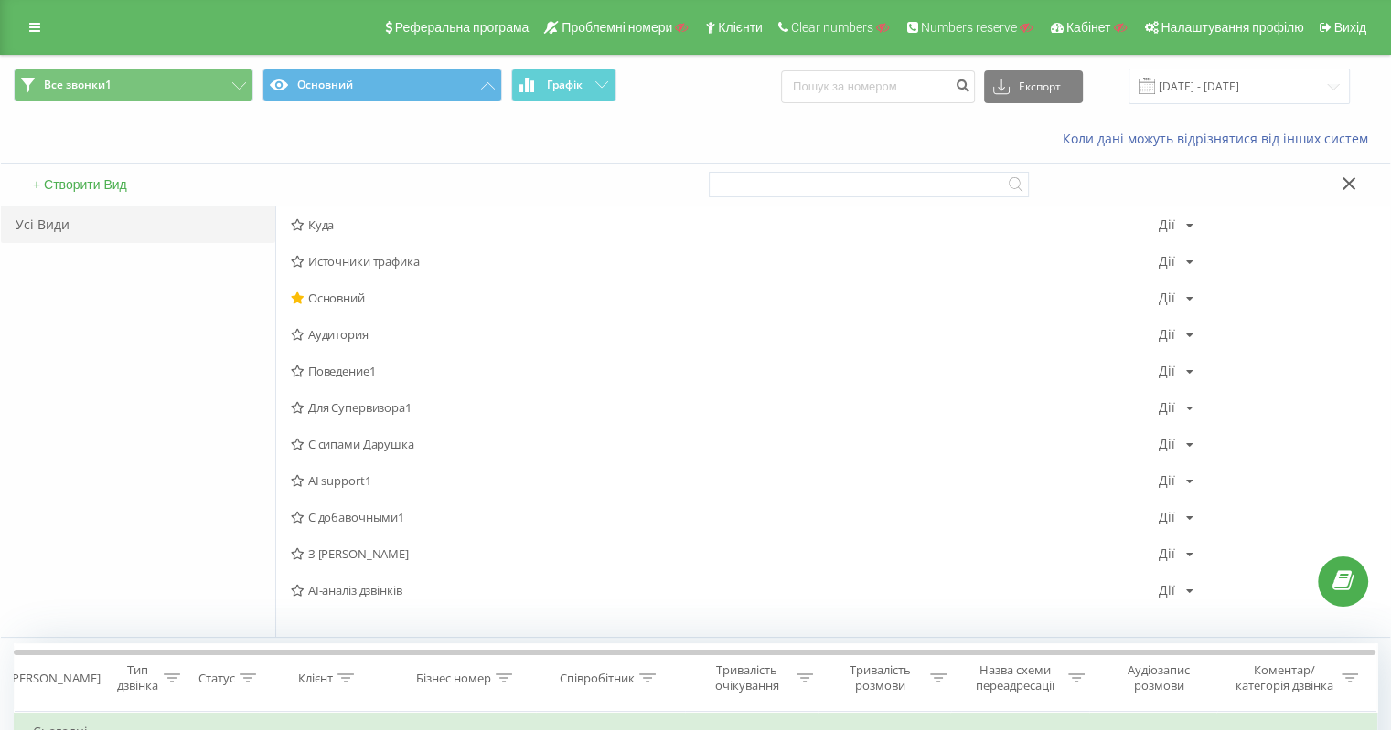
click at [386, 443] on span "С сипами Дарушка" at bounding box center [725, 444] width 868 height 13
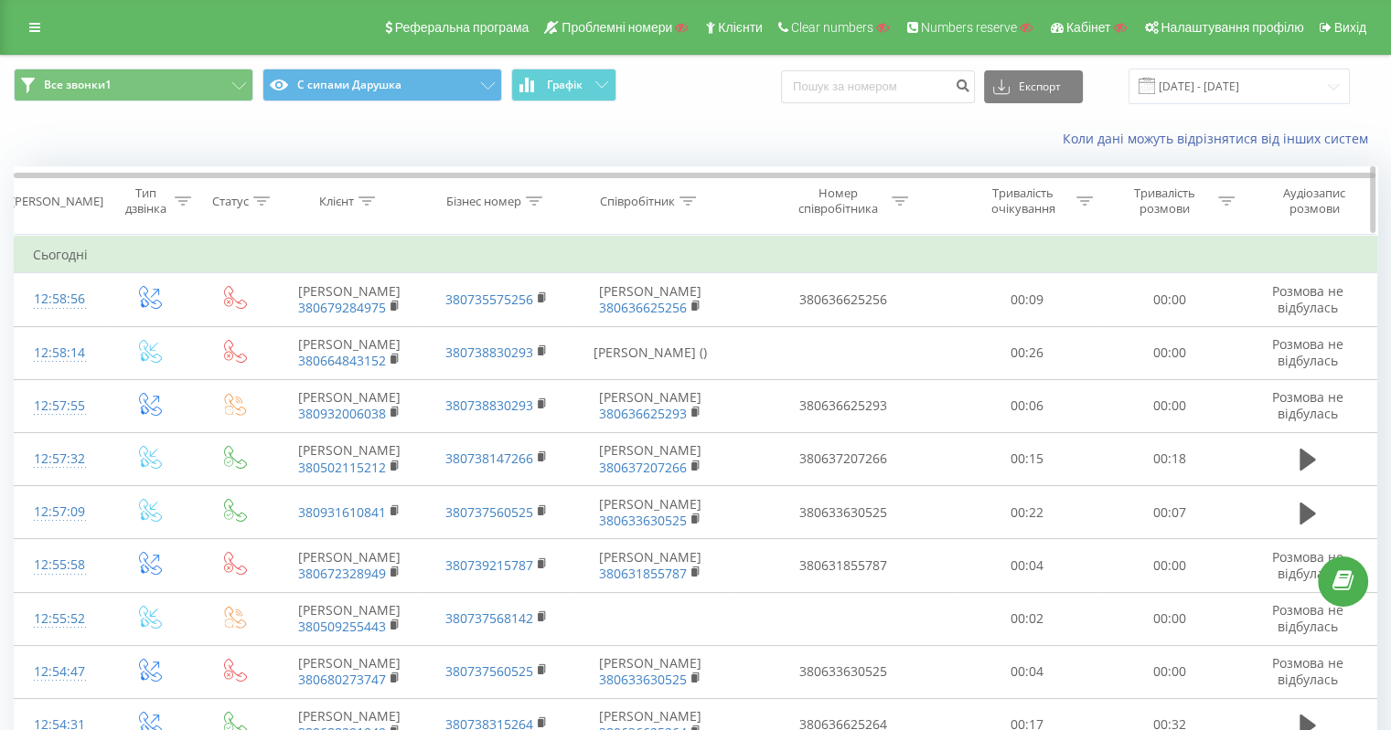
click at [902, 198] on icon at bounding box center [899, 201] width 16 height 9
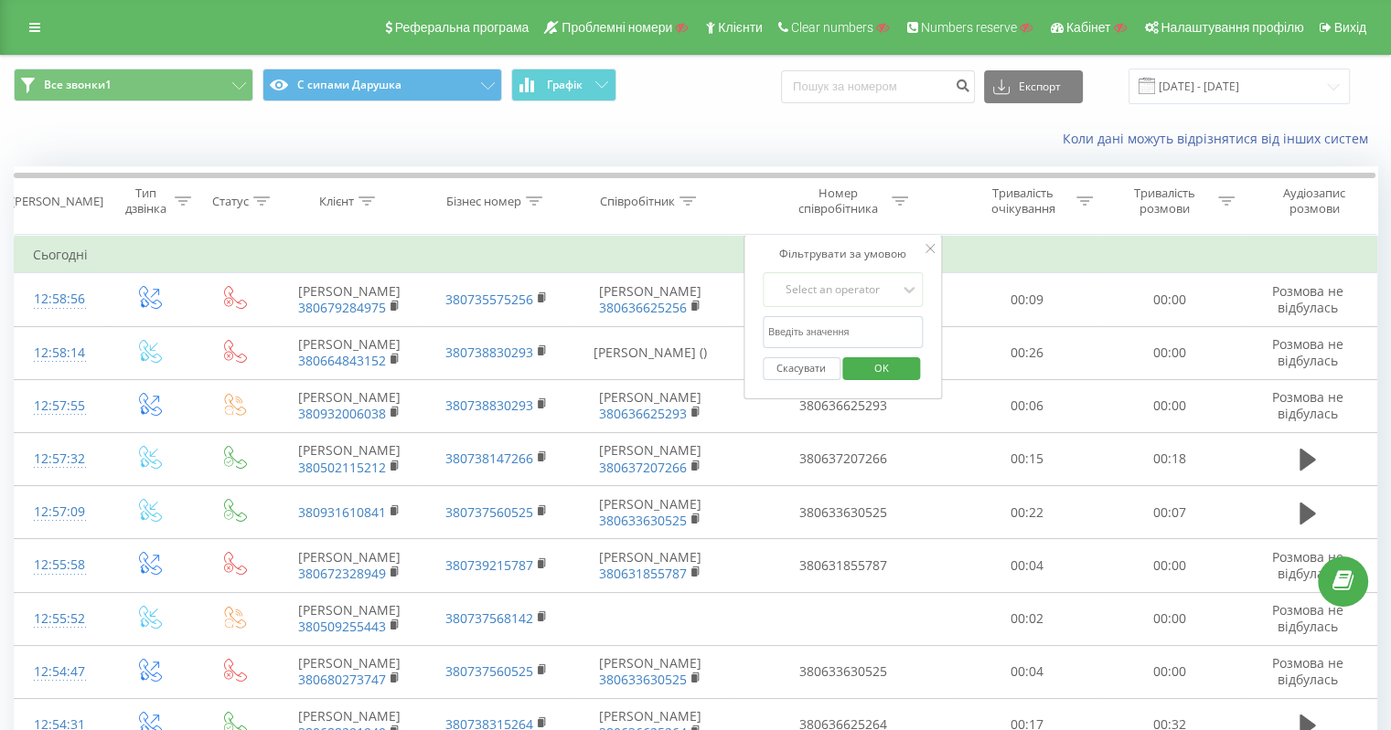
click at [842, 319] on input "text" at bounding box center [842, 332] width 161 height 32
paste input "factumautocom_md2"
click at [852, 287] on div "Select an operator" at bounding box center [833, 290] width 130 height 15
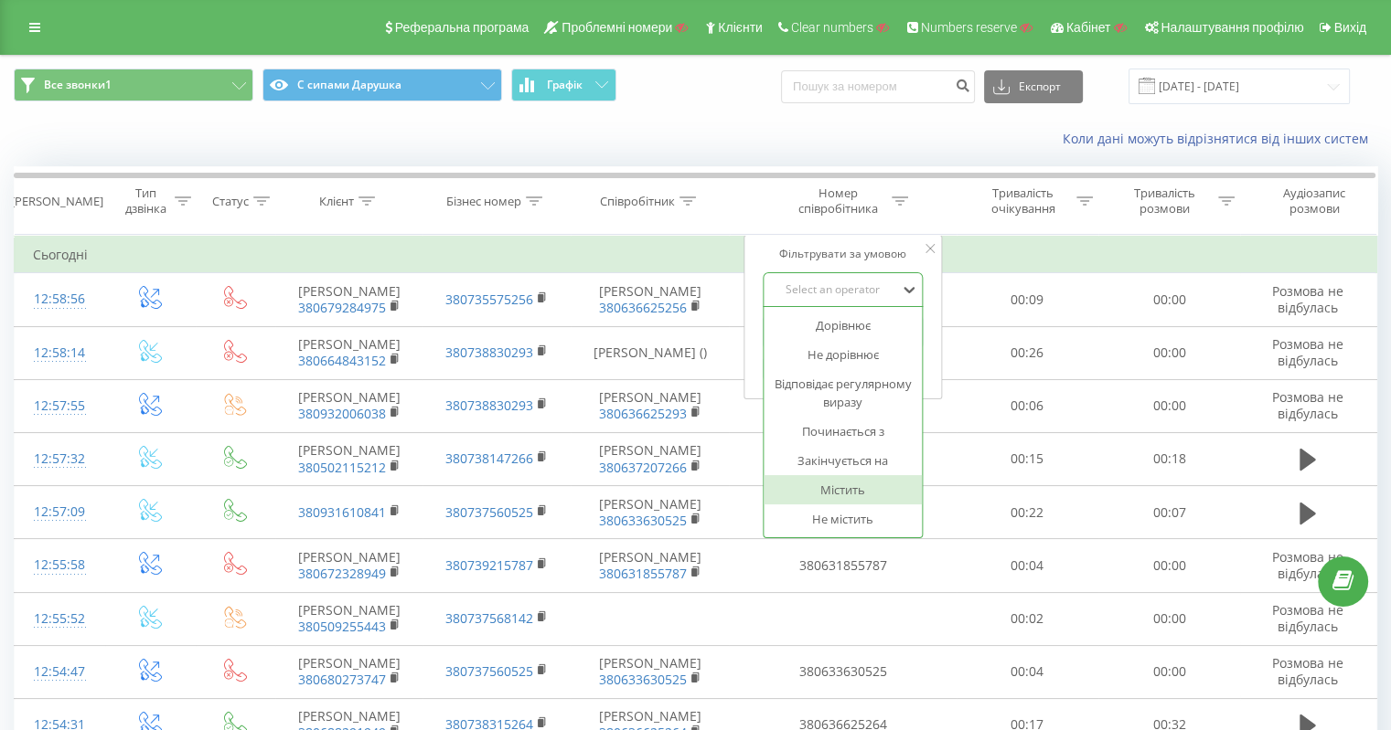
click at [848, 496] on div "Містить" at bounding box center [842, 489] width 159 height 29
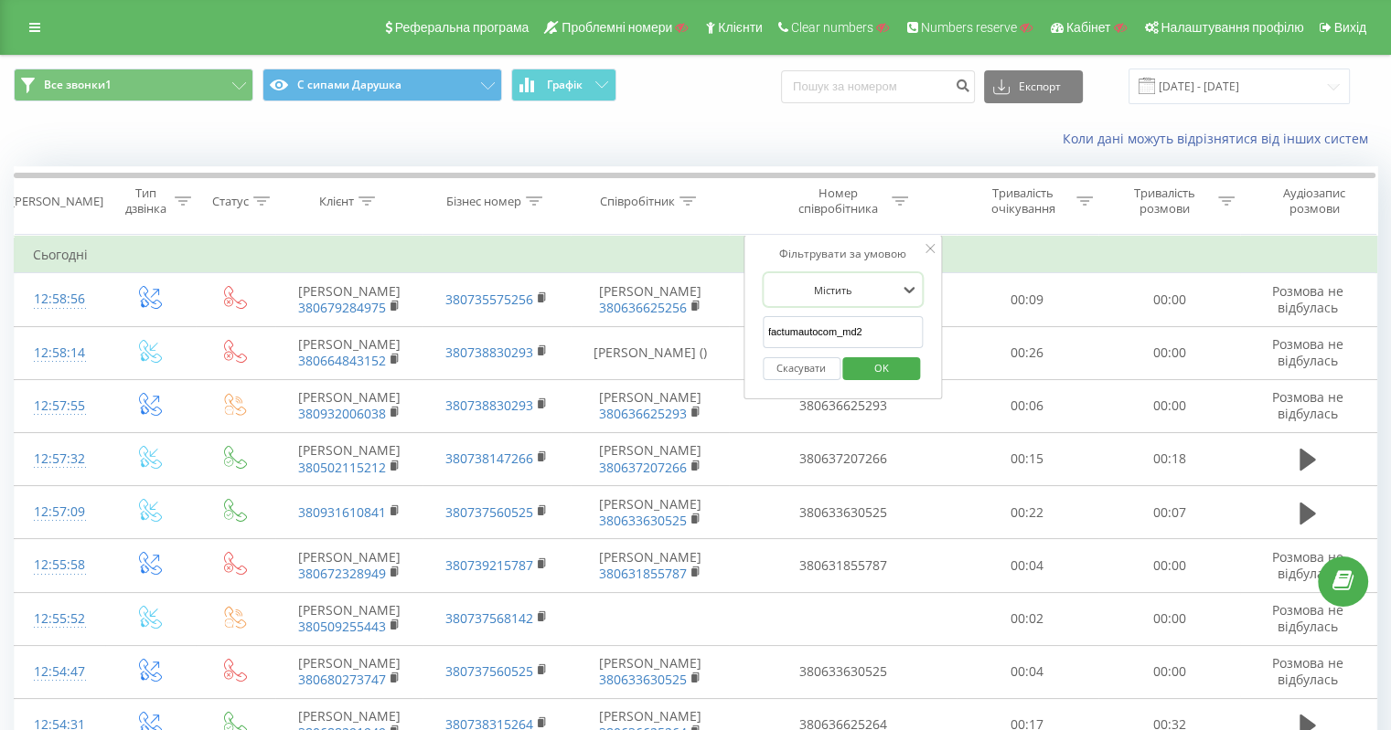
click at [897, 348] on div "Скасувати OK" at bounding box center [842, 368] width 161 height 41
click at [886, 375] on span "OK" at bounding box center [881, 368] width 51 height 28
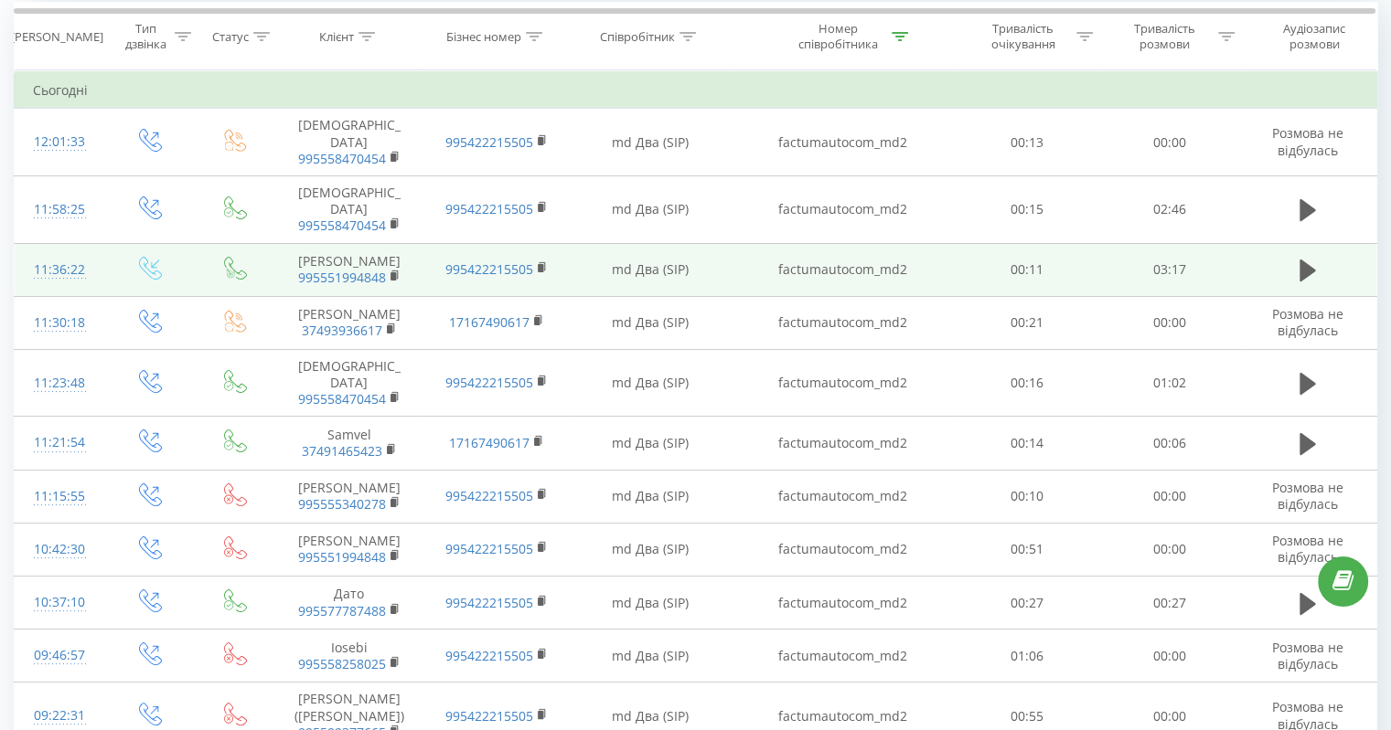
scroll to position [274, 0]
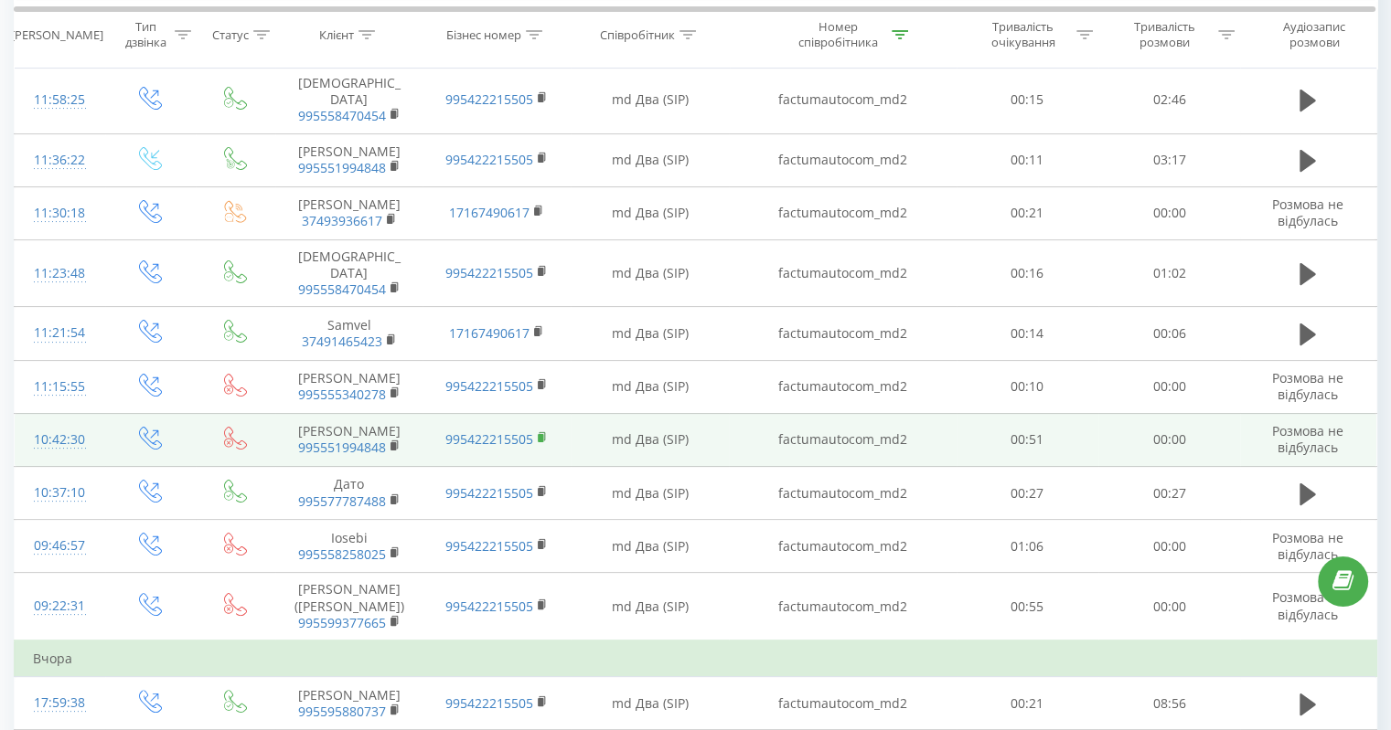
click at [541, 434] on rect at bounding box center [540, 438] width 5 height 8
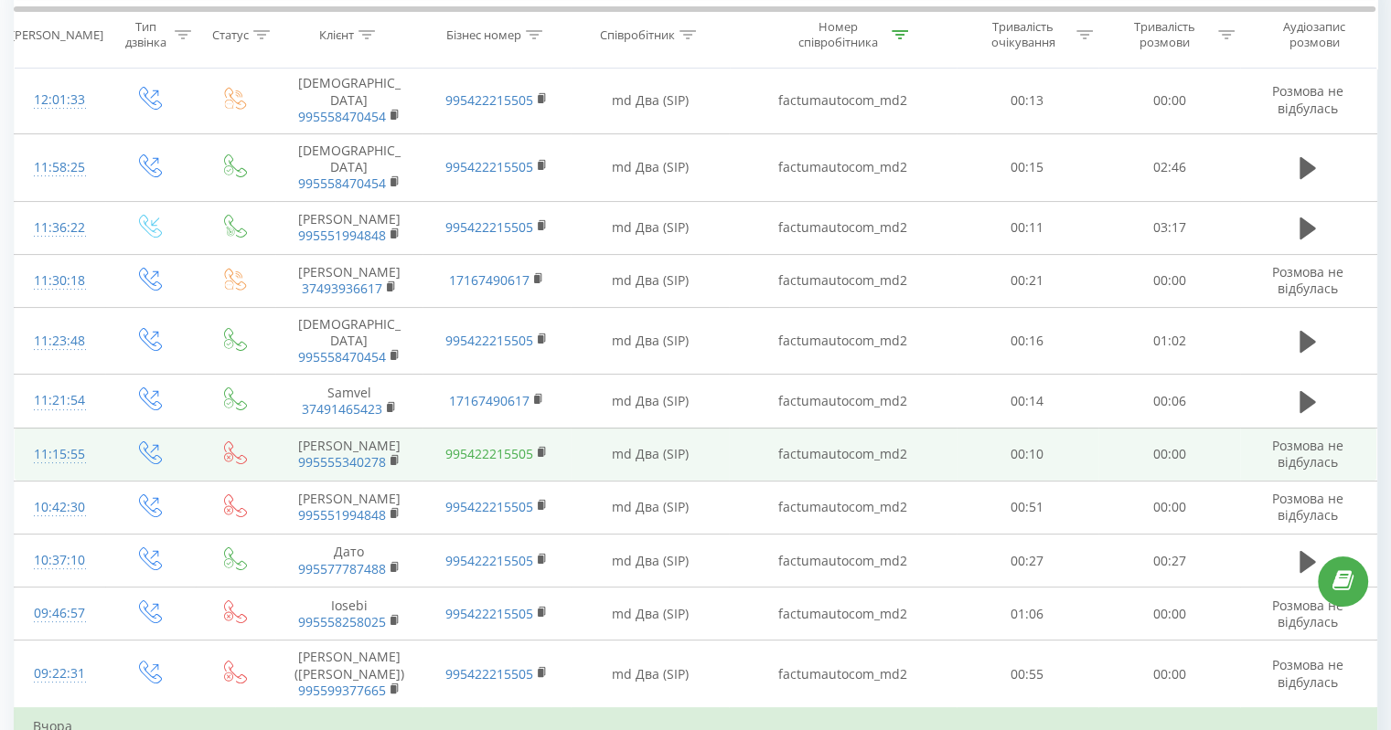
scroll to position [183, 0]
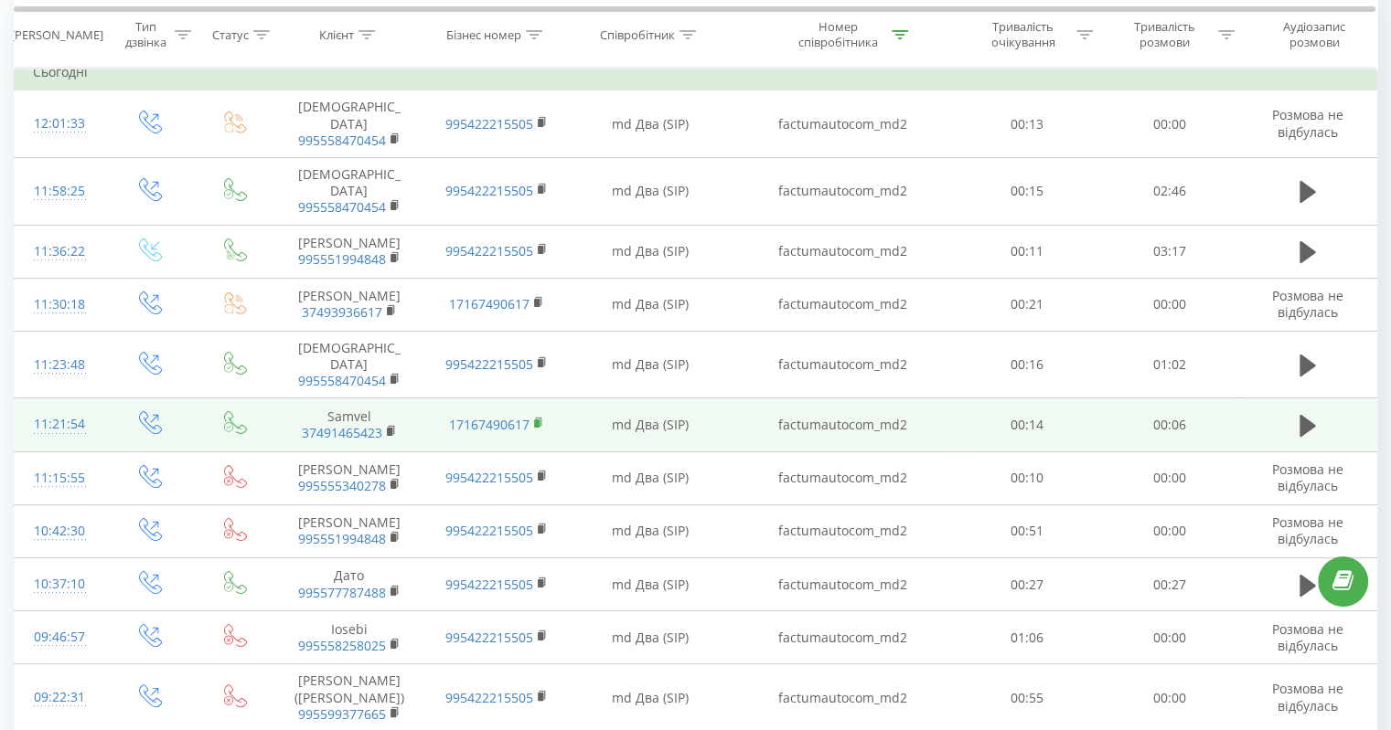
click at [539, 420] on rect at bounding box center [536, 424] width 5 height 8
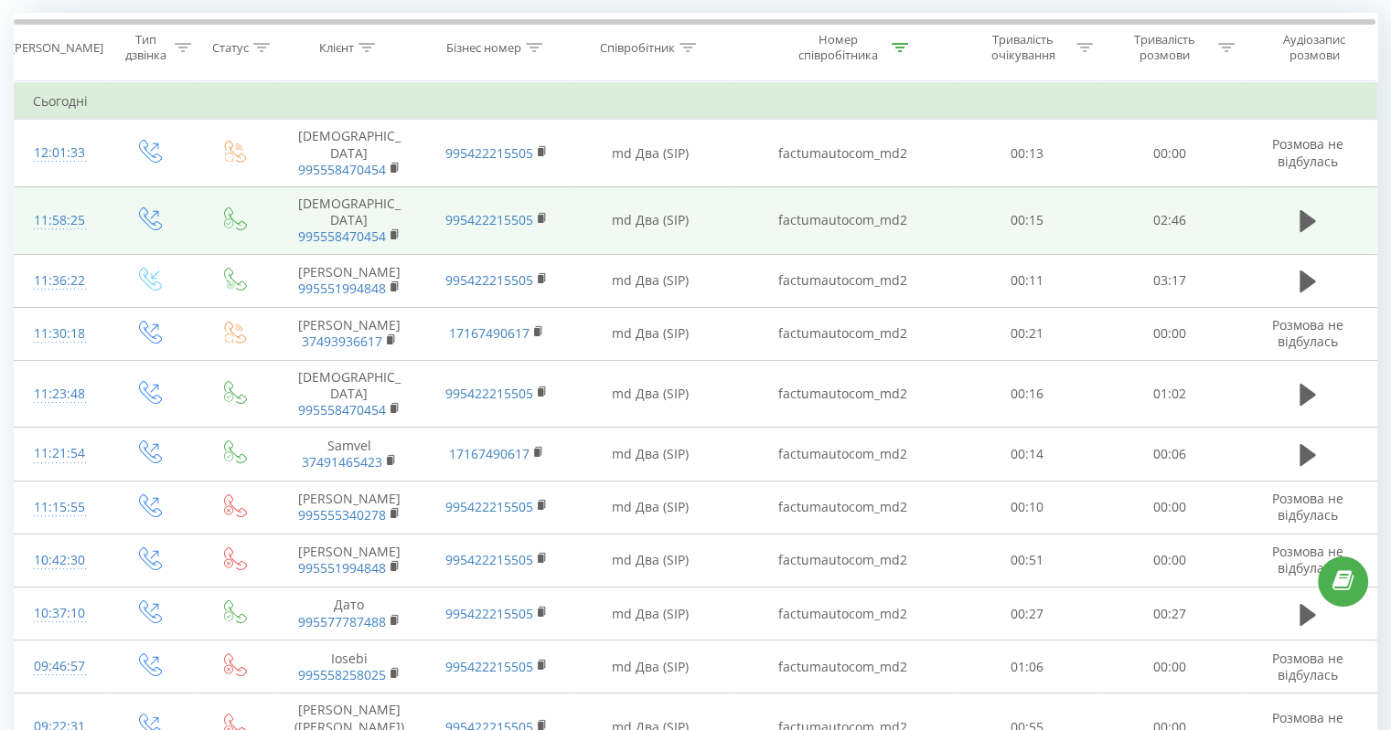
scroll to position [0, 0]
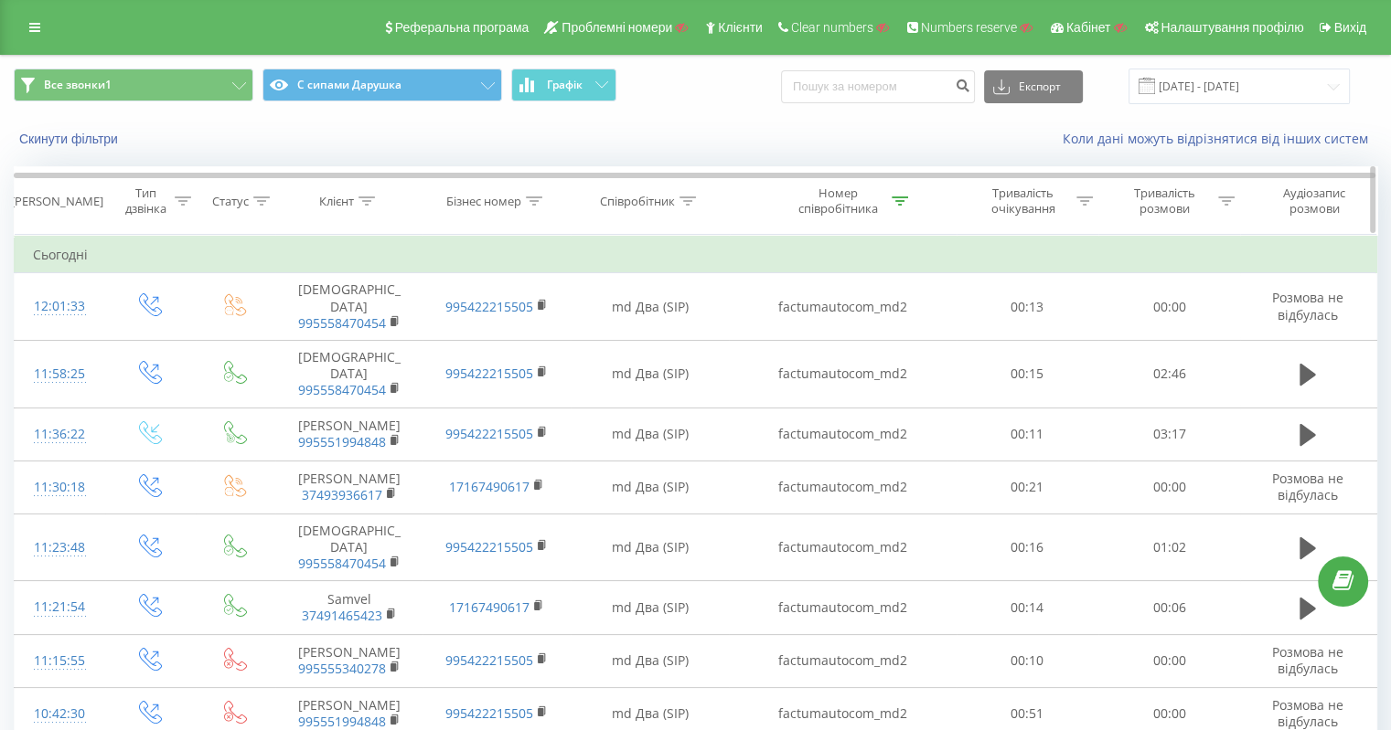
click at [905, 197] on icon at bounding box center [899, 201] width 16 height 9
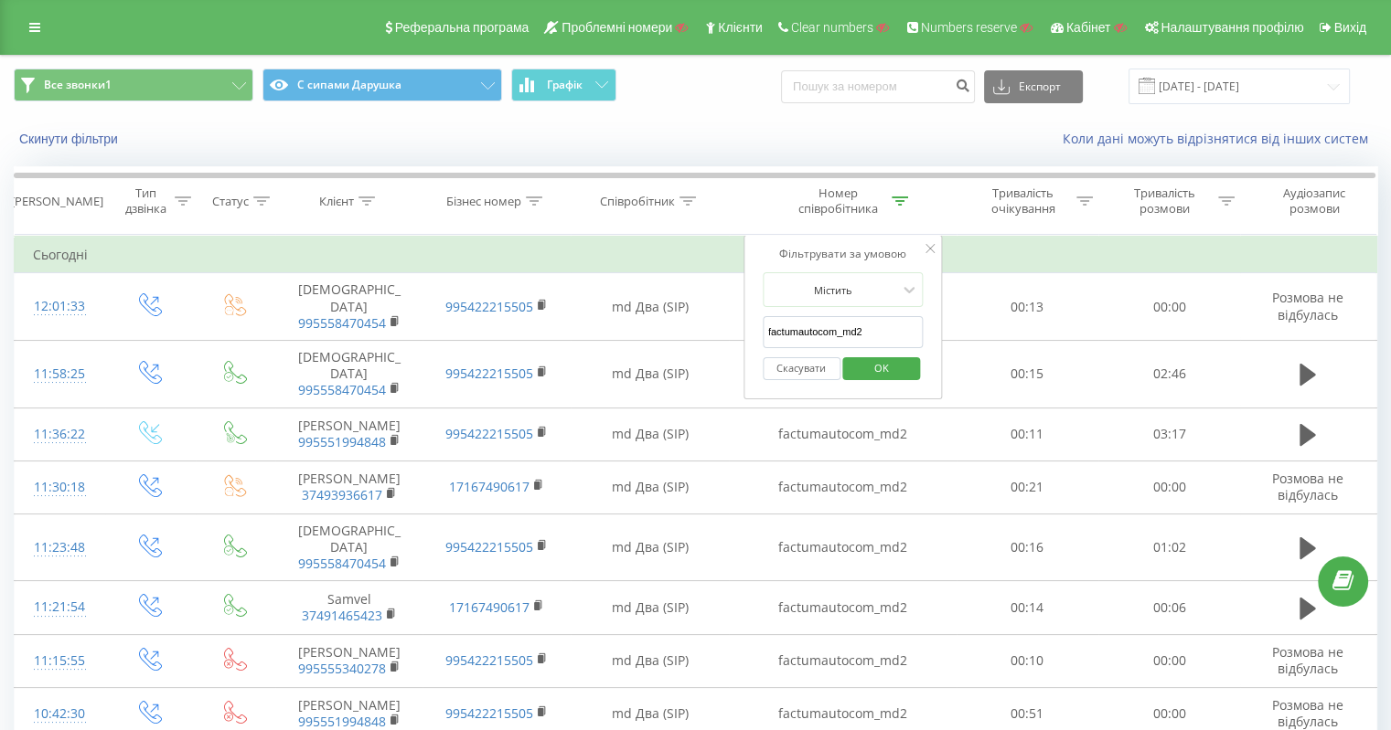
click at [850, 337] on input "factumautocom_md2" at bounding box center [842, 332] width 161 height 32
paste input "1"
type input "factumautocom_md1"
click at [876, 372] on span "OK" at bounding box center [881, 368] width 51 height 28
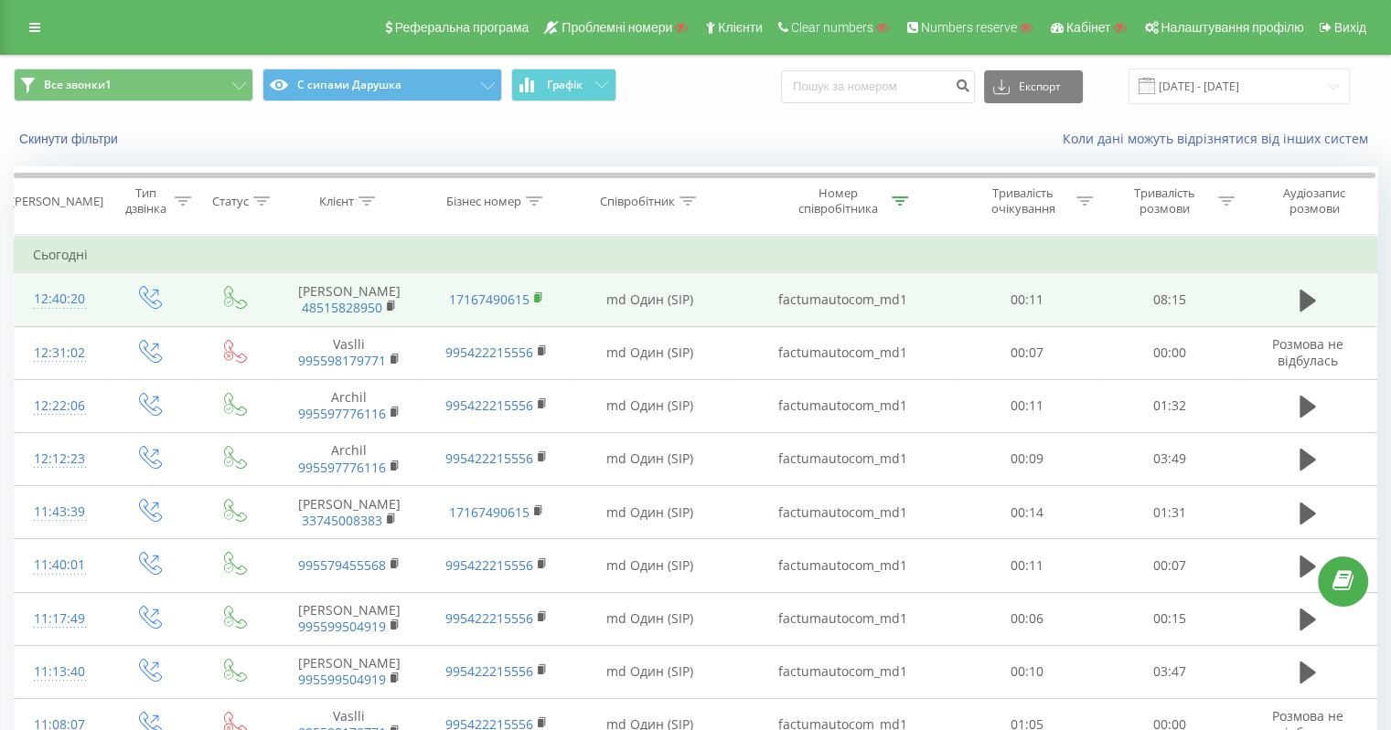
click at [540, 294] on icon at bounding box center [539, 298] width 10 height 13
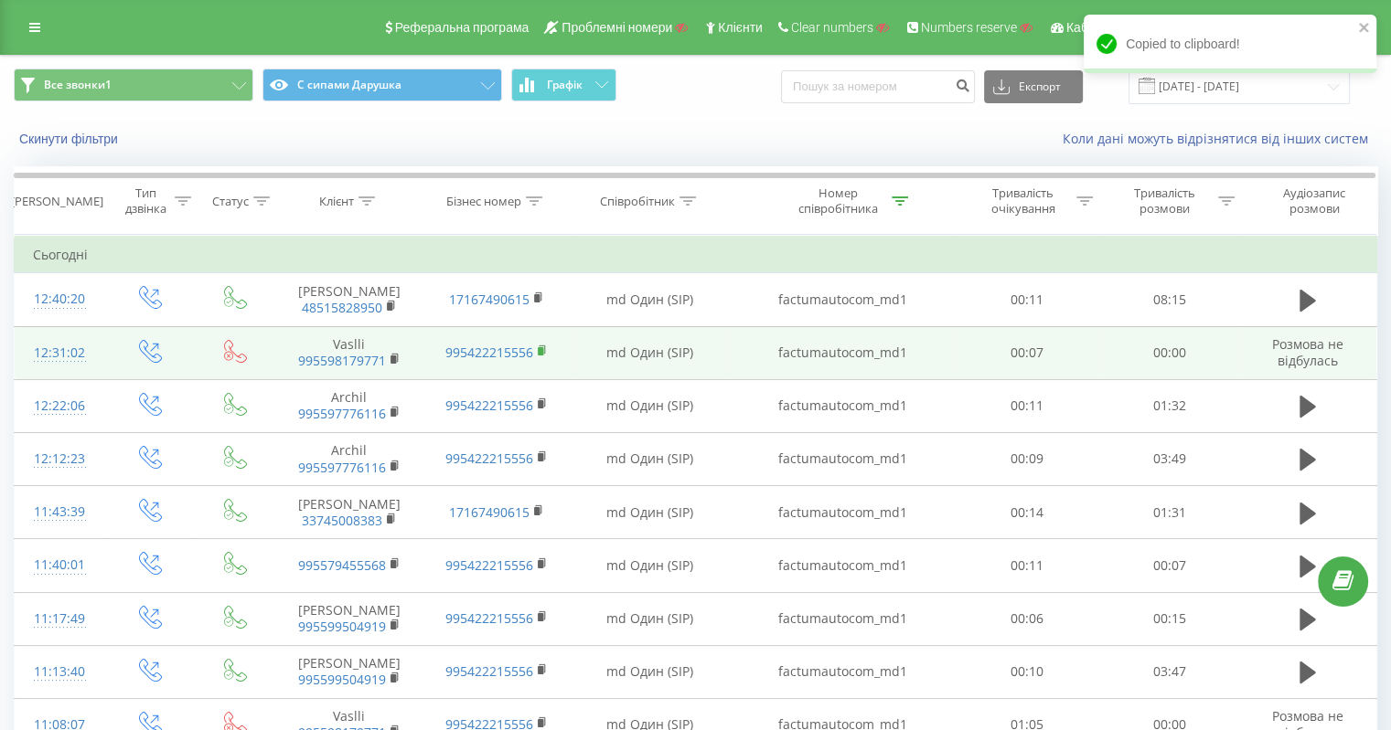
click at [542, 351] on rect at bounding box center [540, 351] width 5 height 8
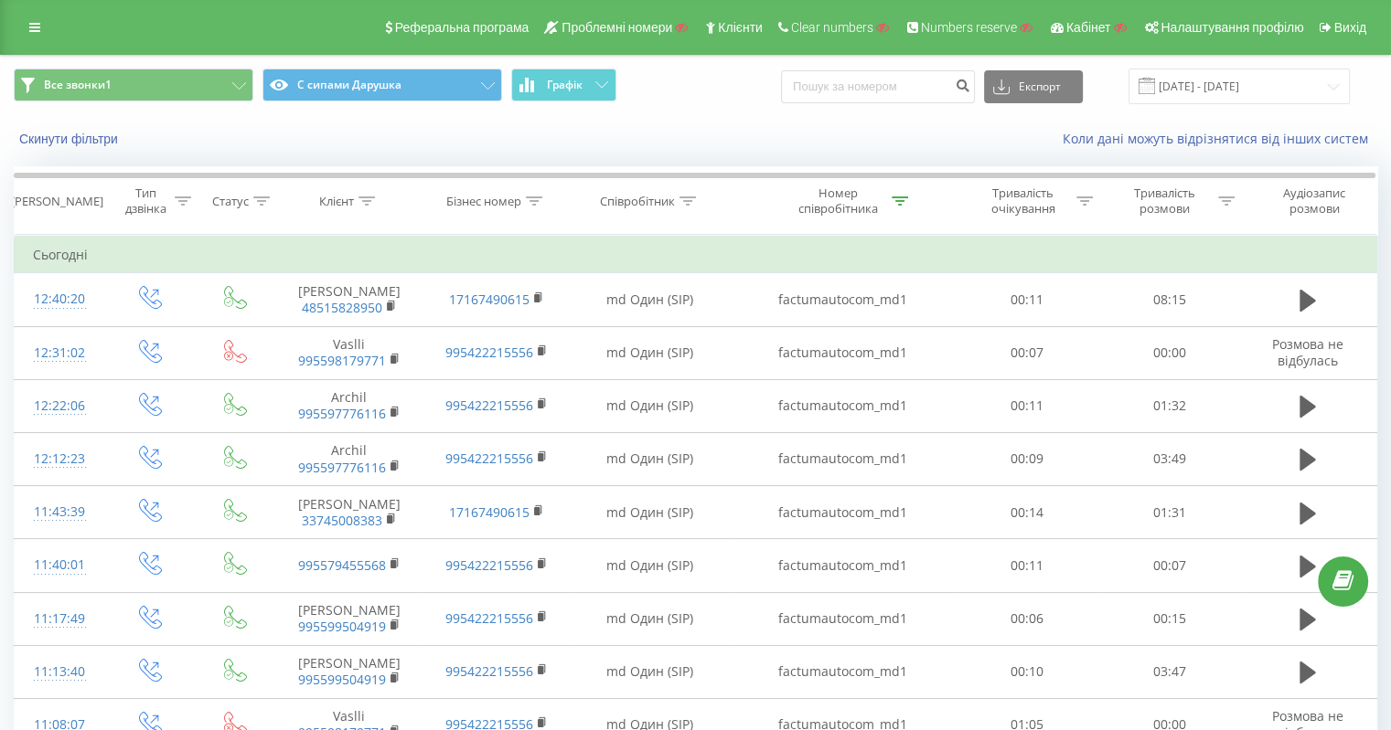
click at [26, 24] on link at bounding box center [34, 28] width 33 height 26
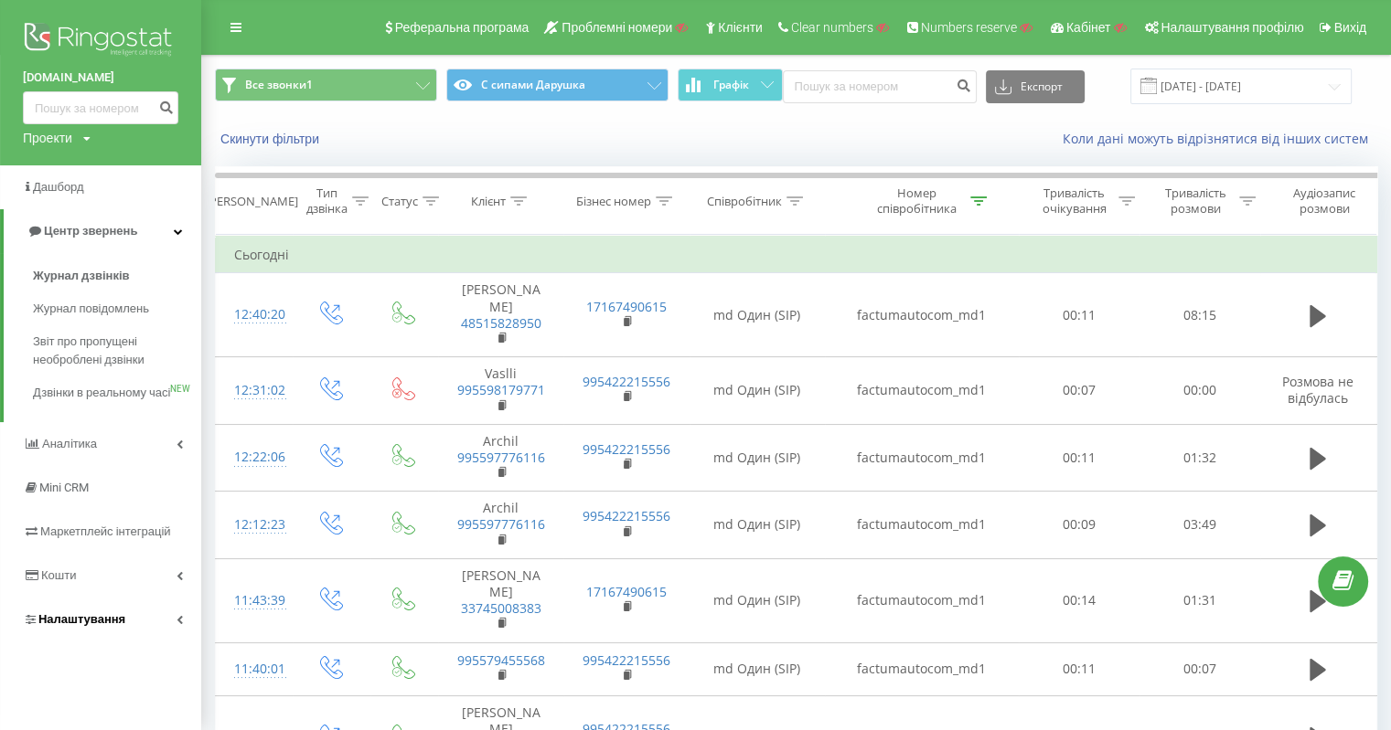
click at [88, 626] on span "Налаштування" at bounding box center [81, 620] width 87 height 14
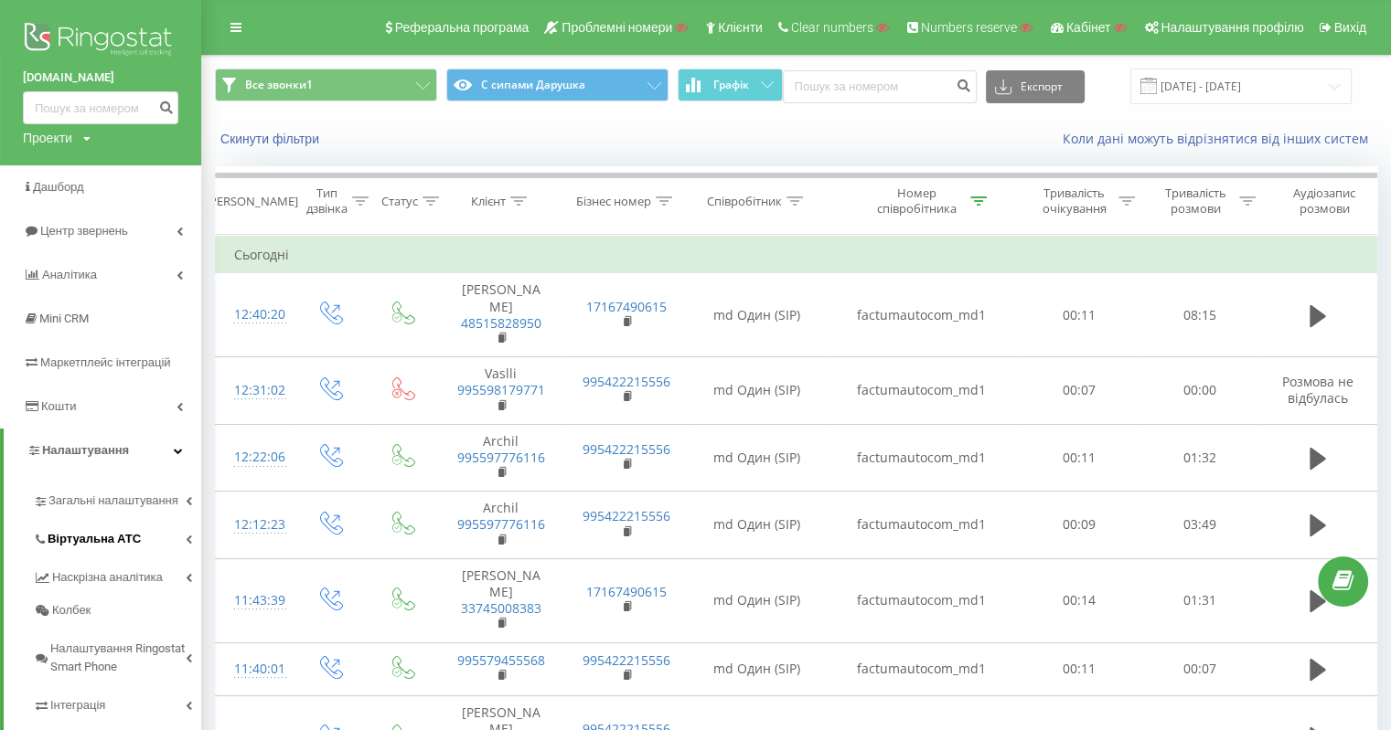
click at [127, 540] on span "Віртуальна АТС" at bounding box center [94, 539] width 93 height 18
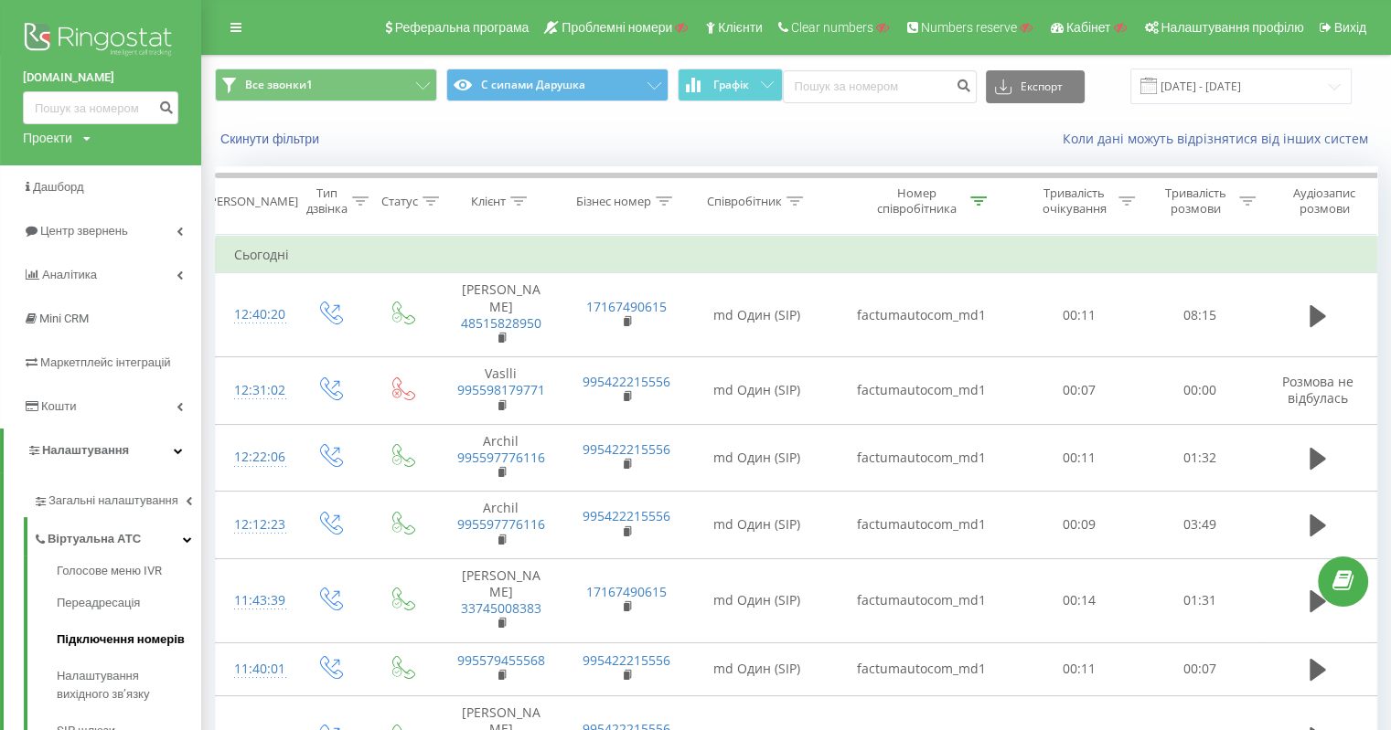
click at [150, 639] on span "Підключення номерів" at bounding box center [121, 640] width 128 height 18
